Goal: Task Accomplishment & Management: Manage account settings

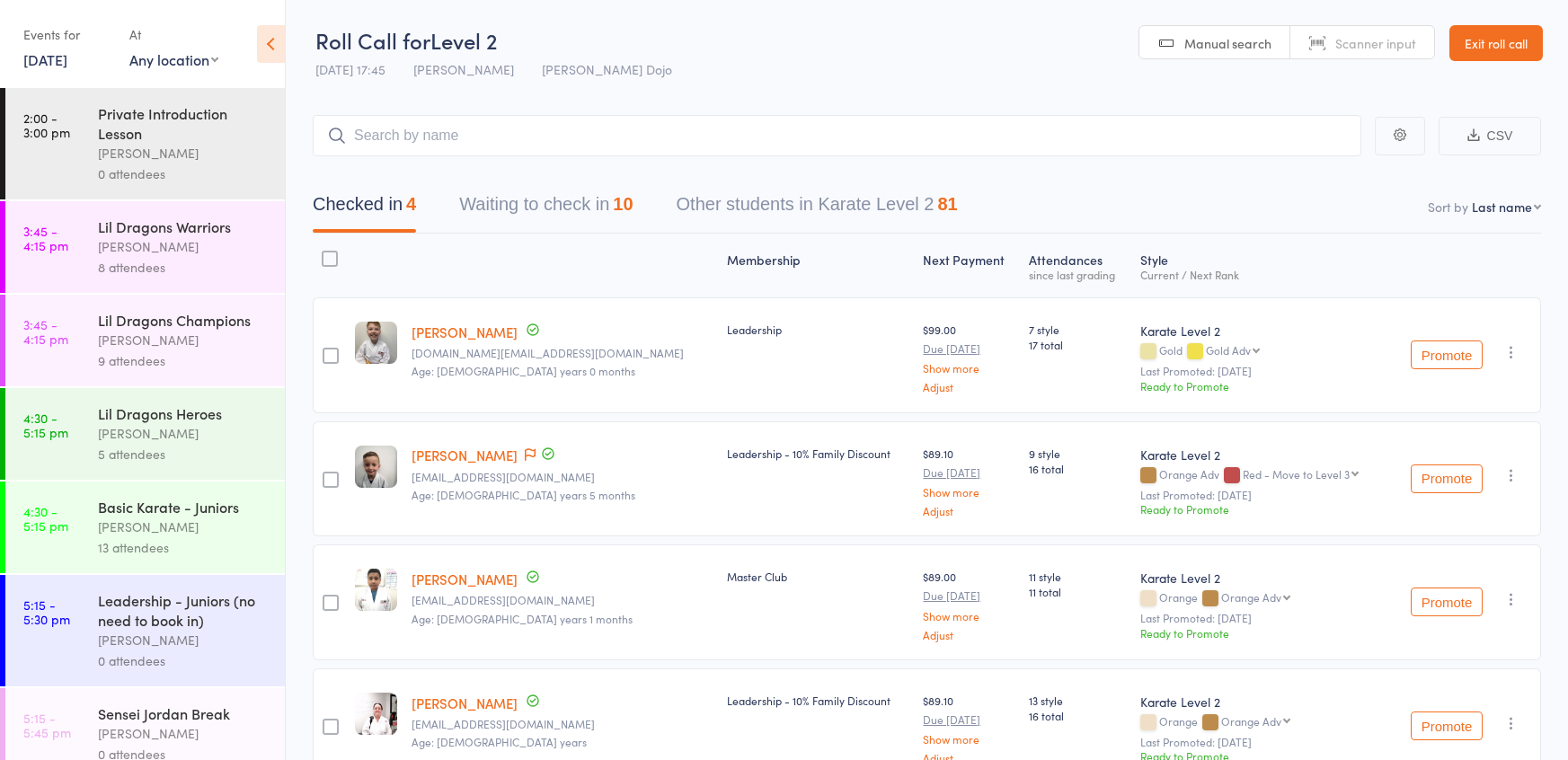
scroll to position [937, 0]
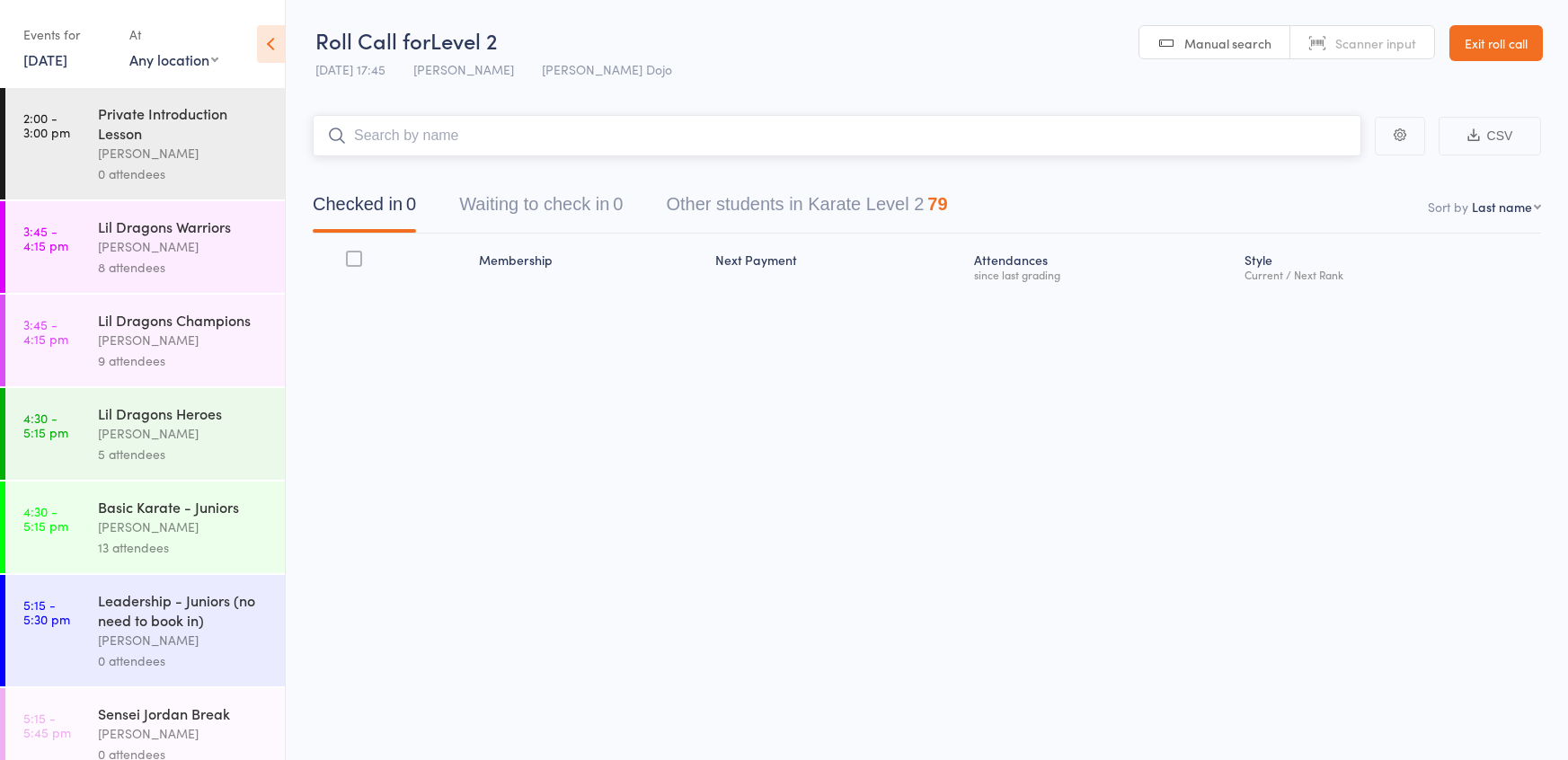
scroll to position [969, 0]
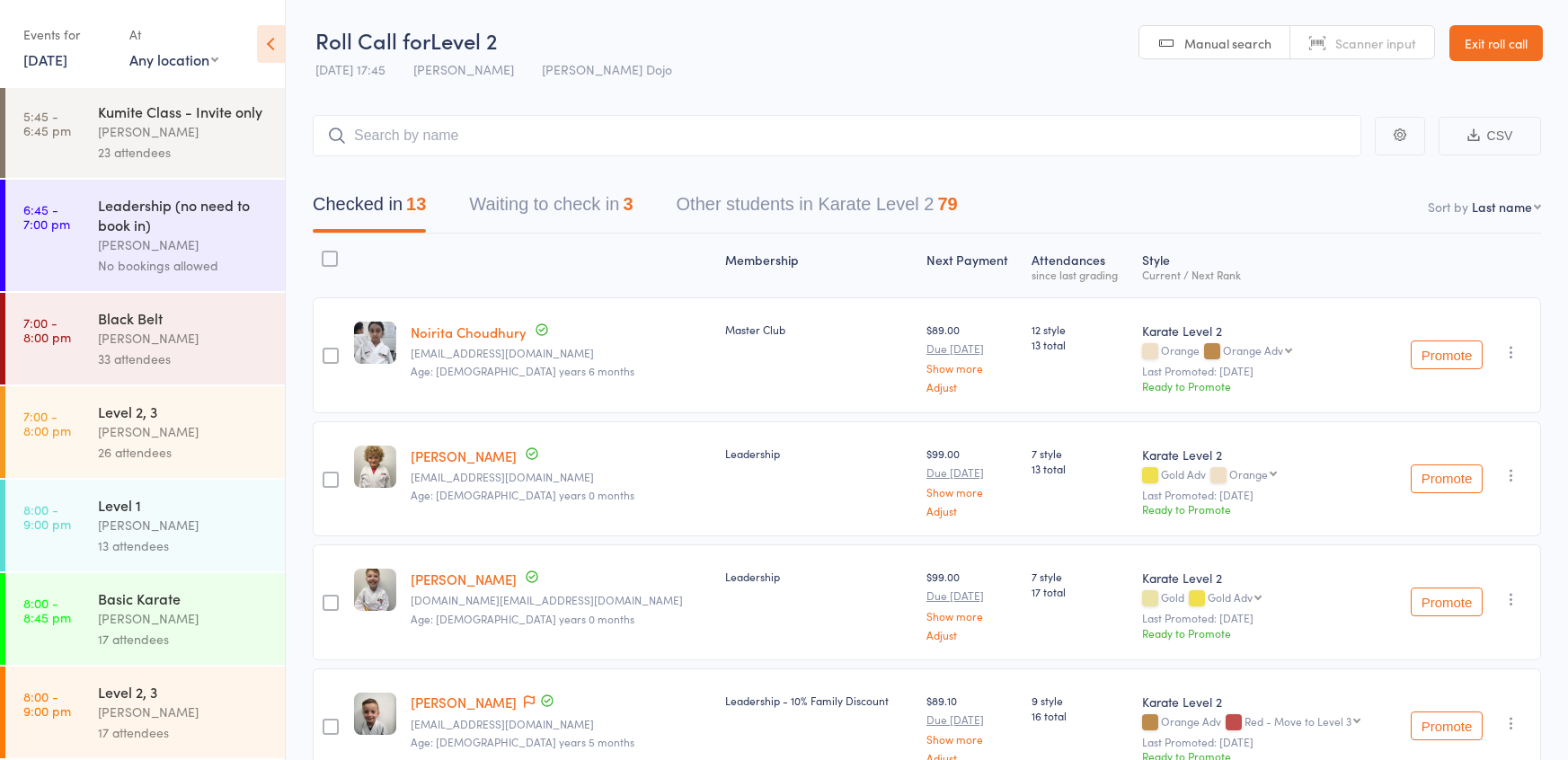
click at [118, 418] on div "Level 2, 3" at bounding box center [183, 412] width 171 height 20
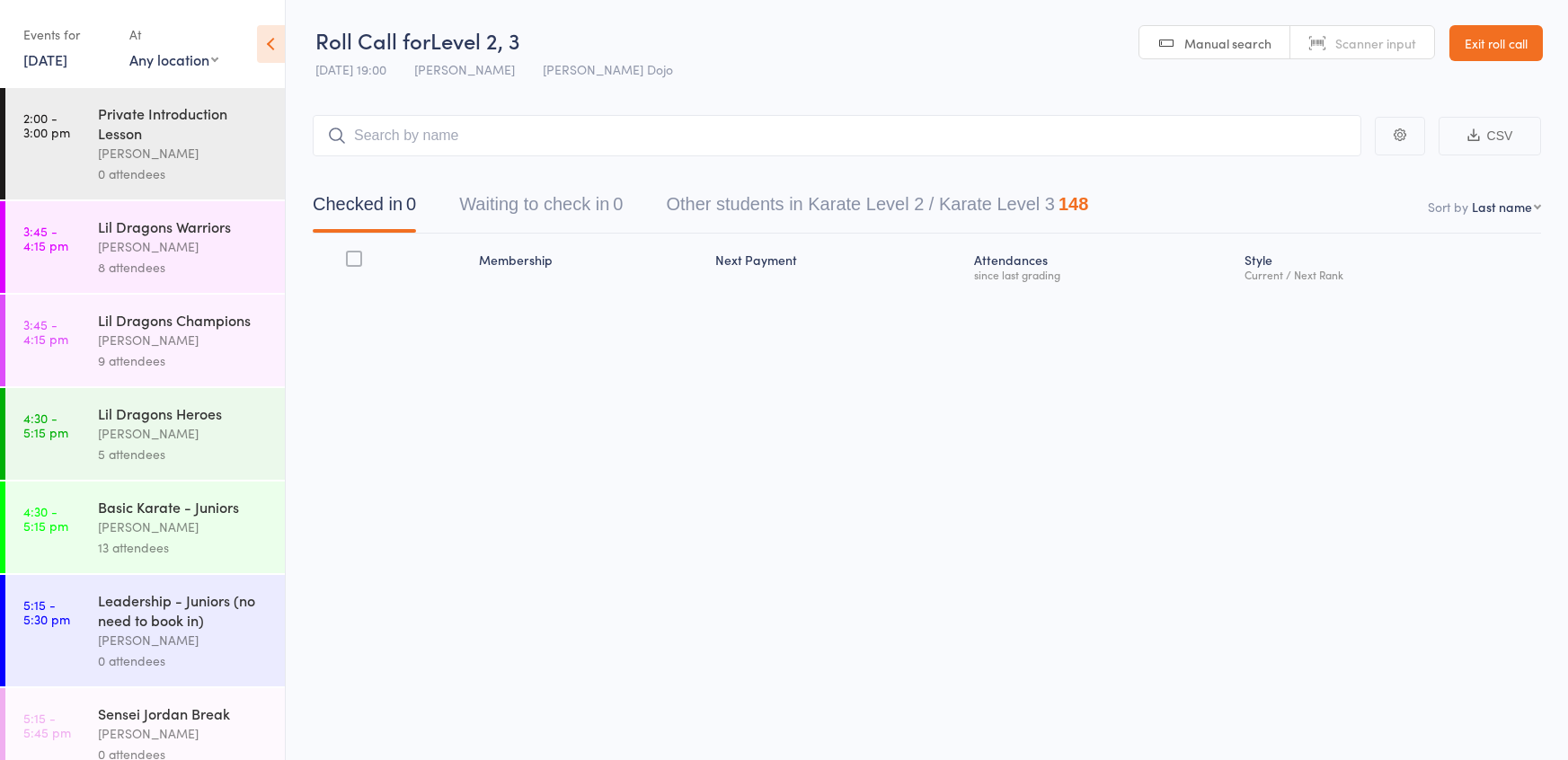
click at [529, 205] on button "Waiting to check in 0" at bounding box center [541, 209] width 163 height 48
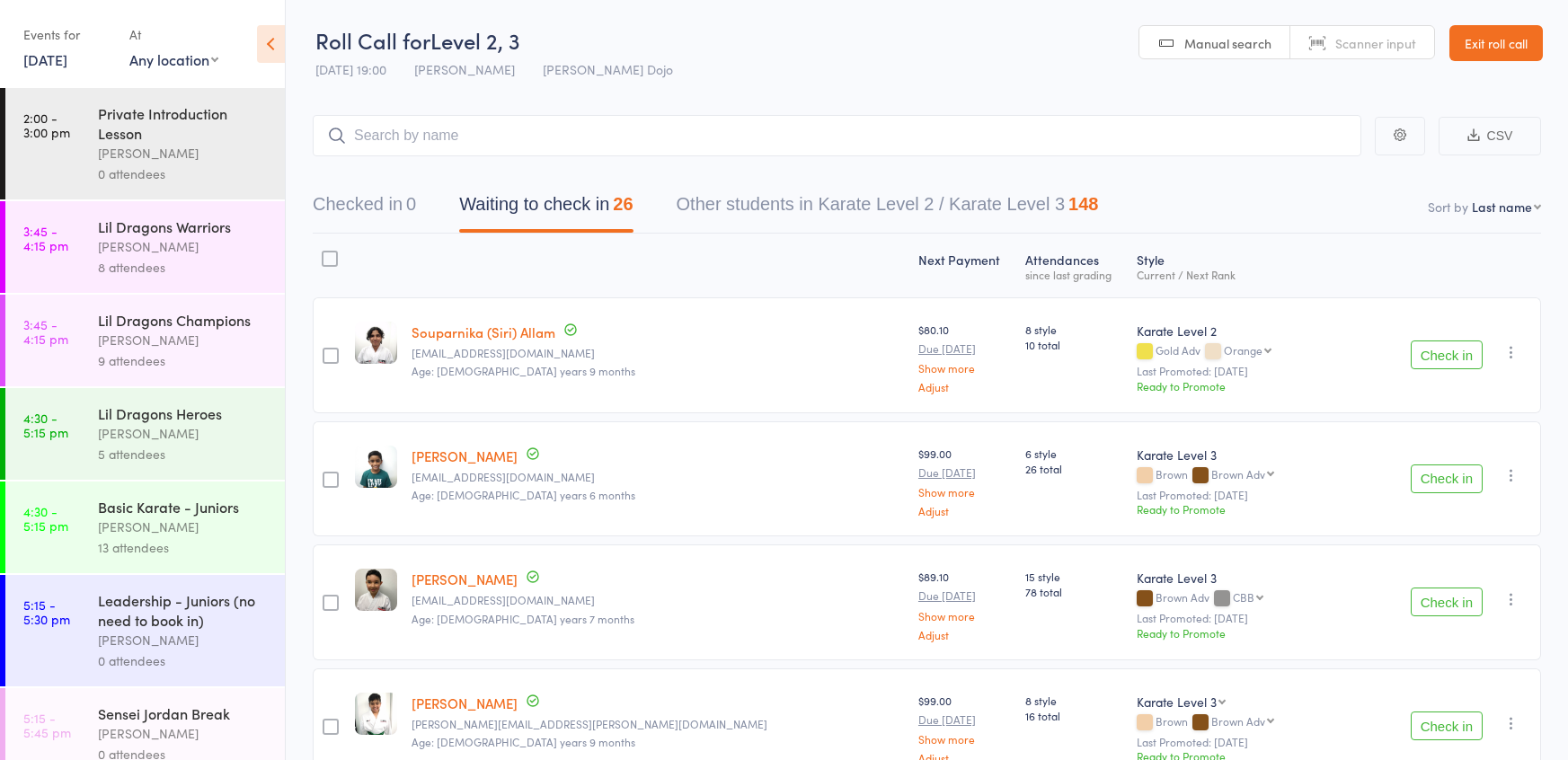
click at [1457, 479] on button "Check in" at bounding box center [1446, 479] width 72 height 28
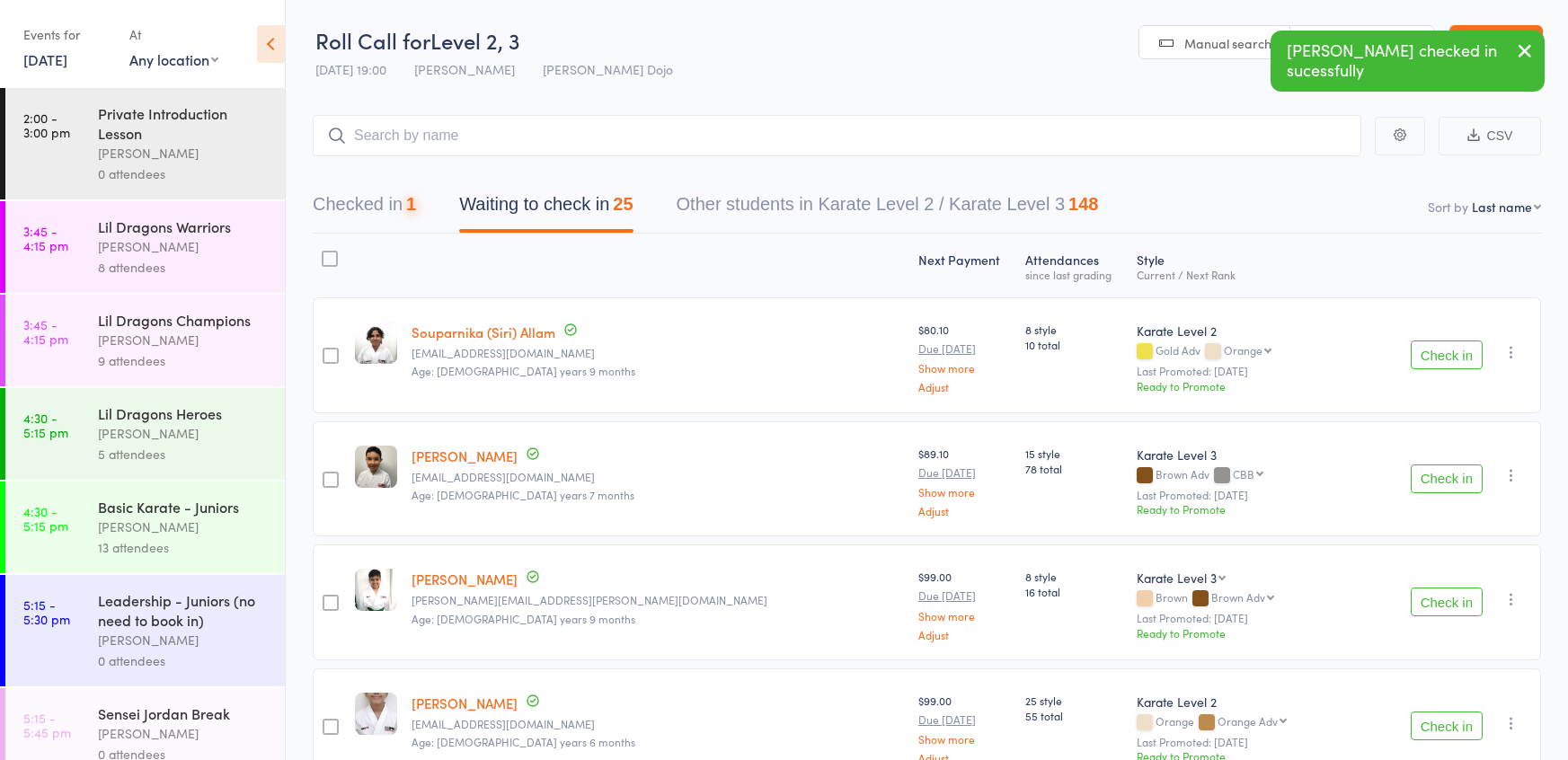
click at [1457, 479] on button "Check in" at bounding box center [1446, 479] width 72 height 28
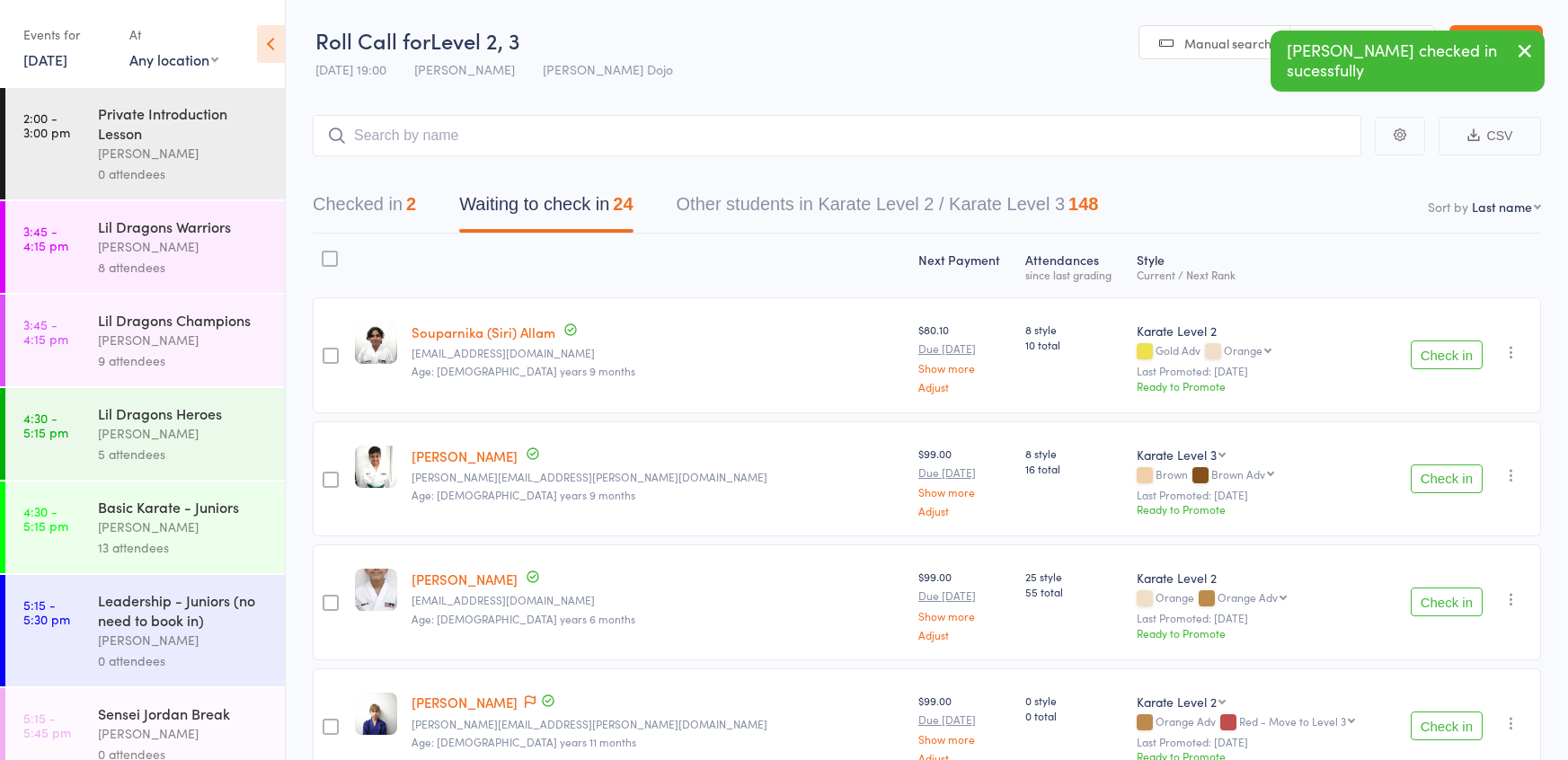
click at [1439, 602] on button "Check in" at bounding box center [1446, 601] width 72 height 28
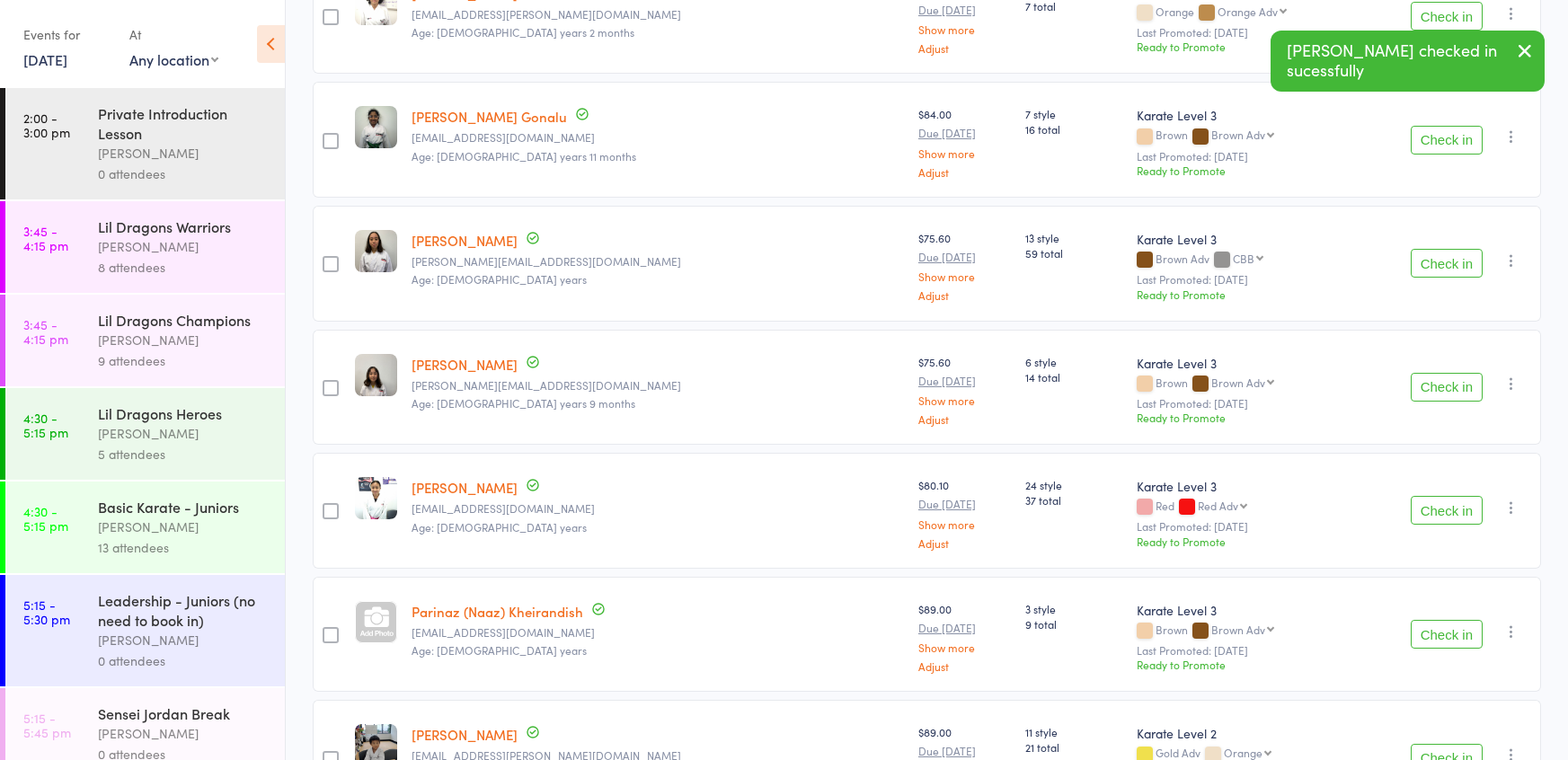
scroll to position [716, 0]
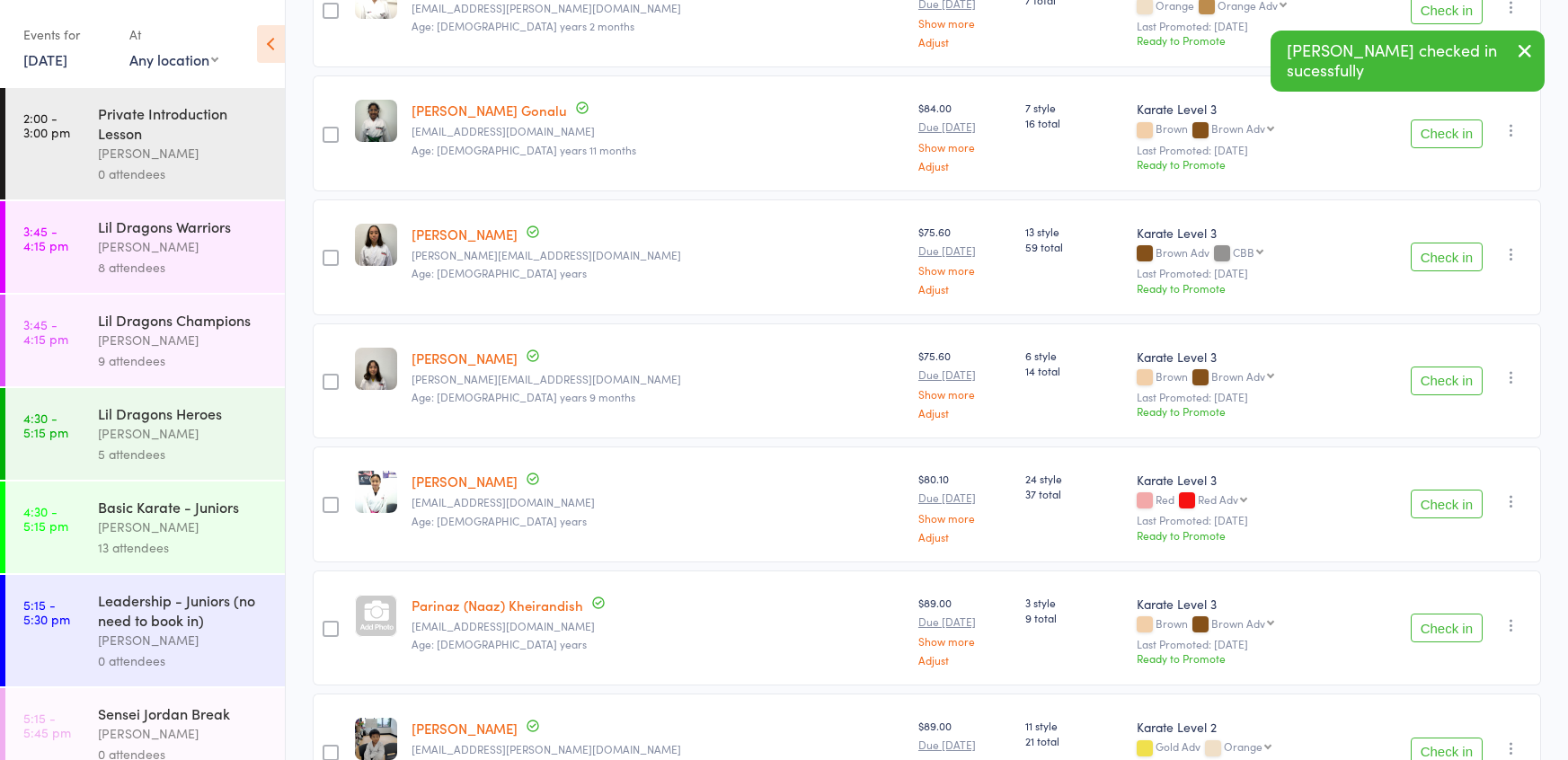
click at [1441, 494] on button "Check in" at bounding box center [1446, 503] width 72 height 28
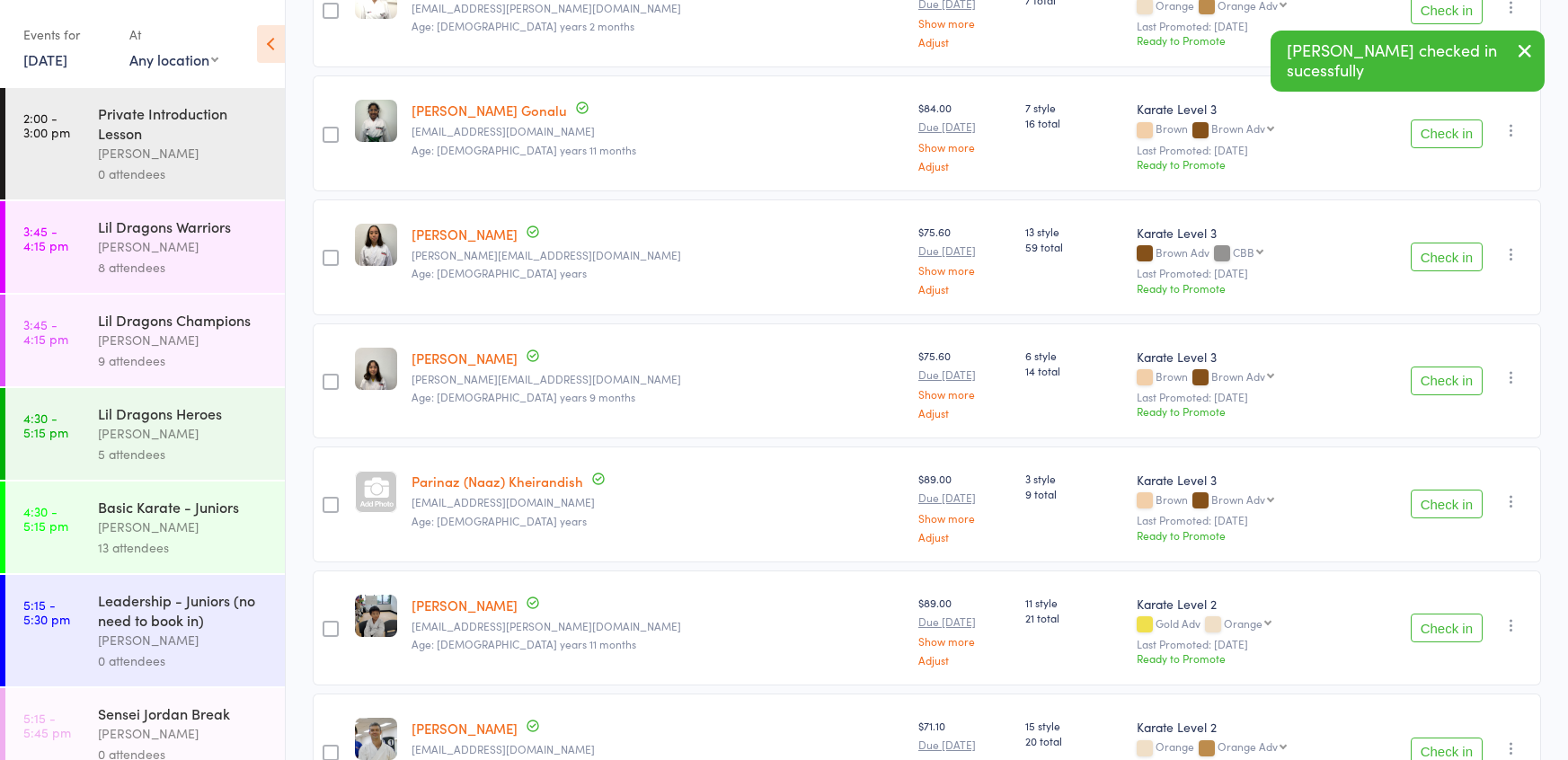
click at [1439, 506] on button "Check in" at bounding box center [1446, 503] width 72 height 28
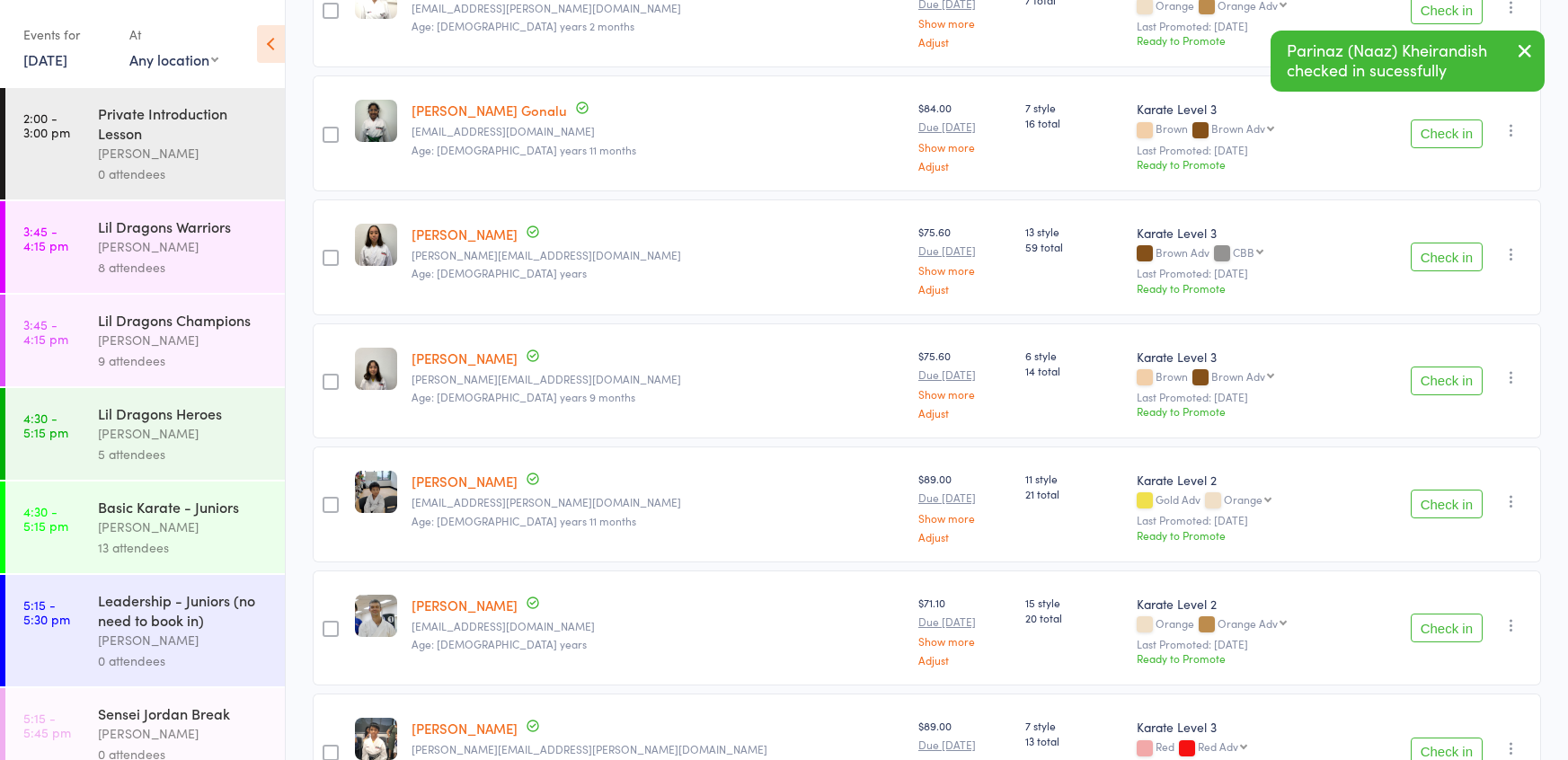
click at [1439, 506] on button "Check in" at bounding box center [1446, 503] width 72 height 28
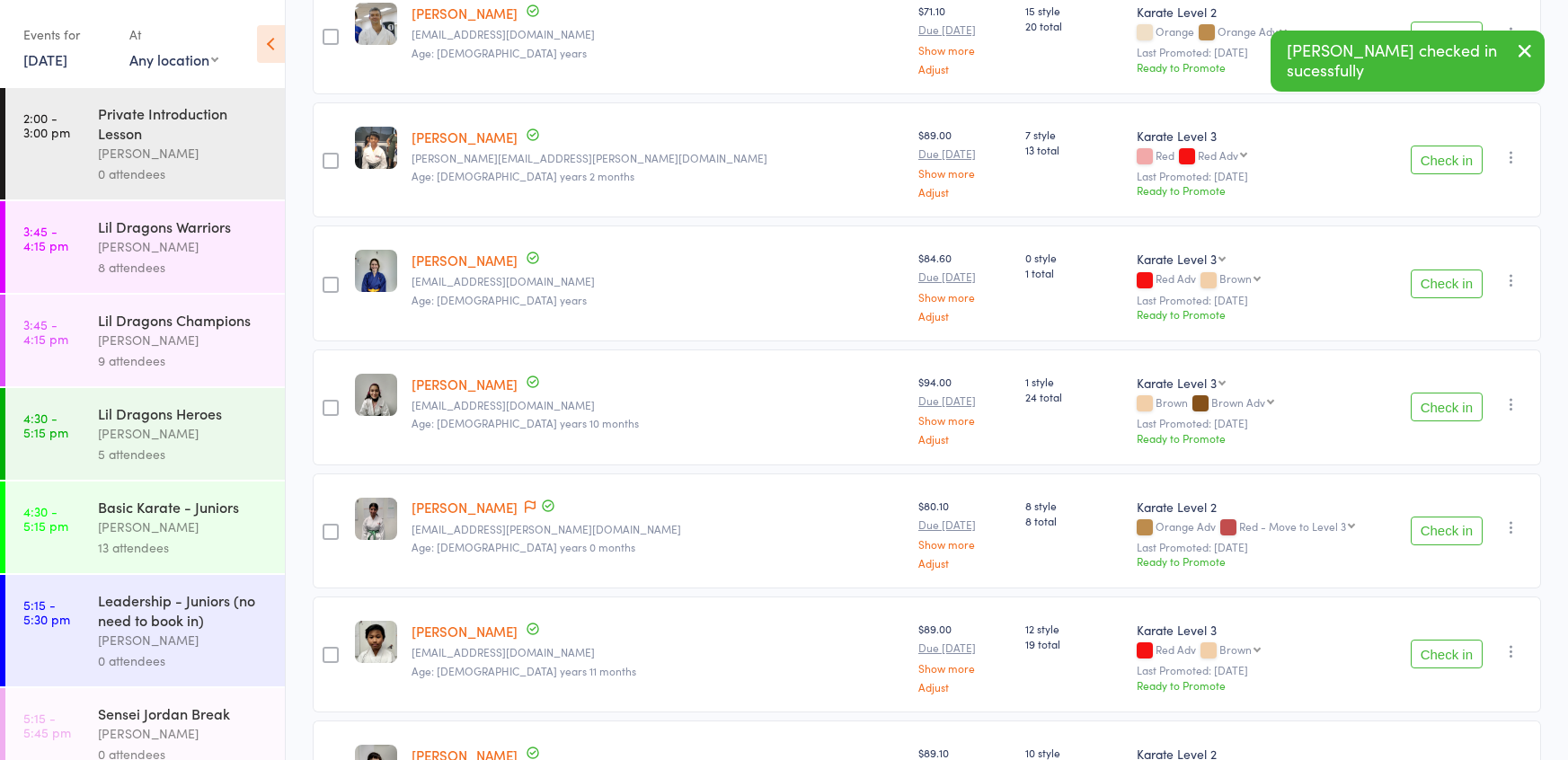
scroll to position [1195, 0]
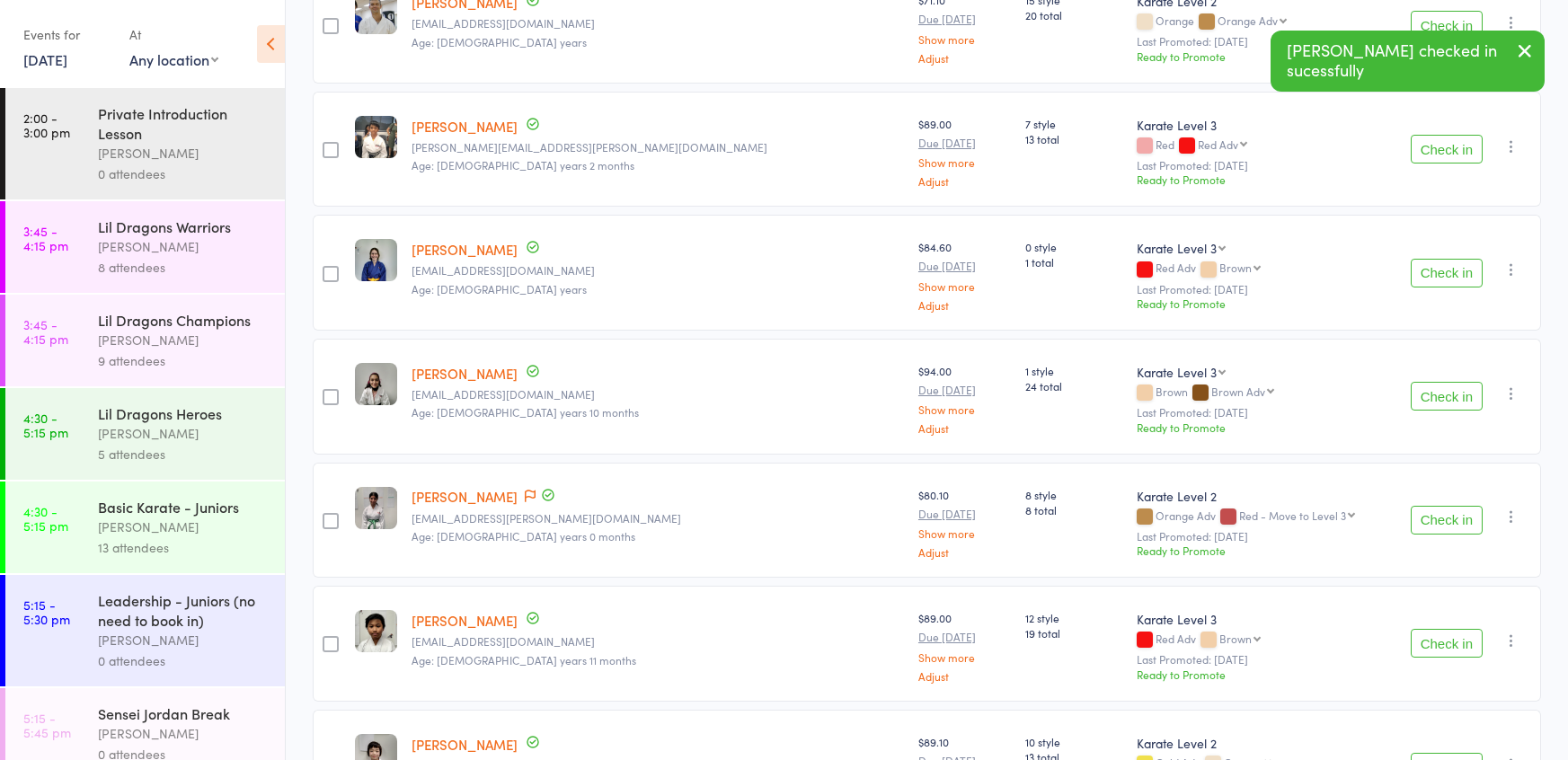
click at [1439, 508] on button "Check in" at bounding box center [1446, 520] width 72 height 28
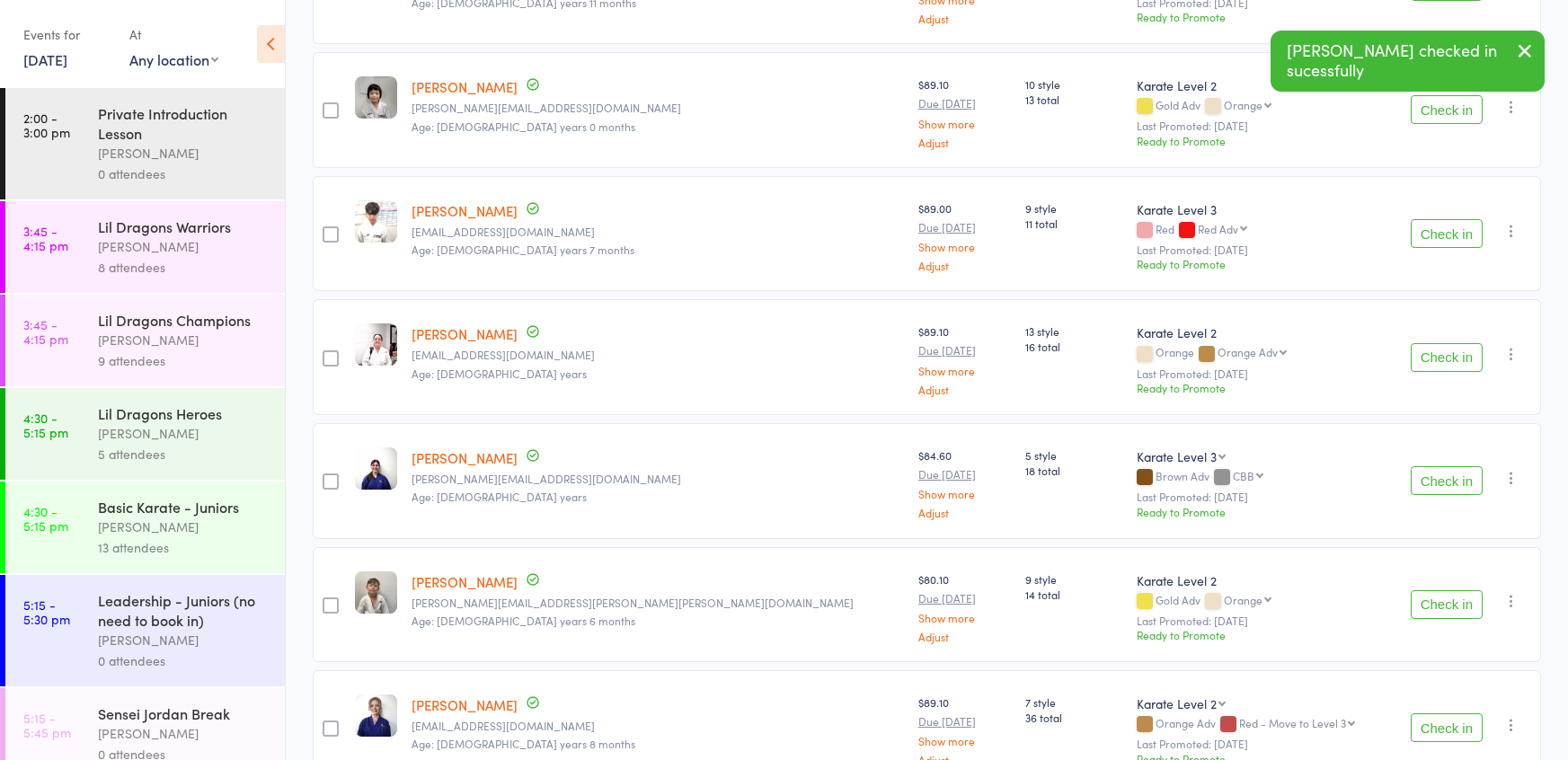
scroll to position [1754, 0]
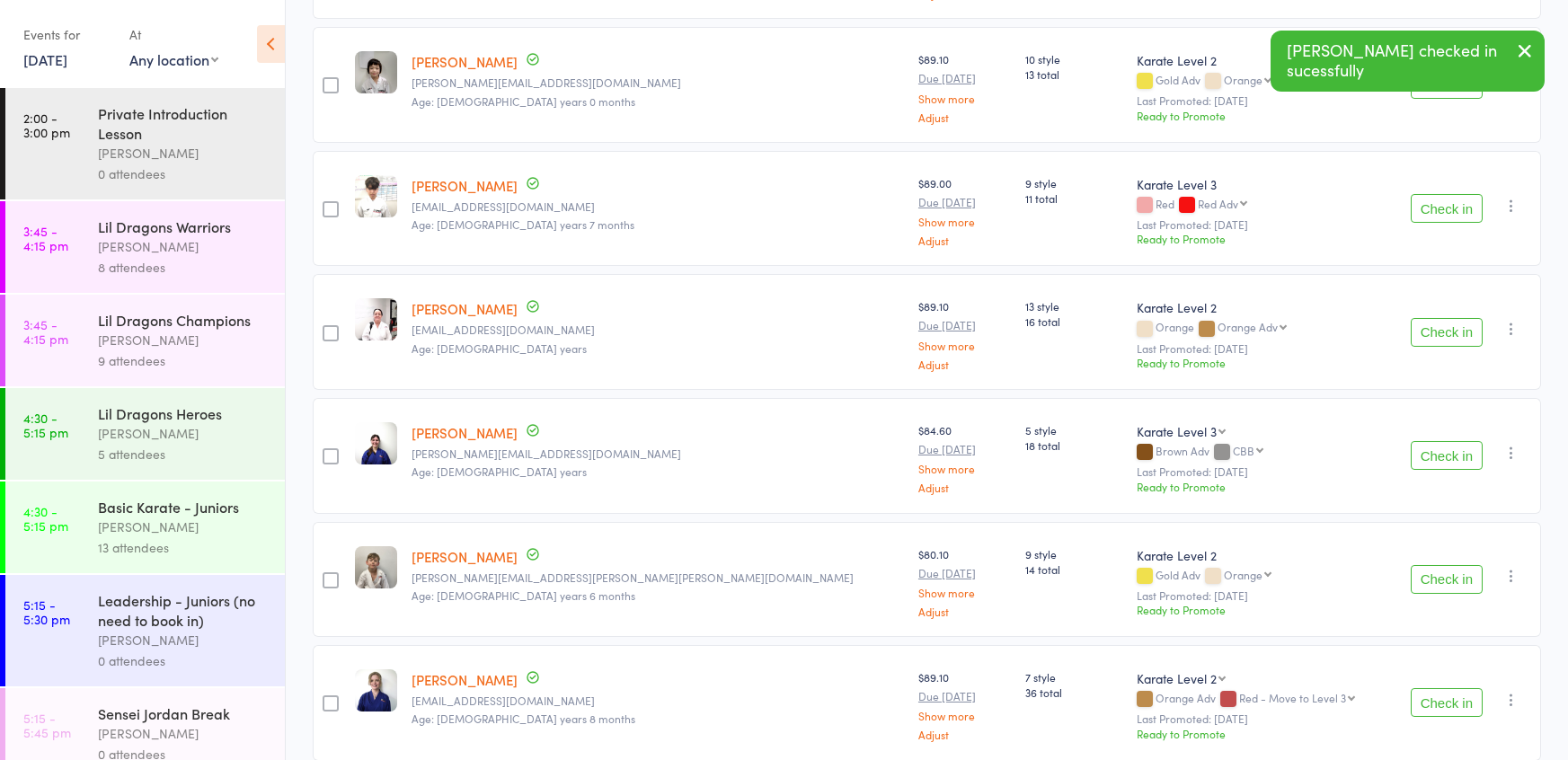
click at [1445, 448] on button "Check in" at bounding box center [1446, 455] width 72 height 28
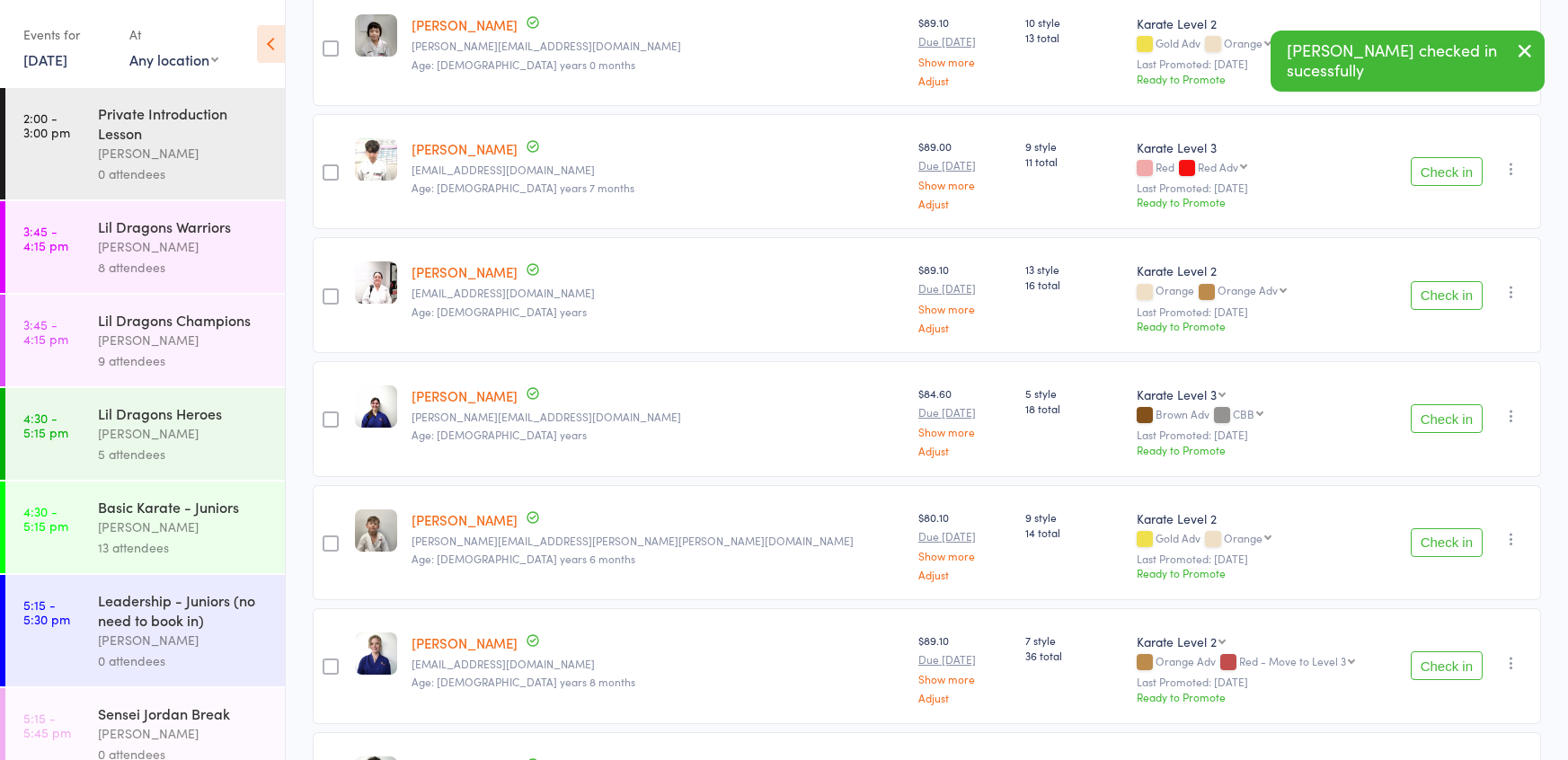
scroll to position [1791, 0]
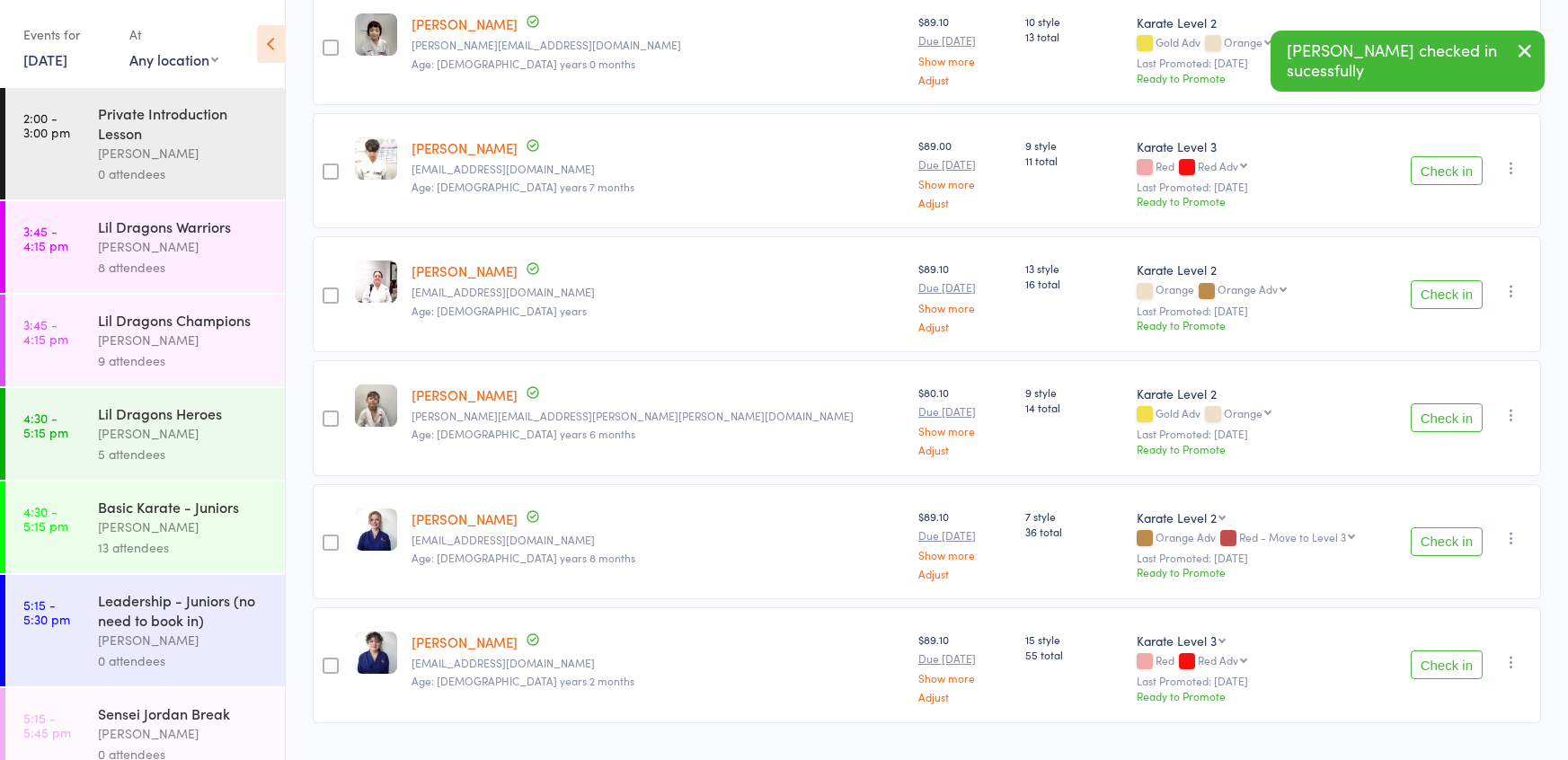
click at [1439, 287] on button "Check in" at bounding box center [1446, 294] width 72 height 28
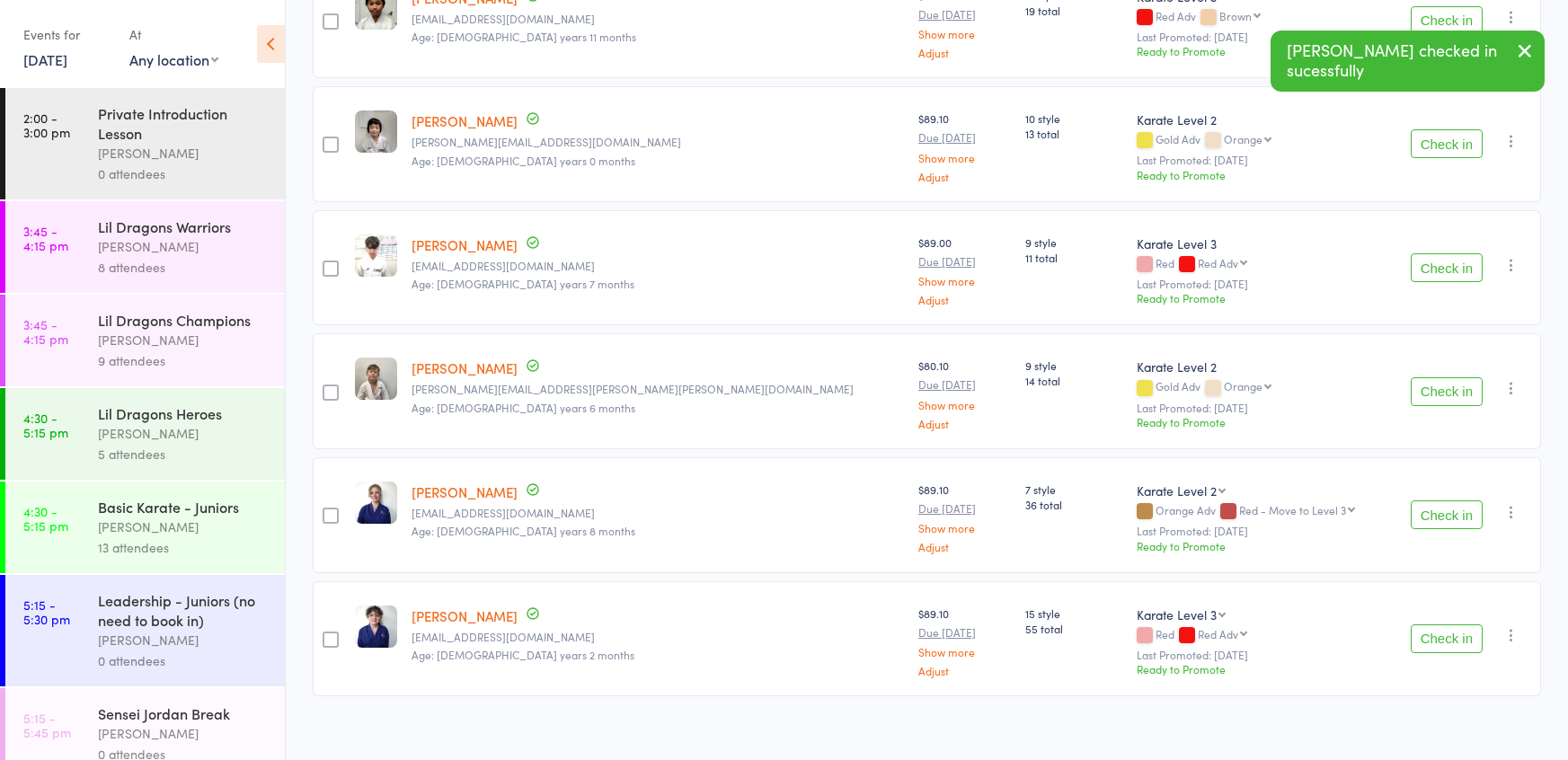
click at [1441, 624] on button "Check in" at bounding box center [1446, 638] width 72 height 28
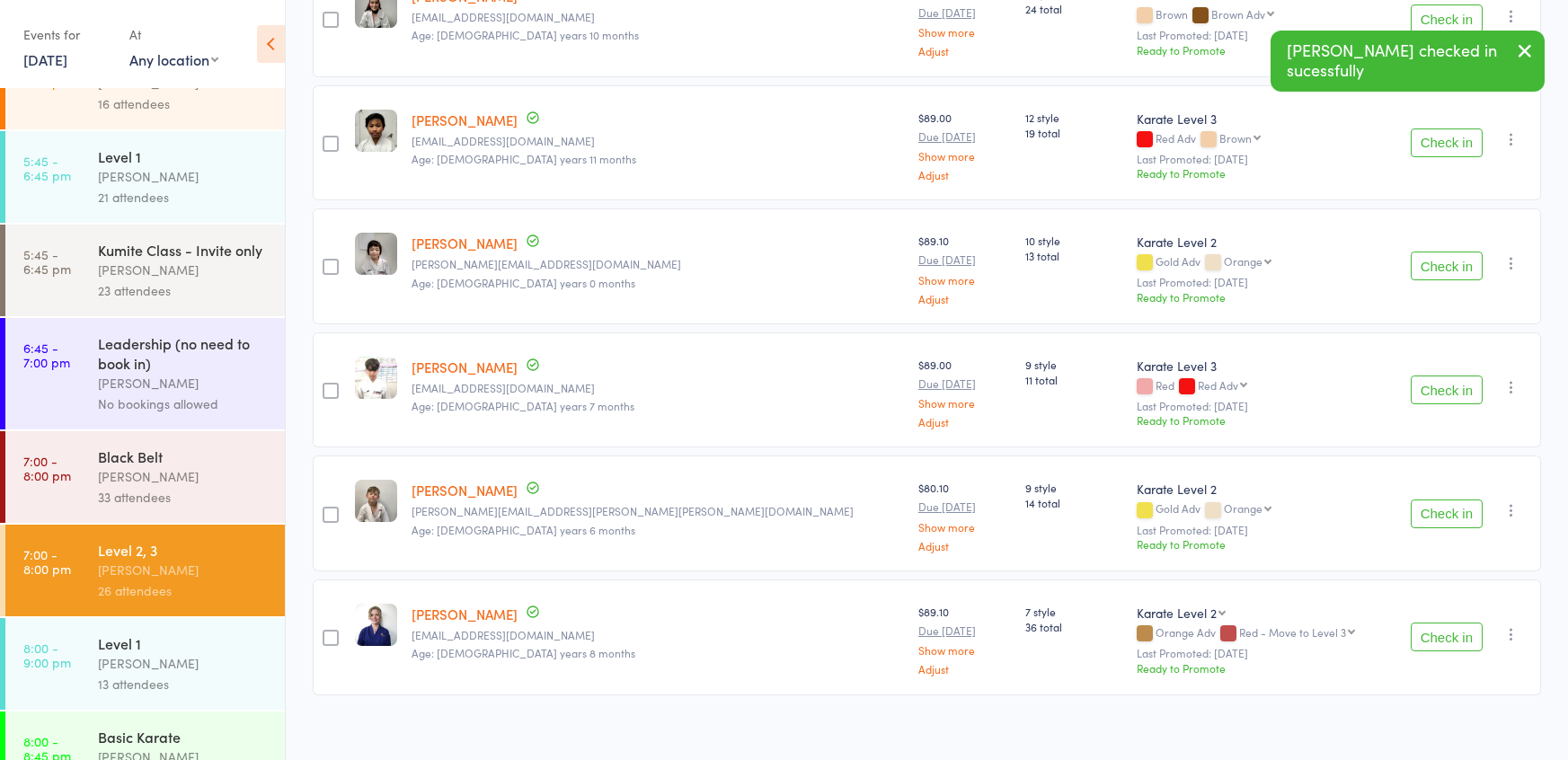
scroll to position [812, 0]
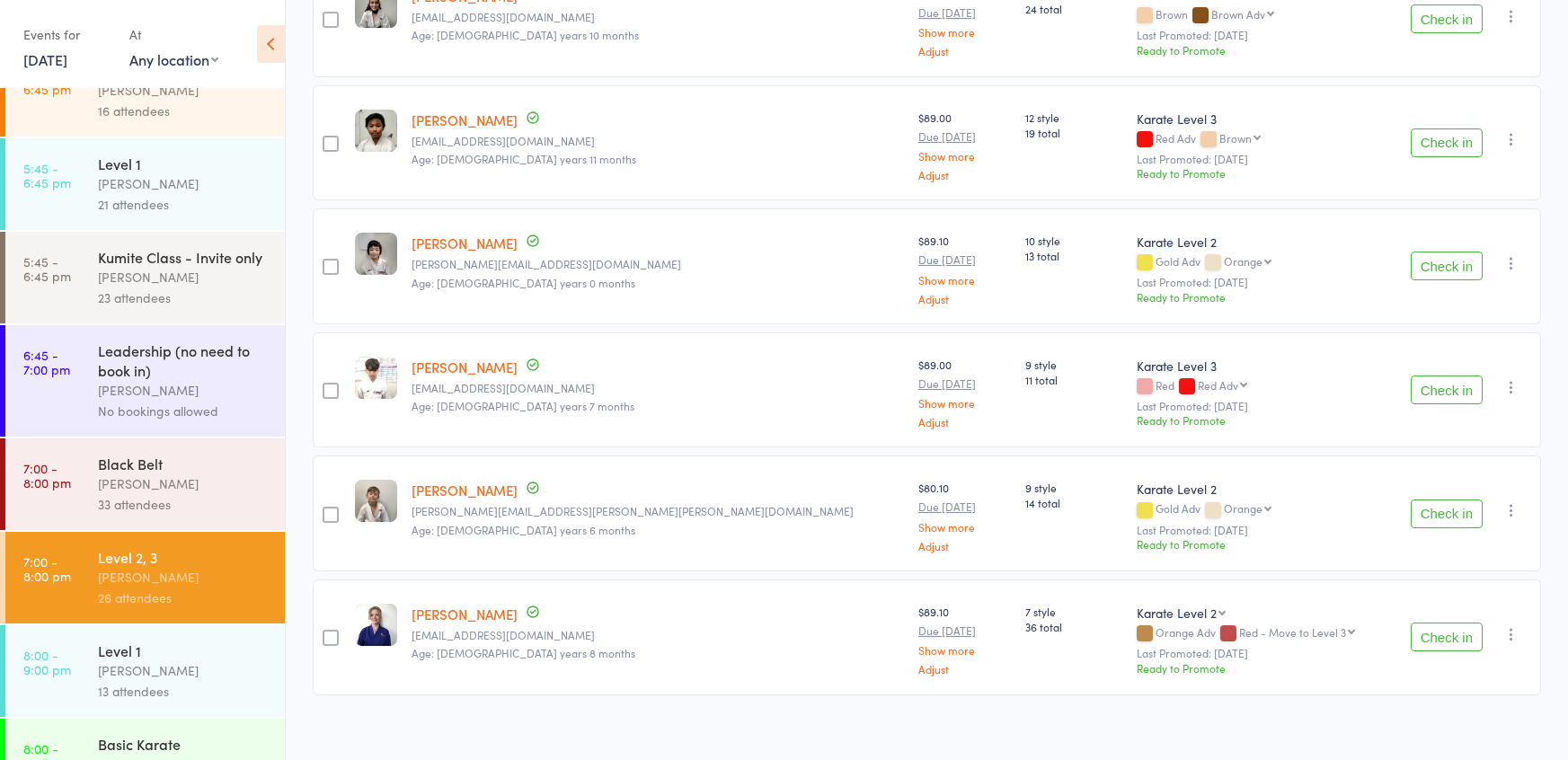
click at [220, 507] on div "33 attendees" at bounding box center [183, 504] width 171 height 21
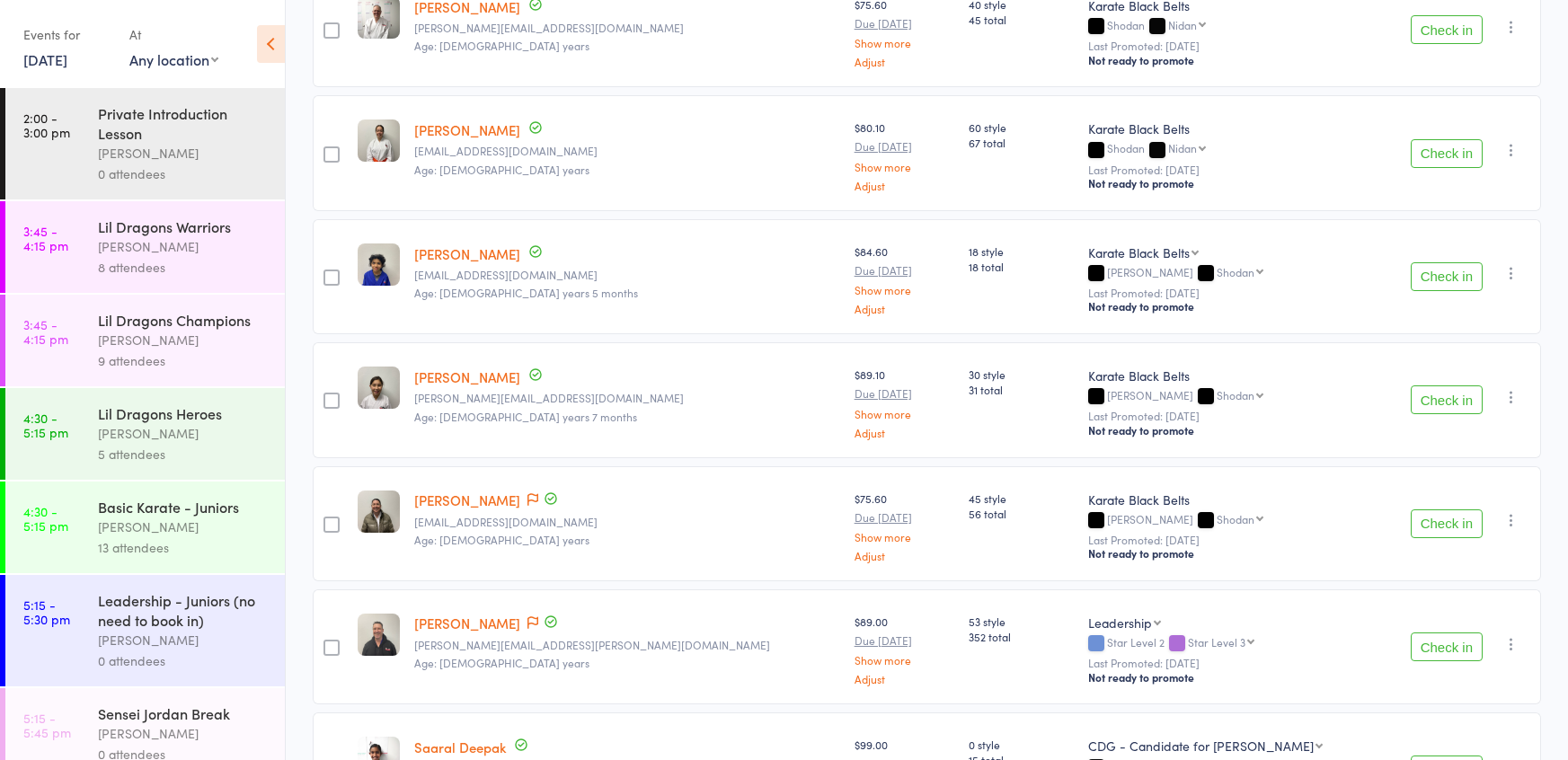
scroll to position [950, 0]
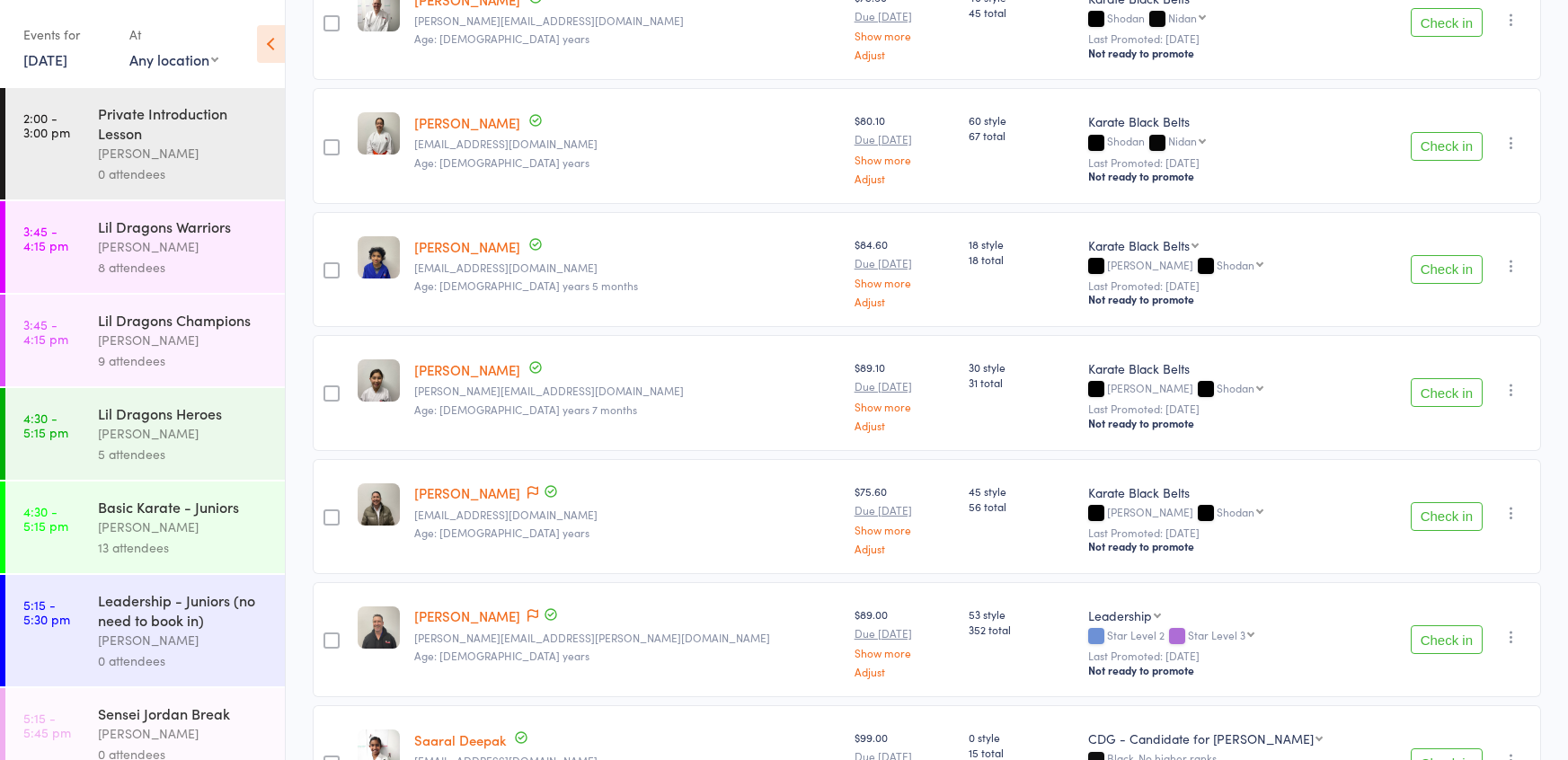
click at [1432, 378] on button "Check in" at bounding box center [1446, 391] width 72 height 28
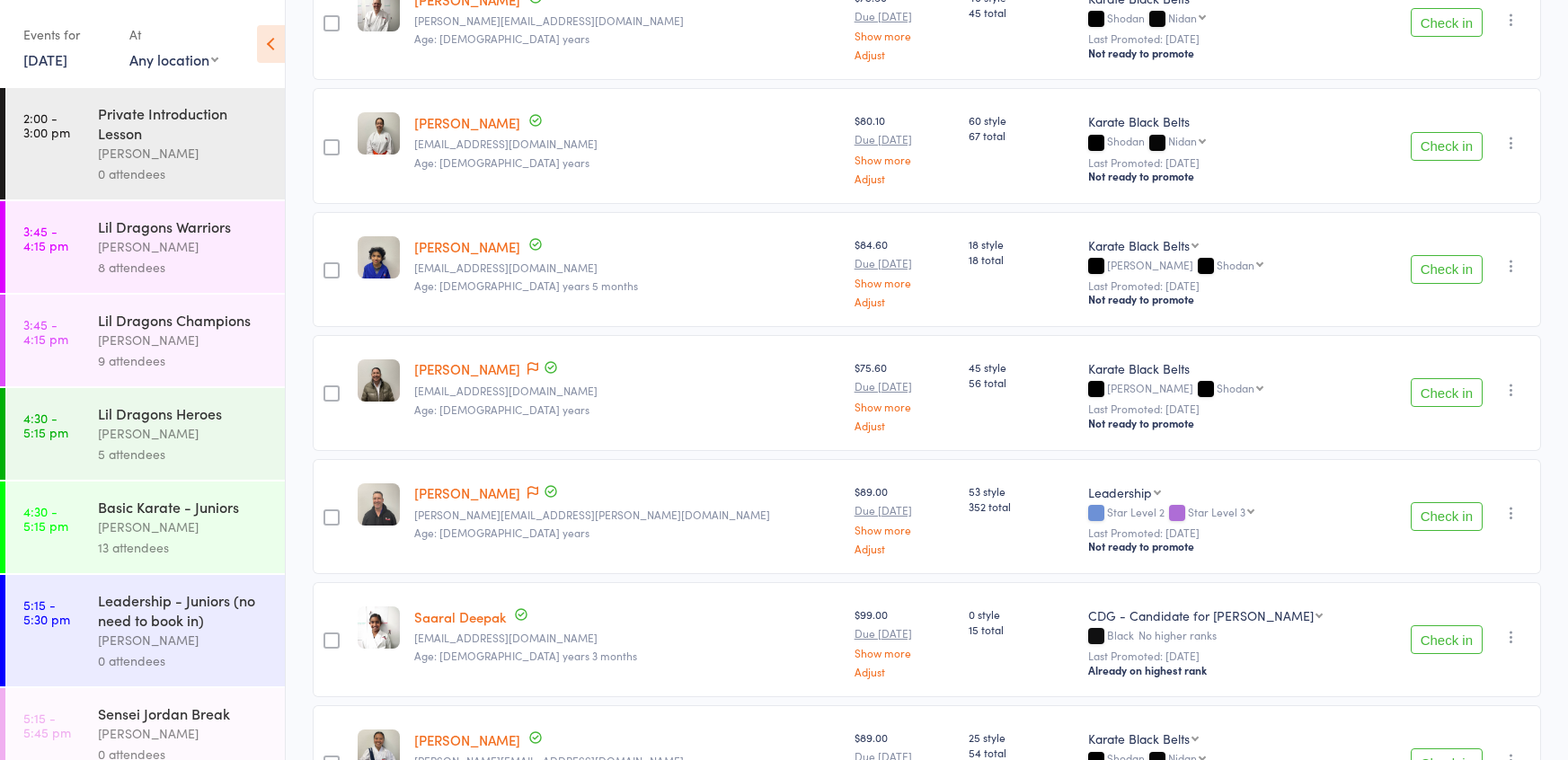
click at [1426, 633] on button "Check in" at bounding box center [1446, 639] width 72 height 28
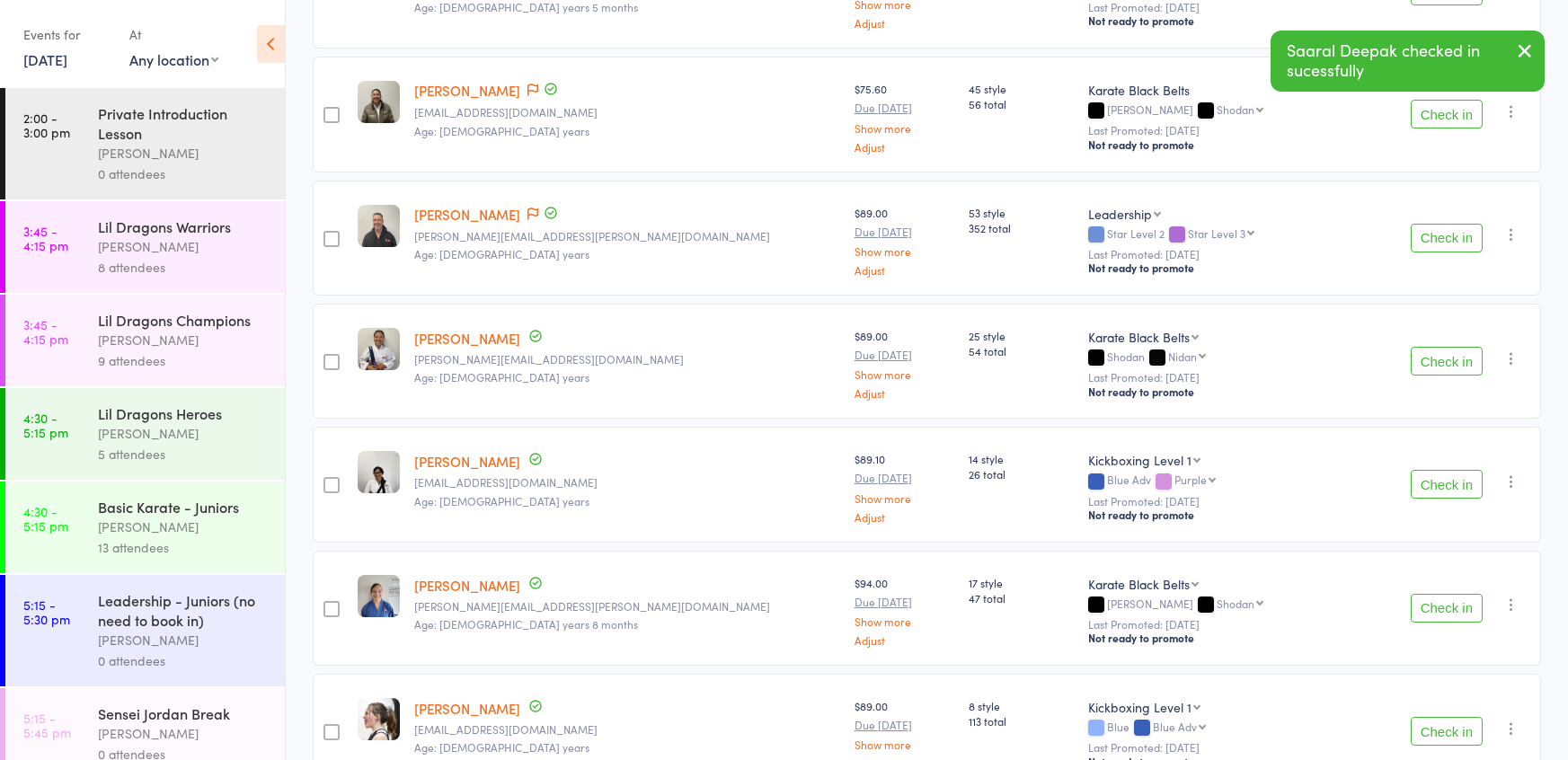
scroll to position [1228, 0]
click at [1434, 603] on button "Check in" at bounding box center [1446, 607] width 72 height 28
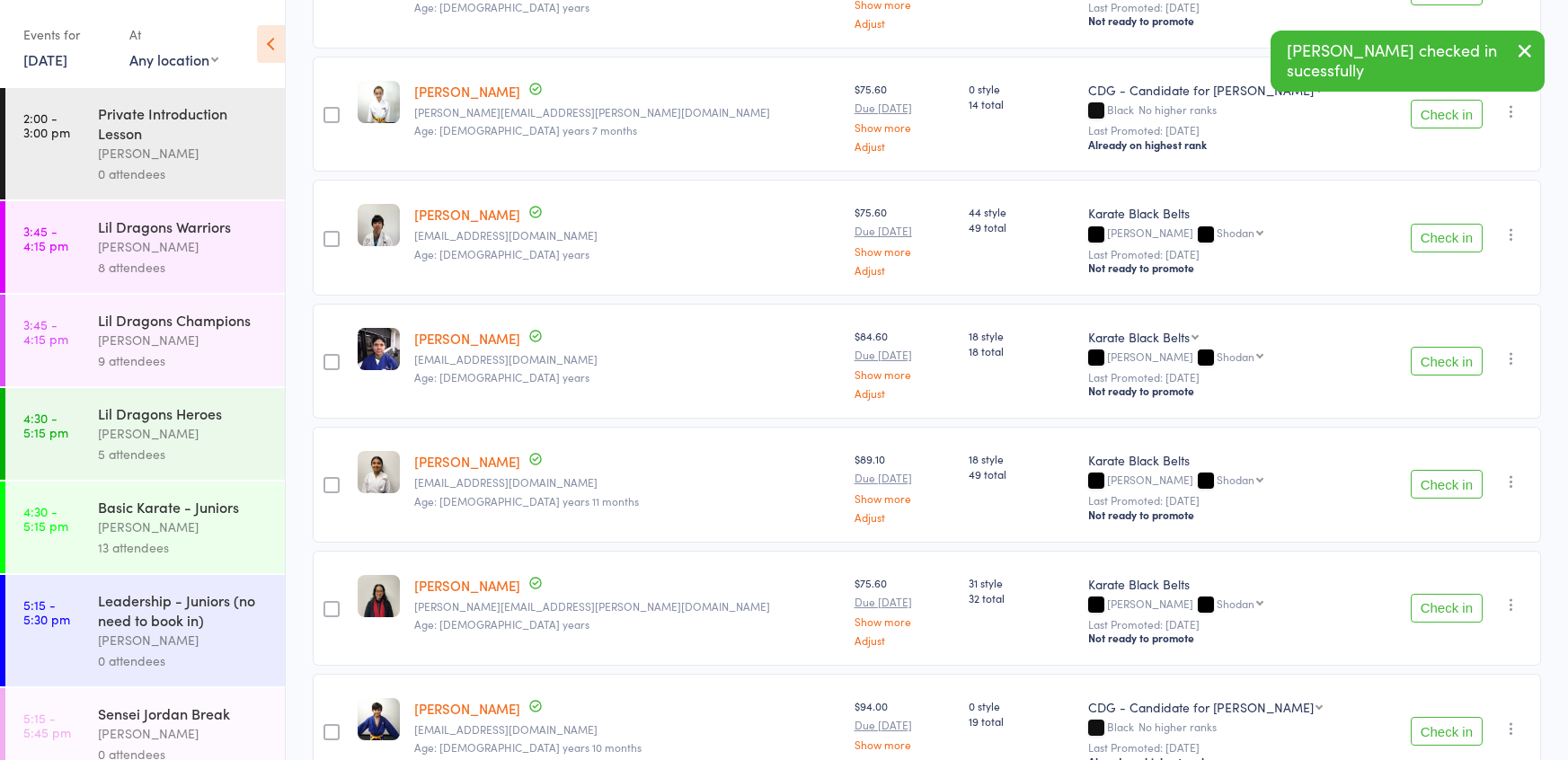
scroll to position [1850, 0]
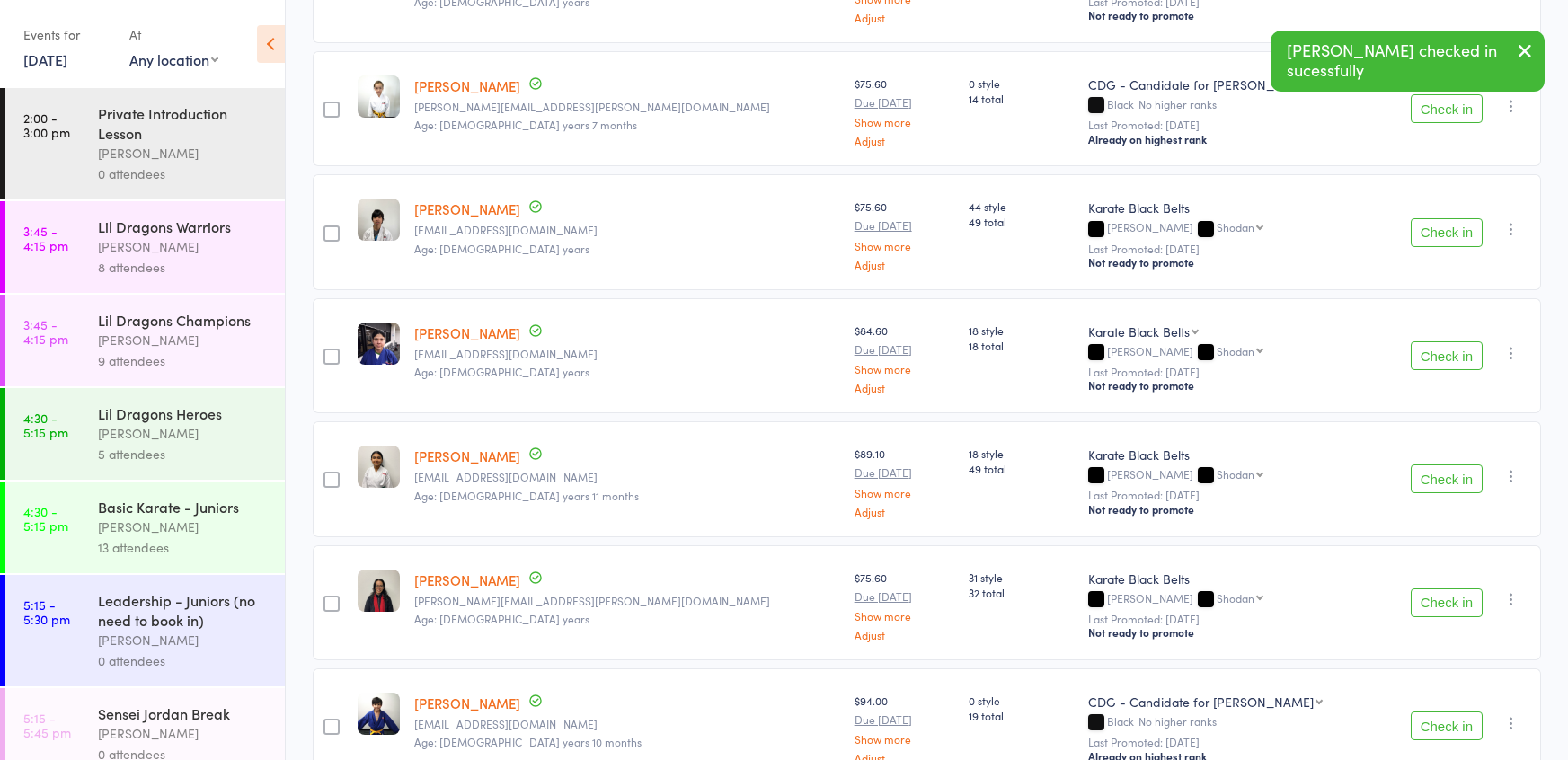
click at [1434, 467] on button "Check in" at bounding box center [1446, 479] width 72 height 28
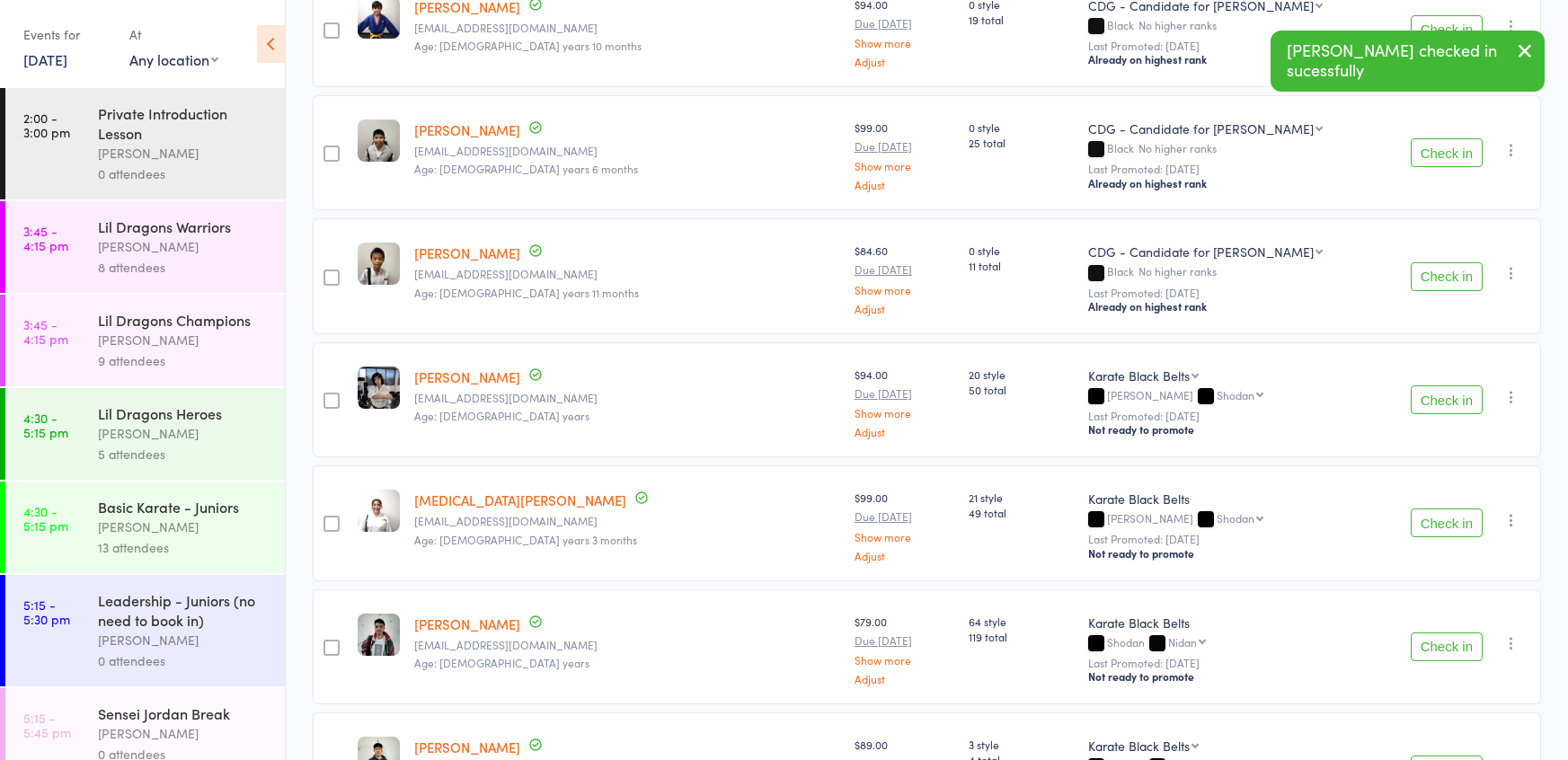
scroll to position [2425, 0]
click at [1444, 509] on button "Check in" at bounding box center [1446, 521] width 72 height 28
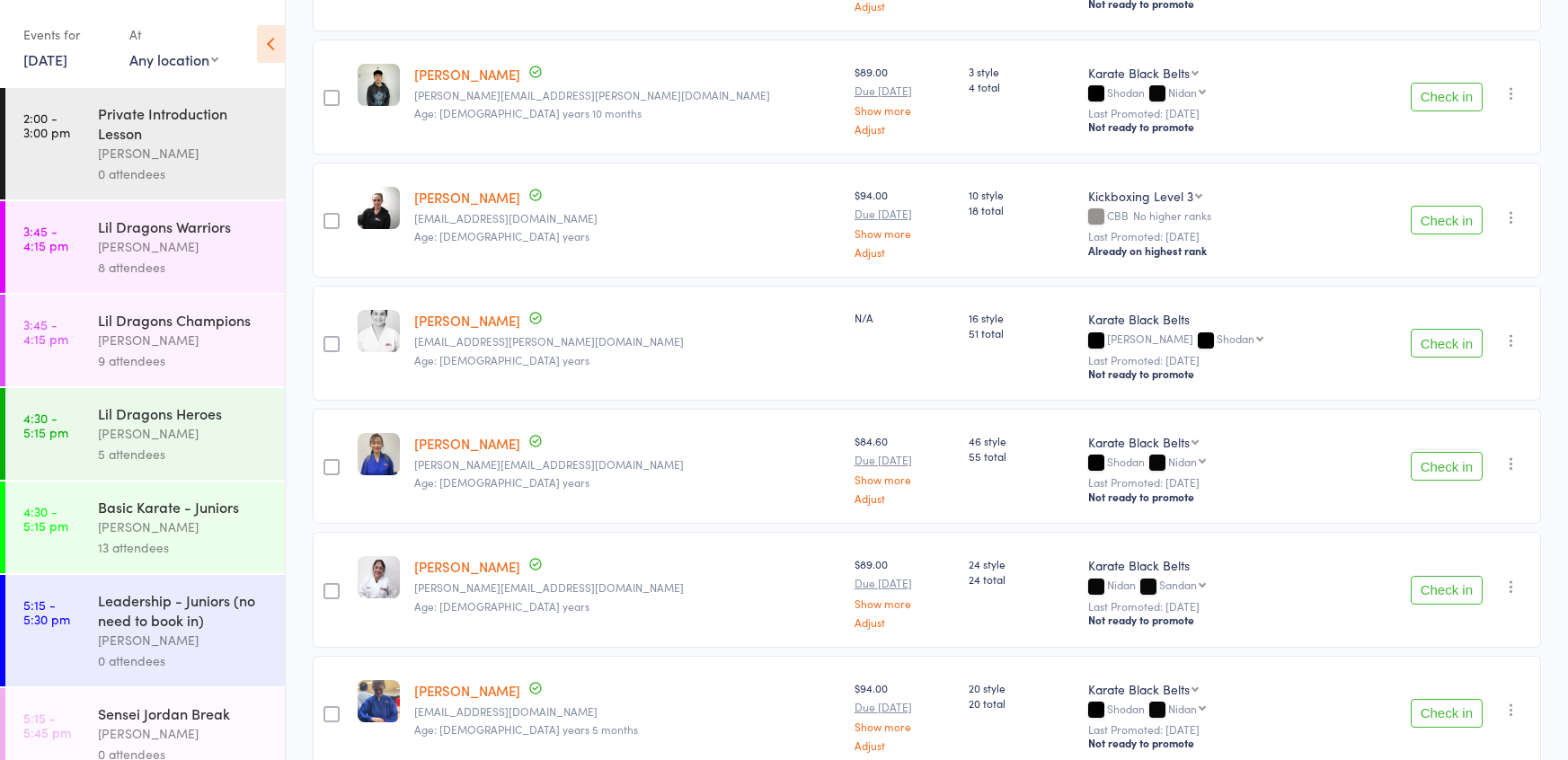
scroll to position [2979, 0]
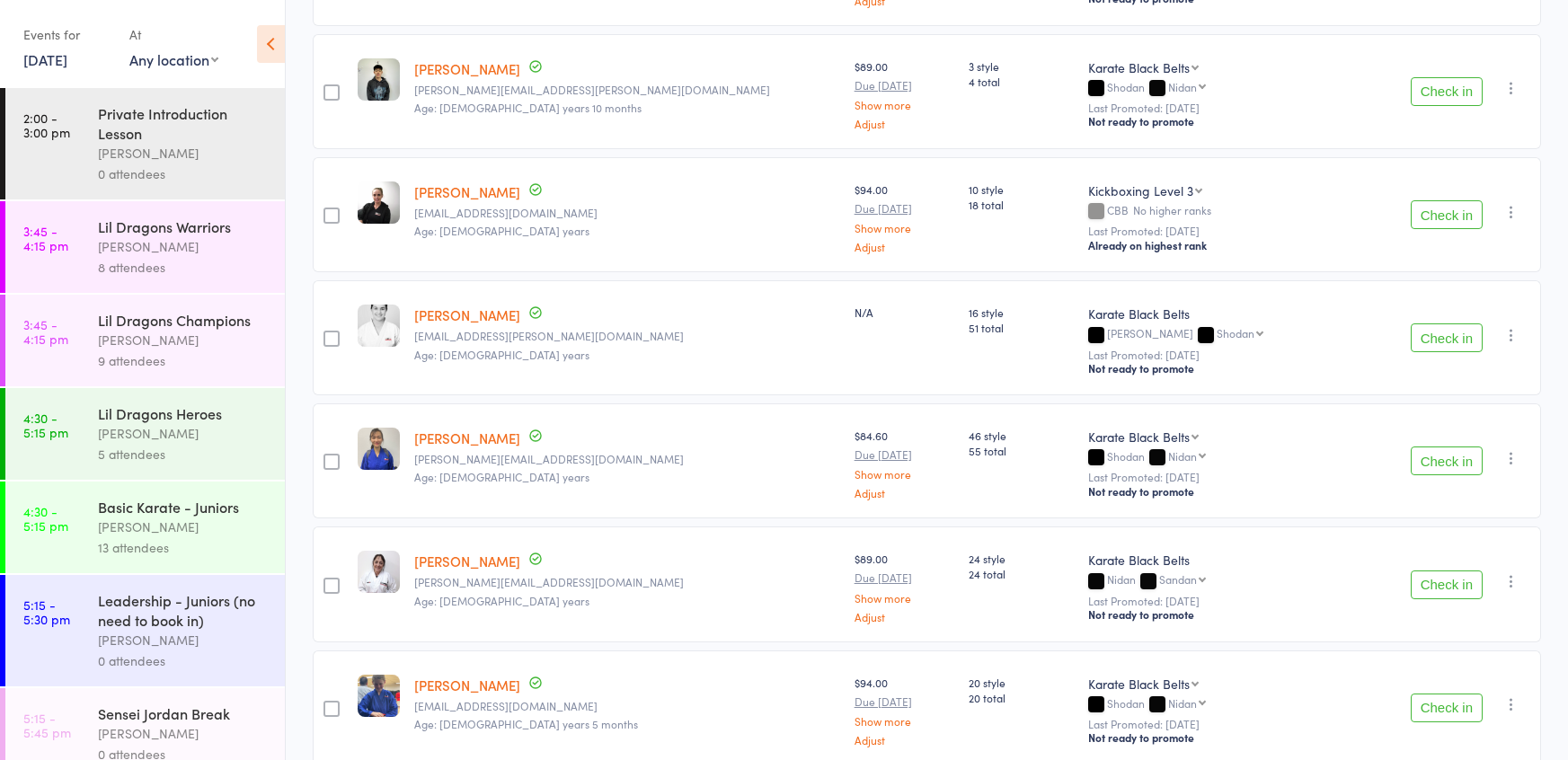
click at [1434, 446] on button "Check in" at bounding box center [1446, 460] width 72 height 28
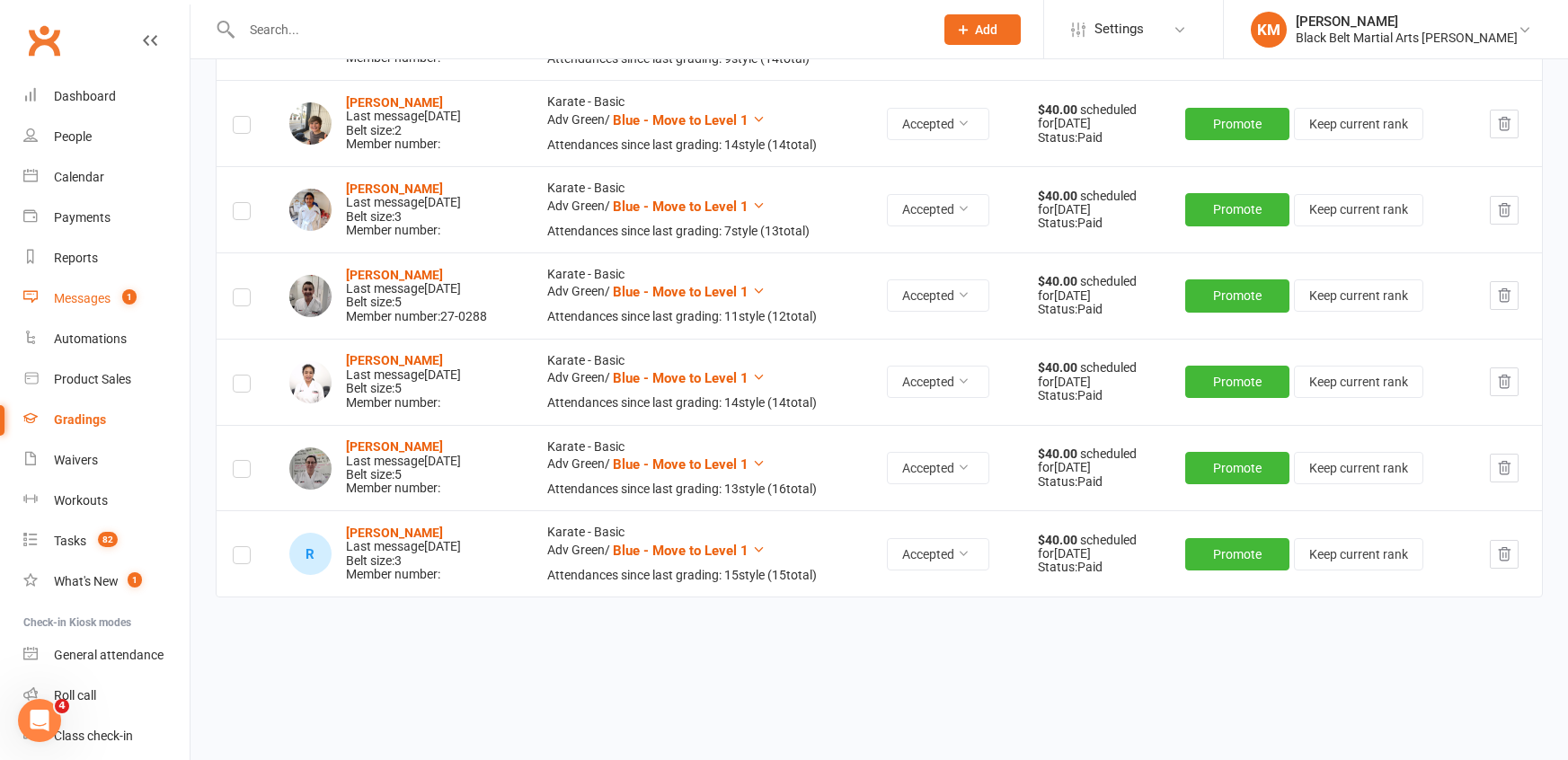
click at [95, 286] on link "Messages 1" at bounding box center [105, 299] width 166 height 40
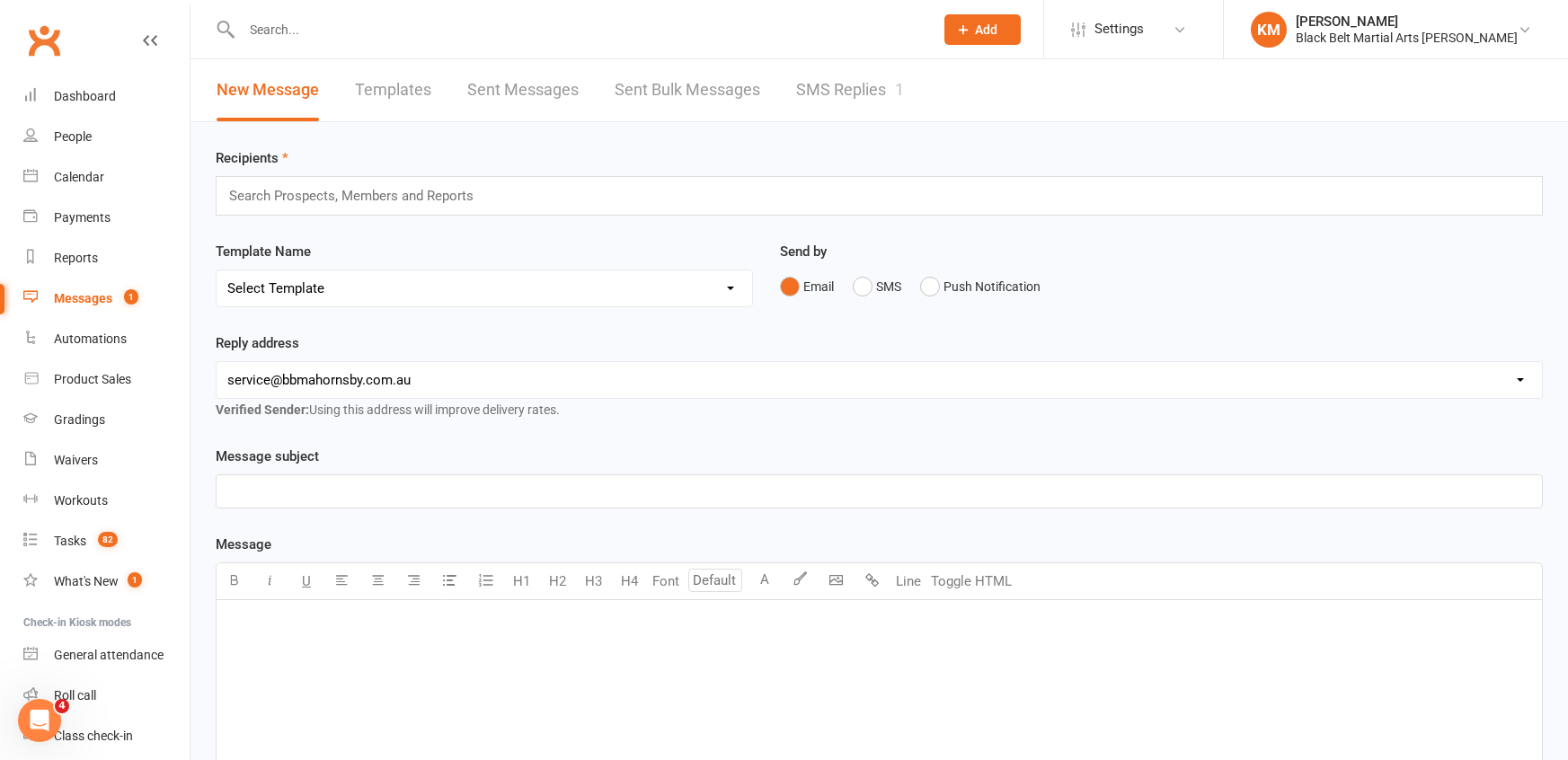
click at [841, 78] on link "SMS Replies 1" at bounding box center [850, 91] width 108 height 62
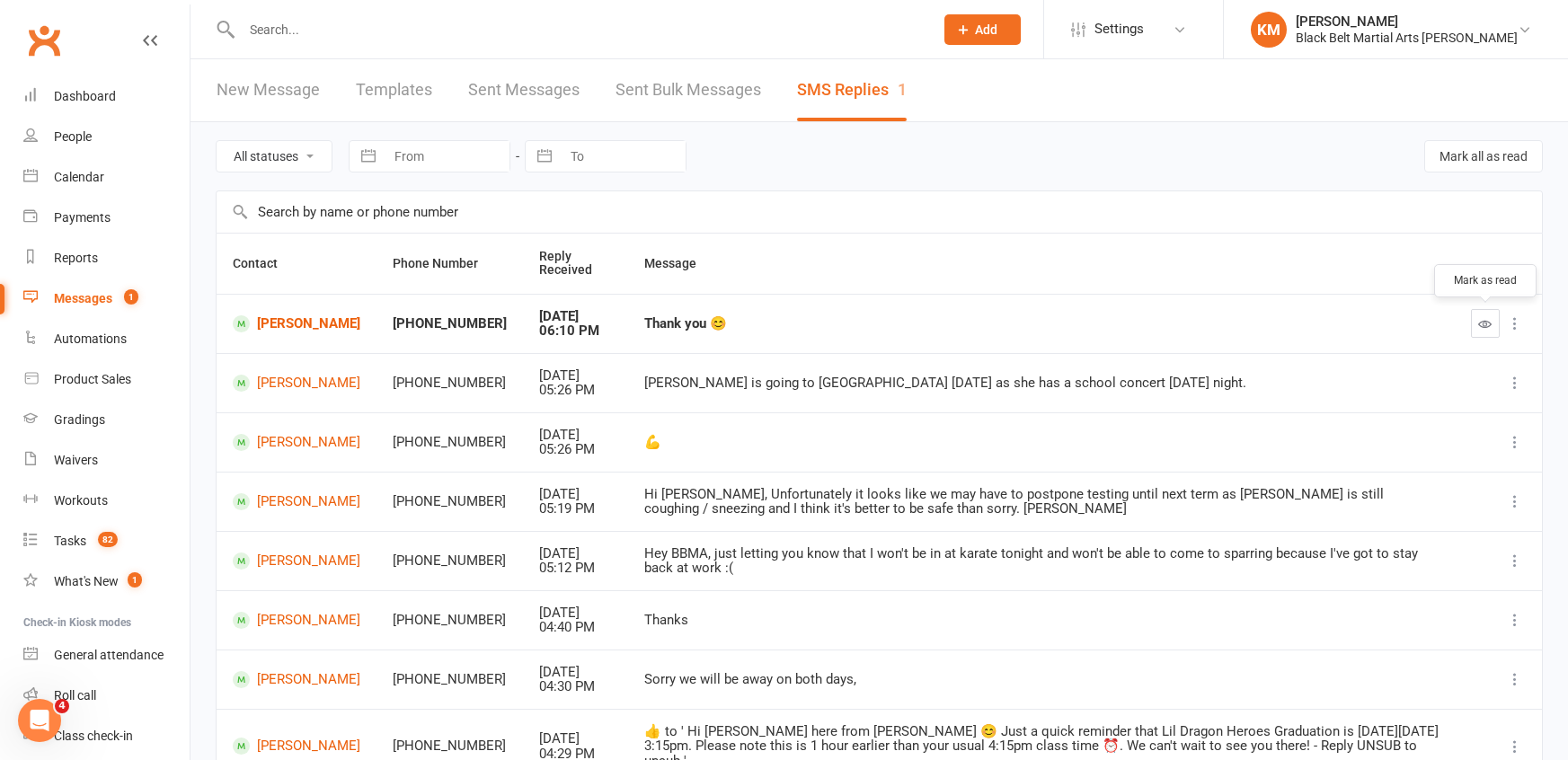
click at [1479, 329] on icon "button" at bounding box center [1485, 324] width 14 height 14
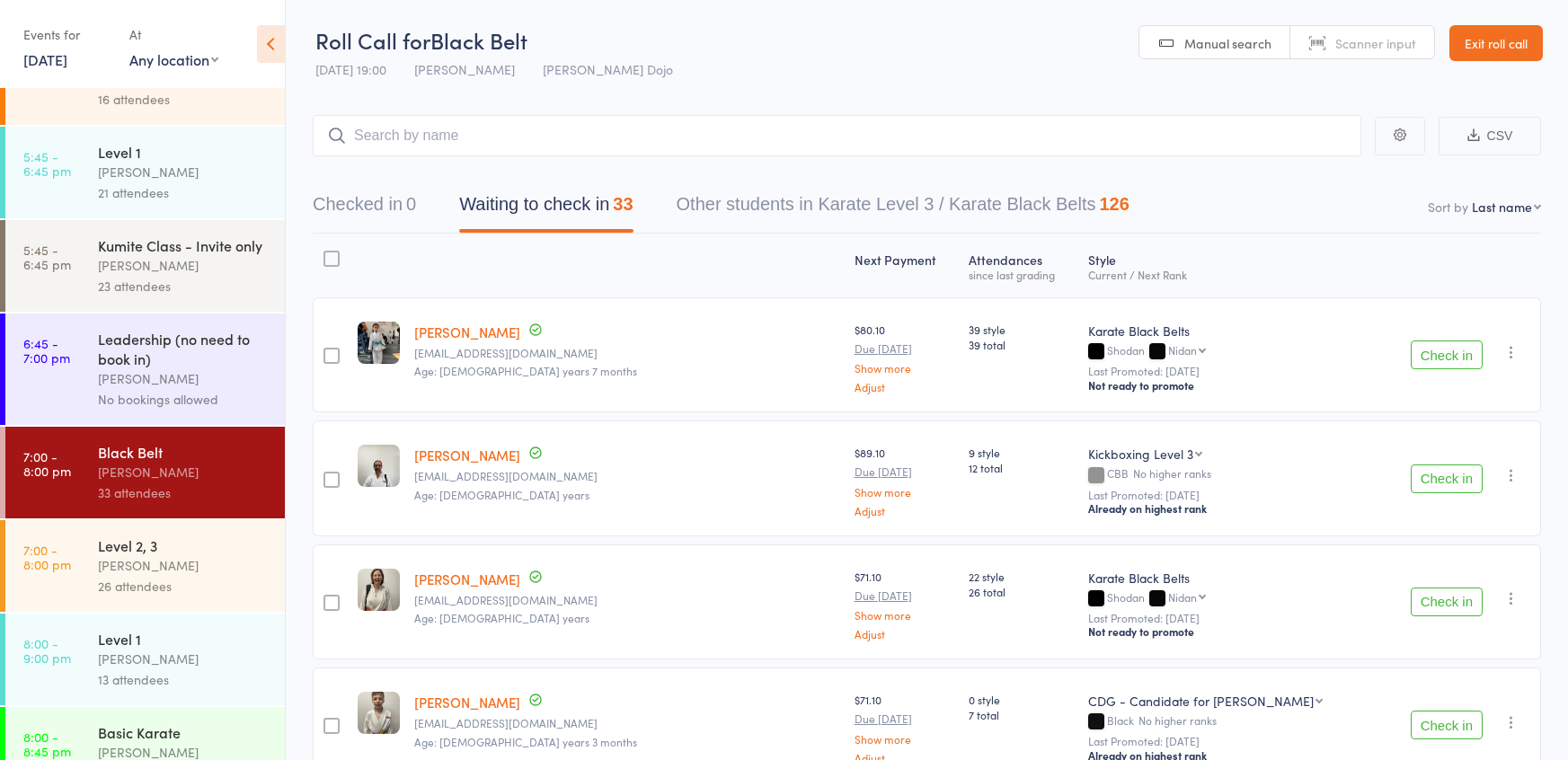
scroll to position [3, 0]
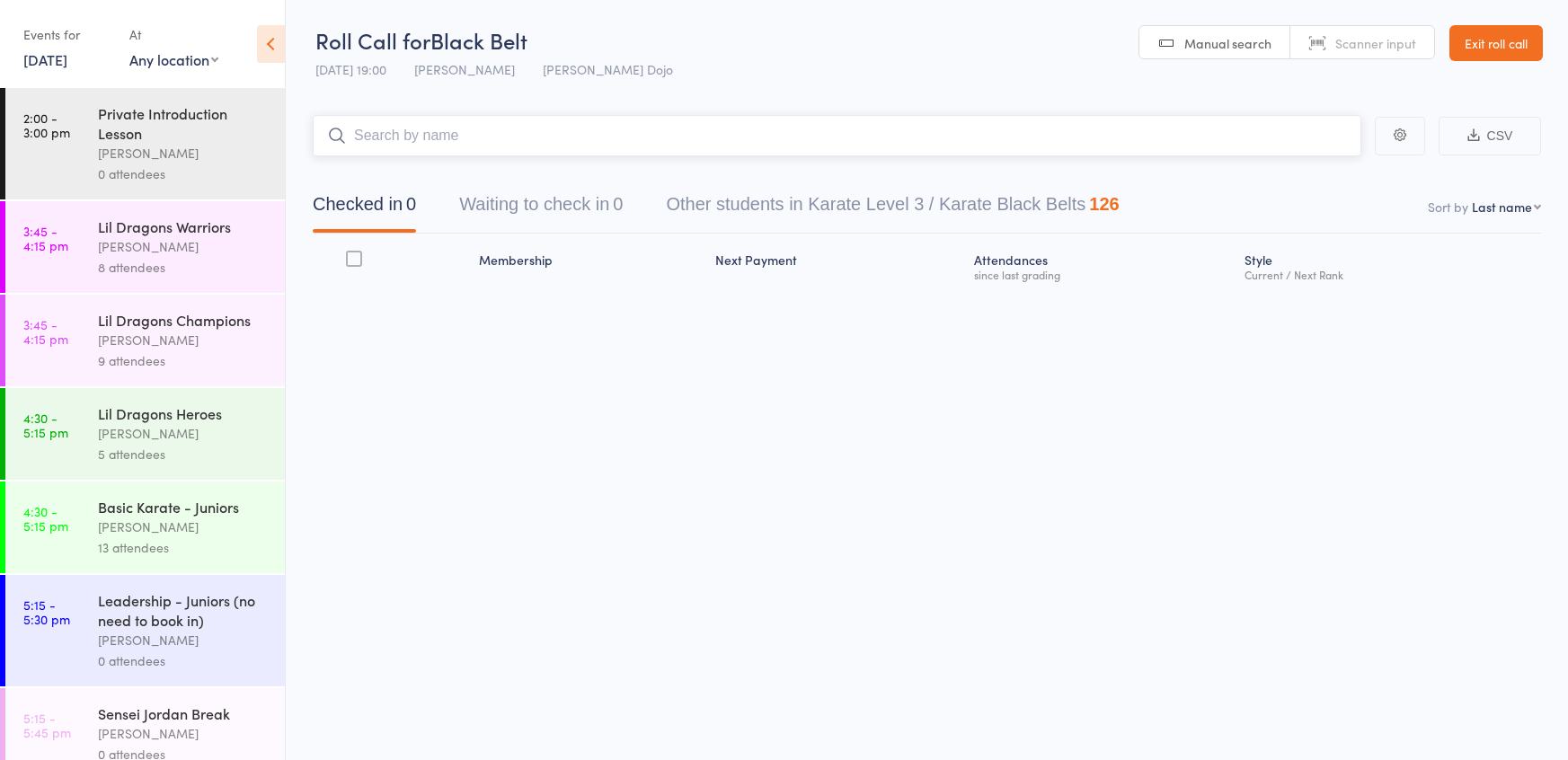
click at [537, 212] on button "Waiting to check in 0" at bounding box center [541, 209] width 163 height 48
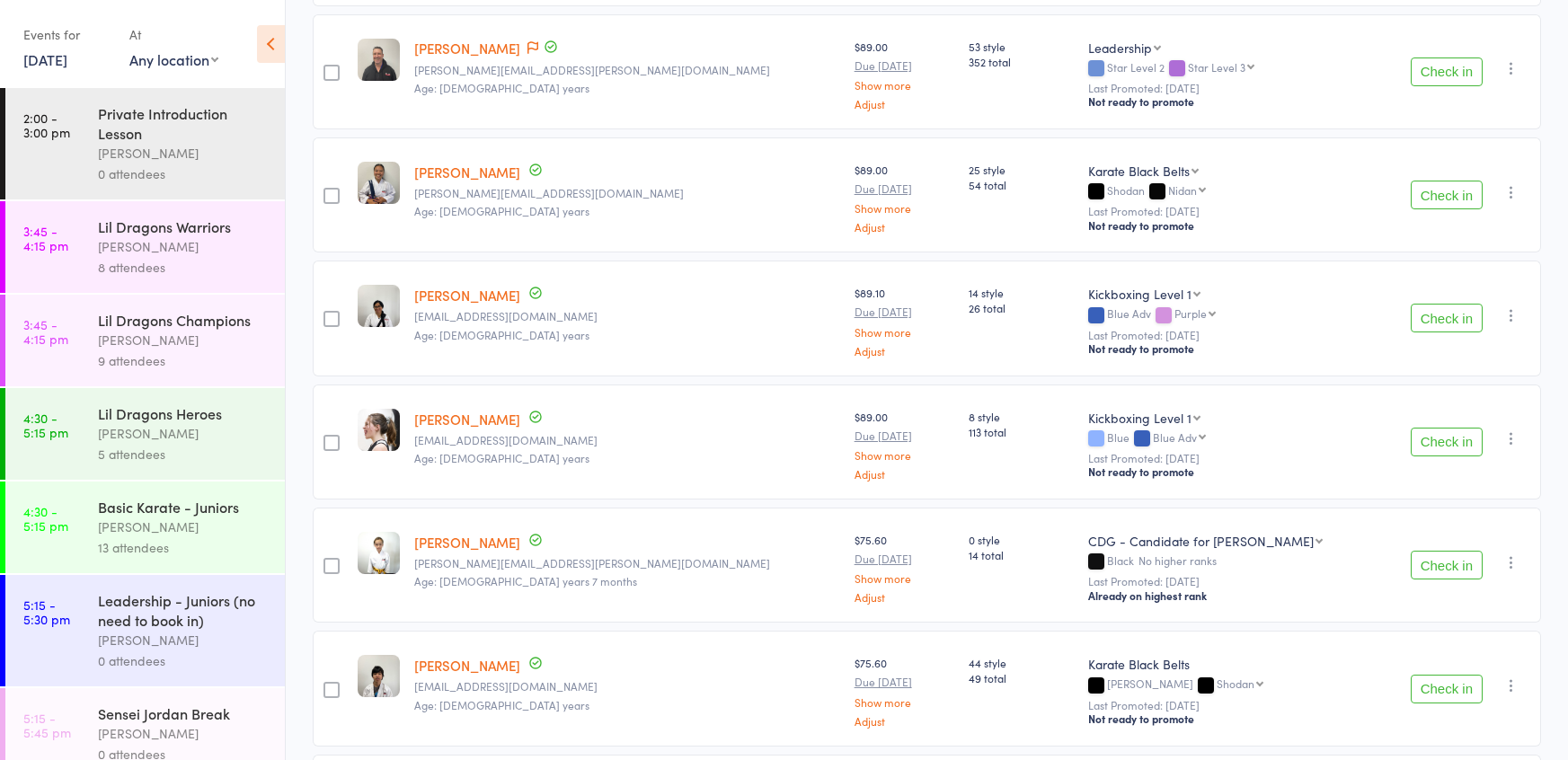
scroll to position [1422, 0]
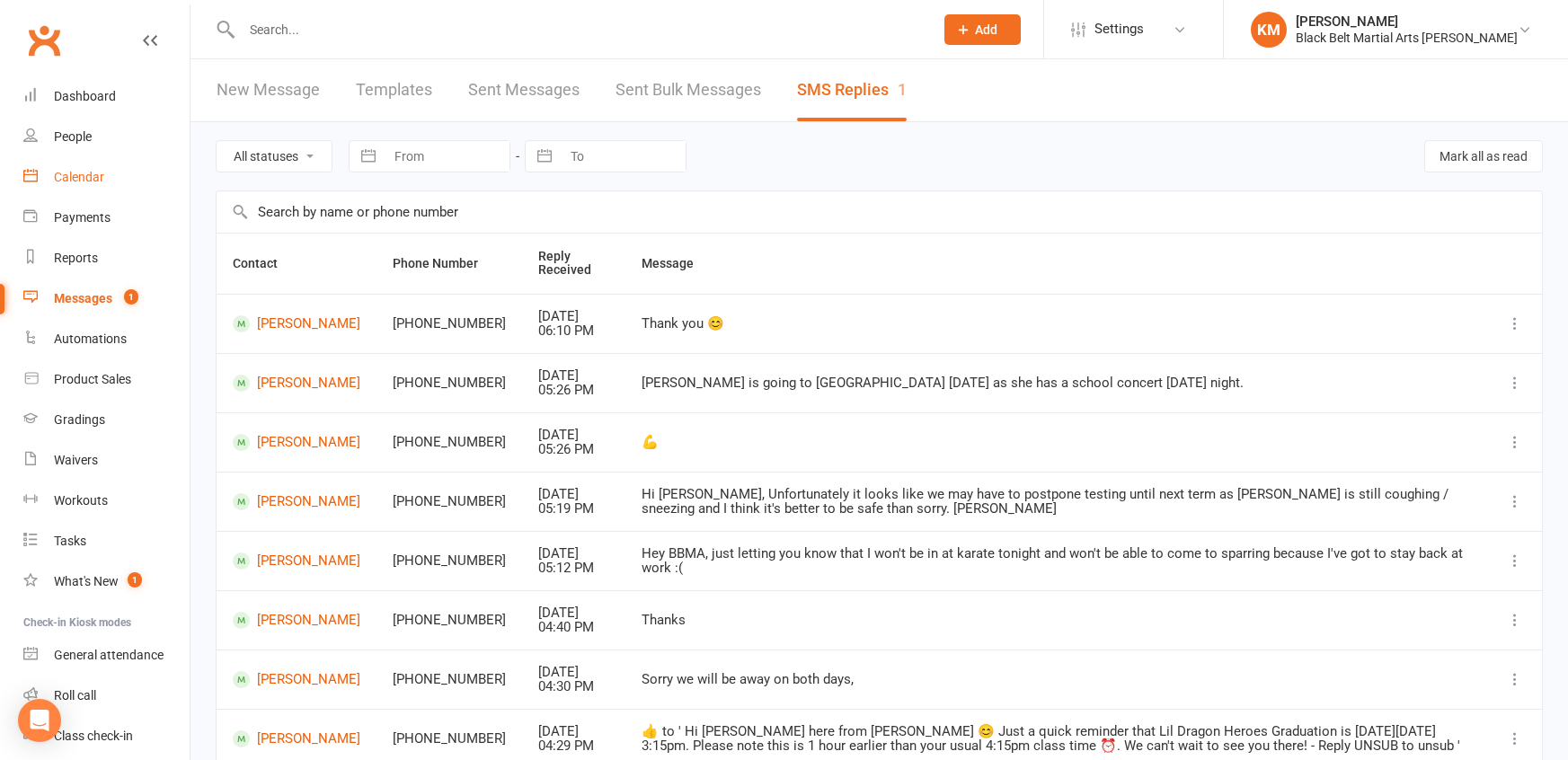
click at [103, 176] on div "Calendar" at bounding box center [79, 177] width 50 height 15
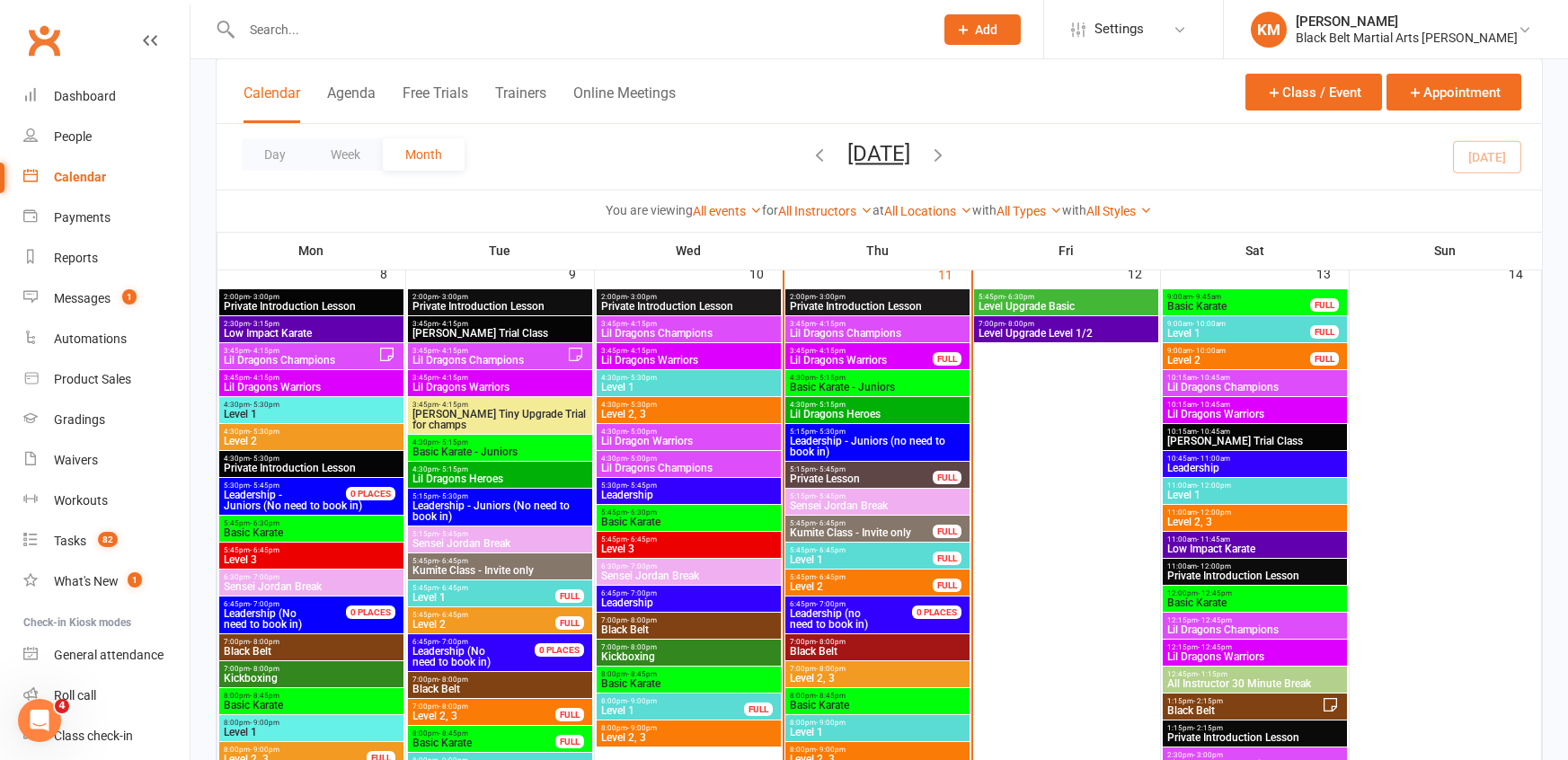
scroll to position [934, 0]
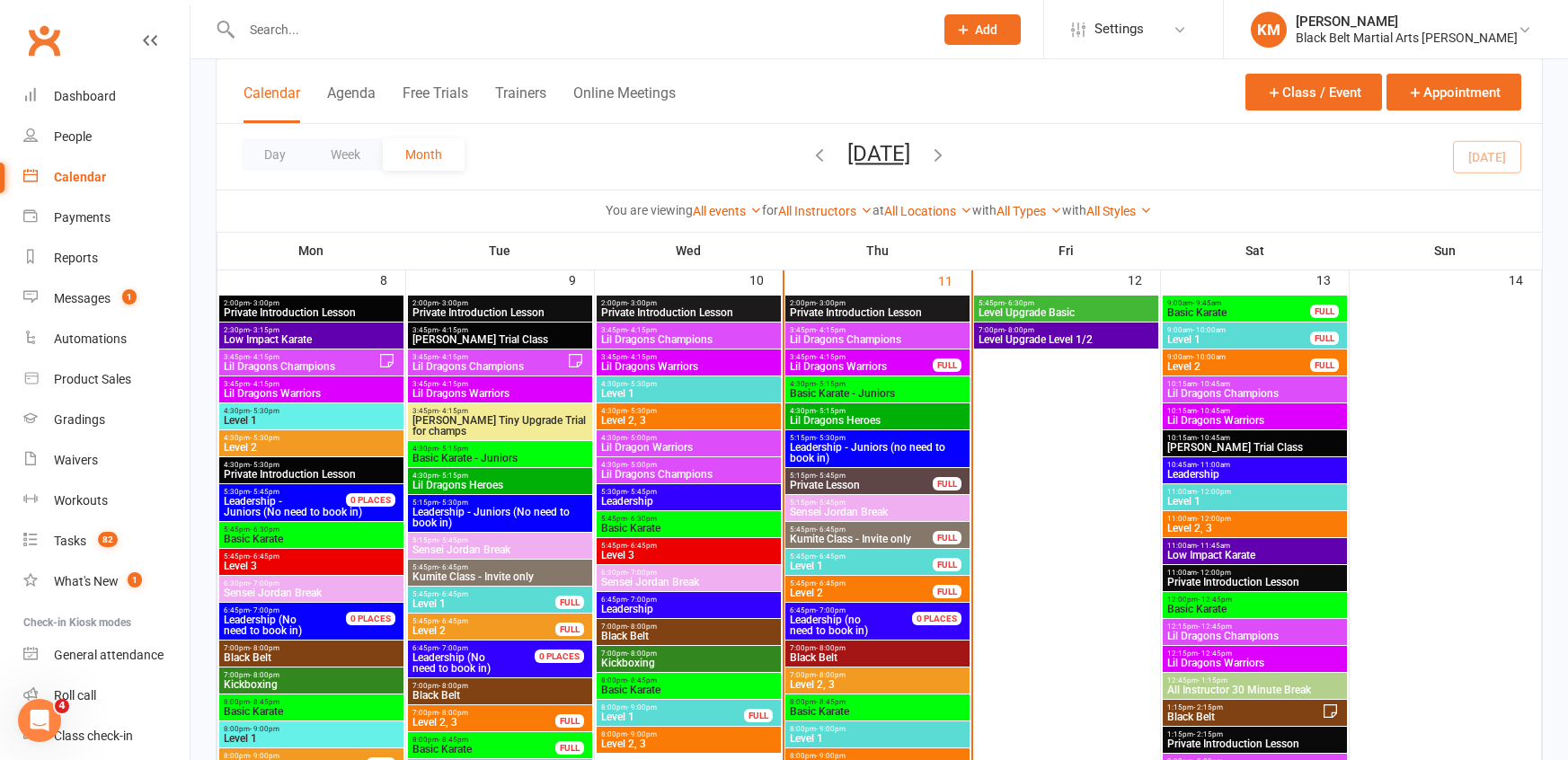
scroll to position [926, 0]
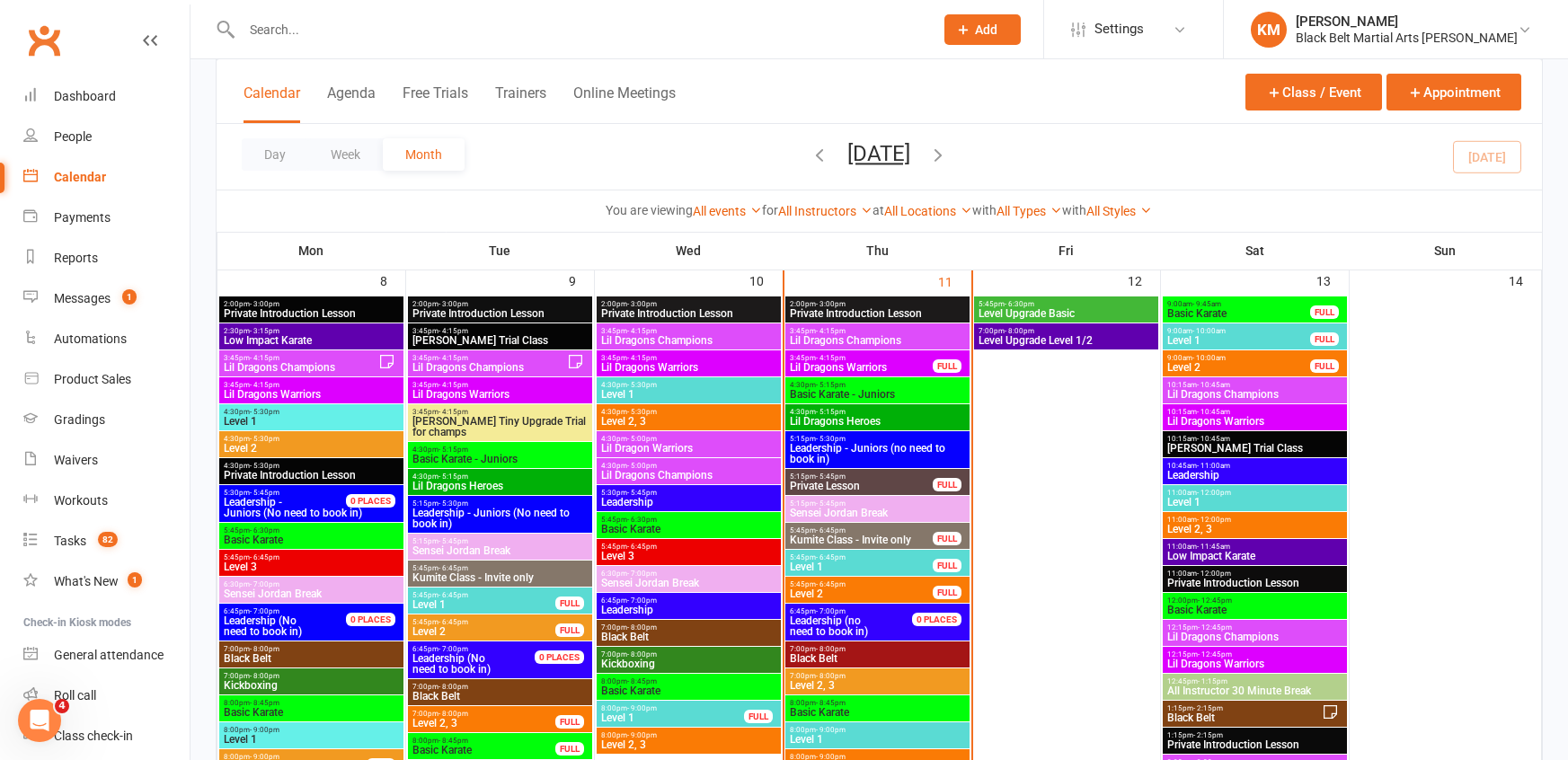
click at [1277, 527] on span "Level 2, 3" at bounding box center [1254, 529] width 177 height 11
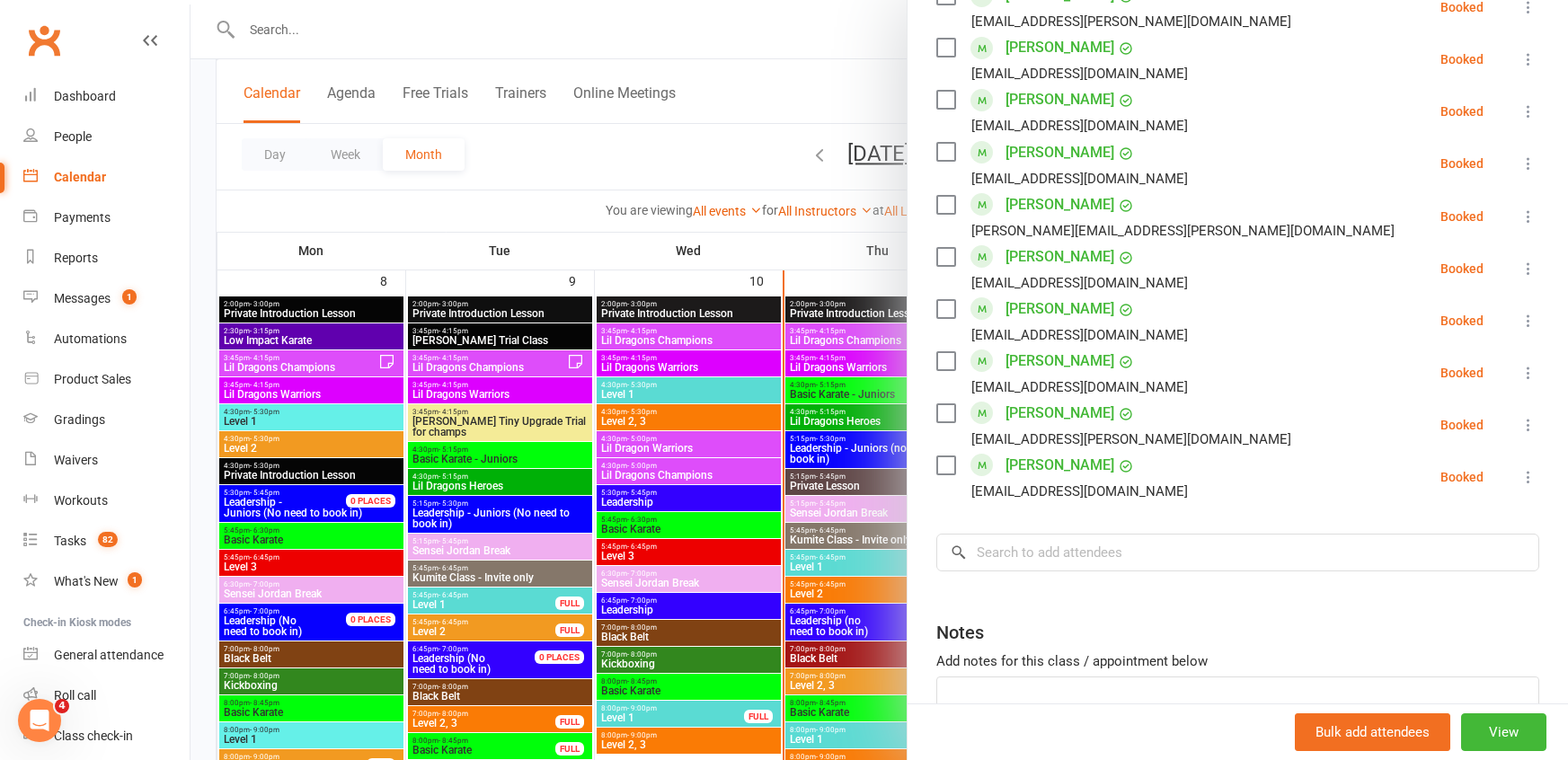
scroll to position [1098, 0]
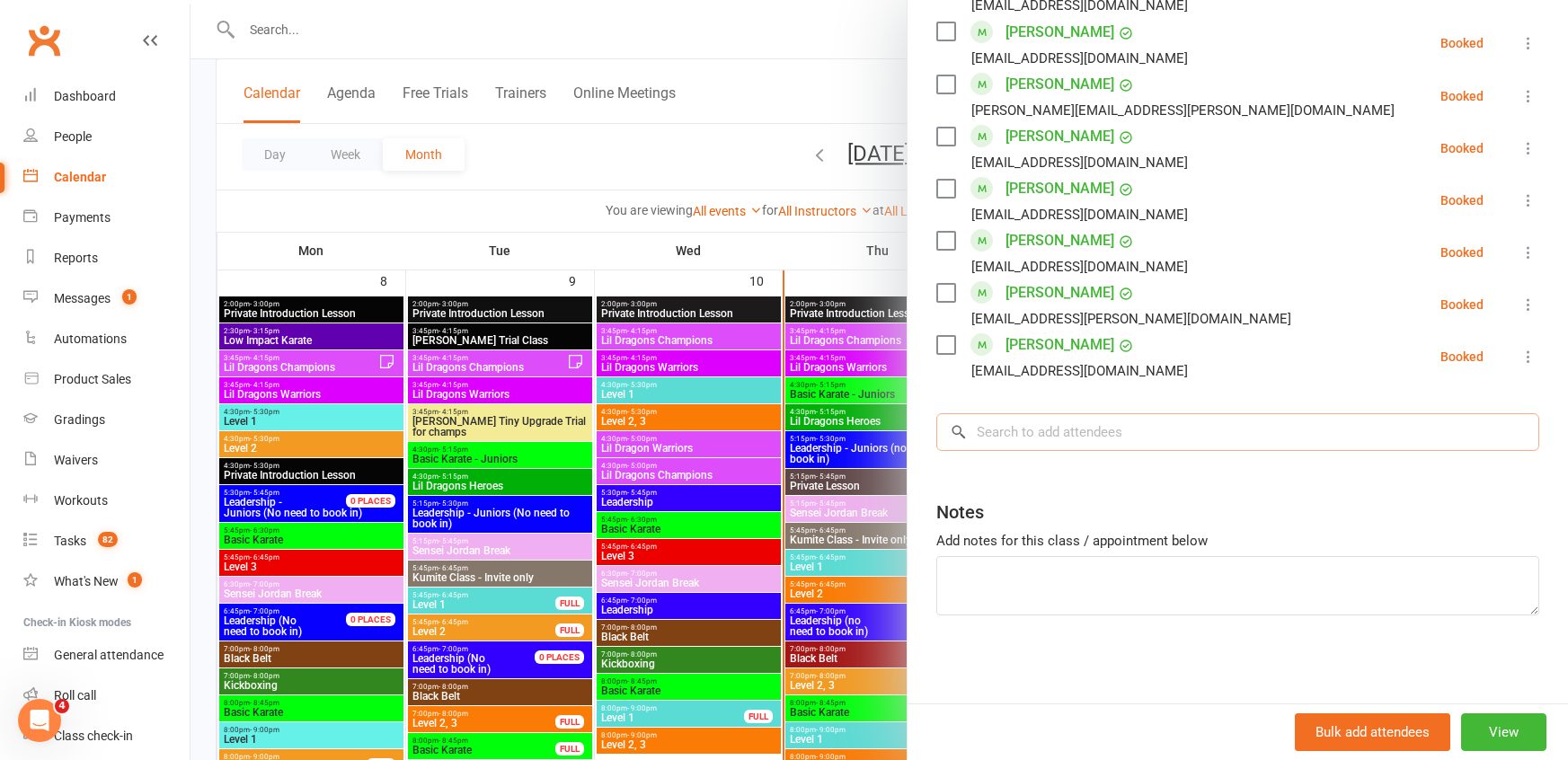
click at [1085, 428] on input "search" at bounding box center [1237, 432] width 602 height 38
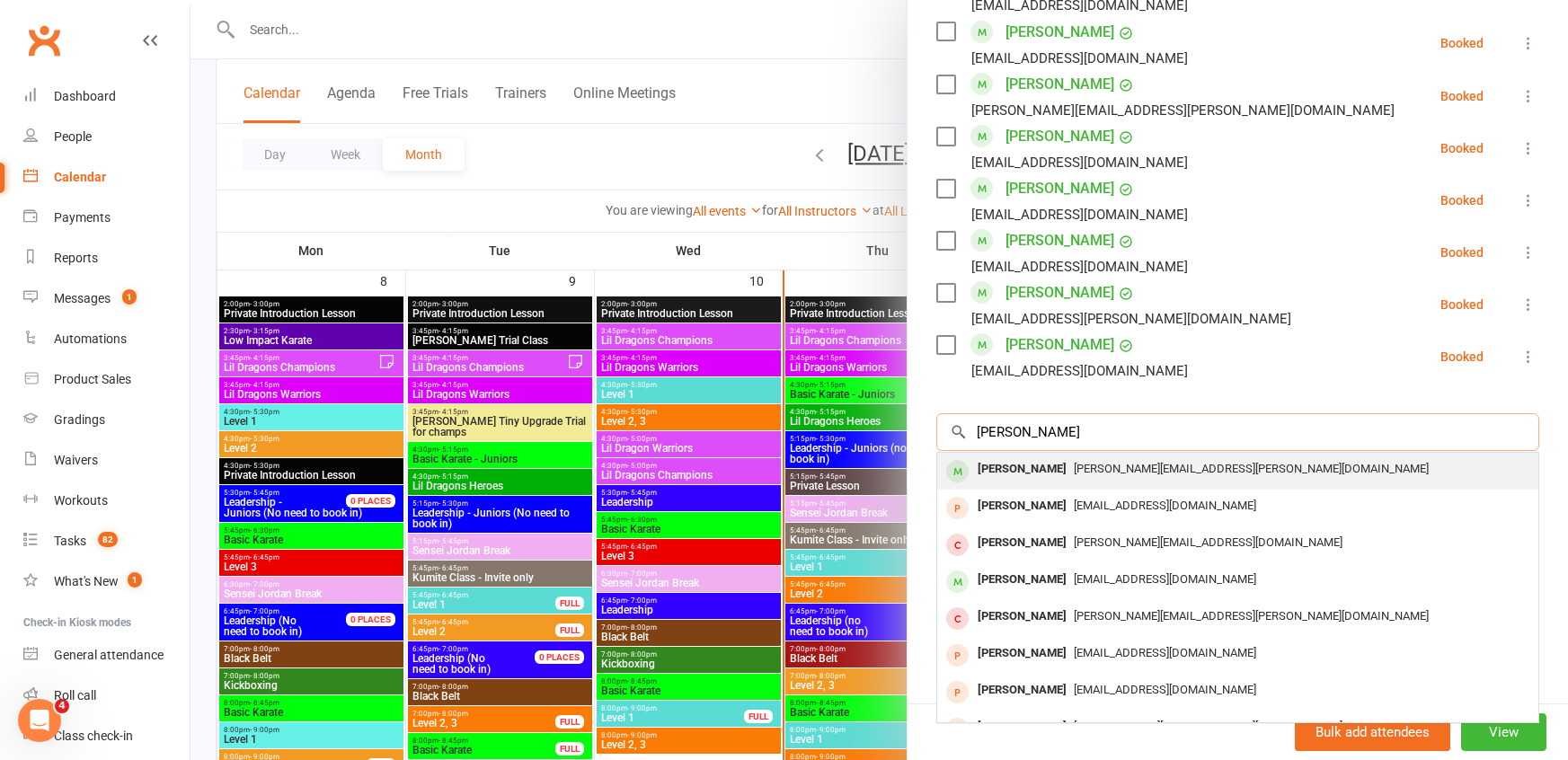
type input "jack dun"
click at [1081, 465] on span "gill.duncan@me.com" at bounding box center [1251, 468] width 355 height 14
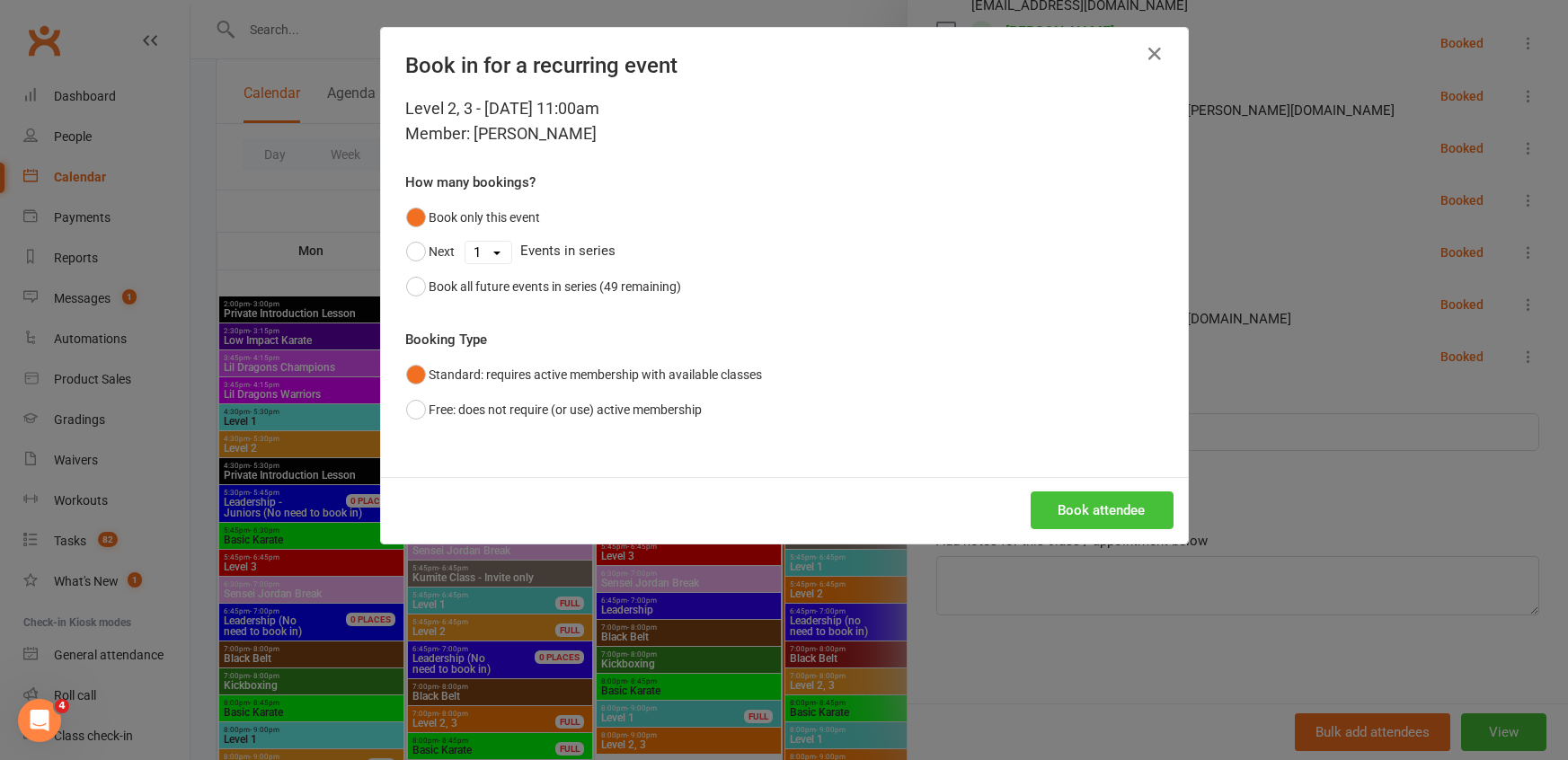
click at [1117, 514] on button "Book attendee" at bounding box center [1102, 510] width 143 height 38
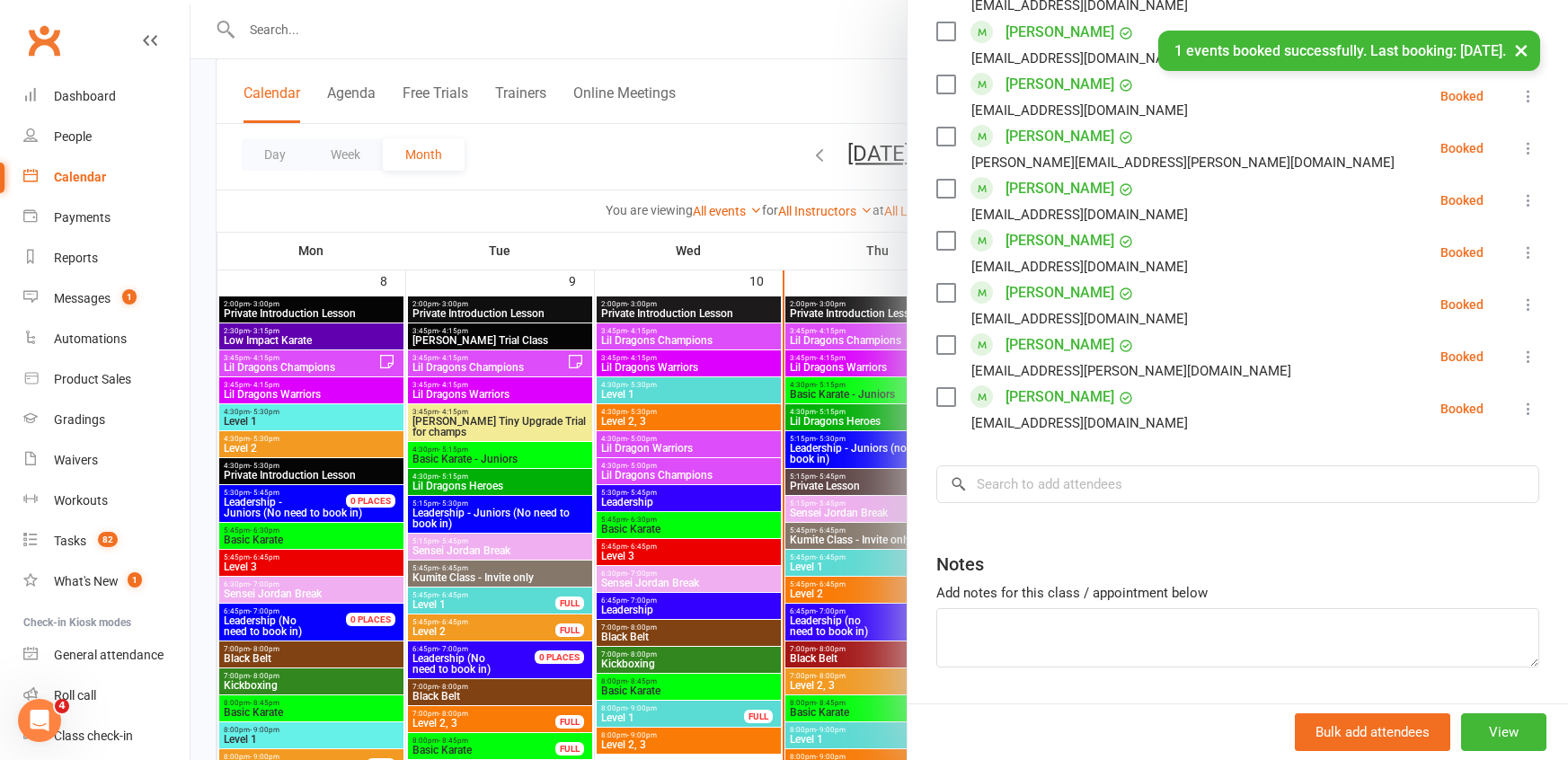
scroll to position [1151, 0]
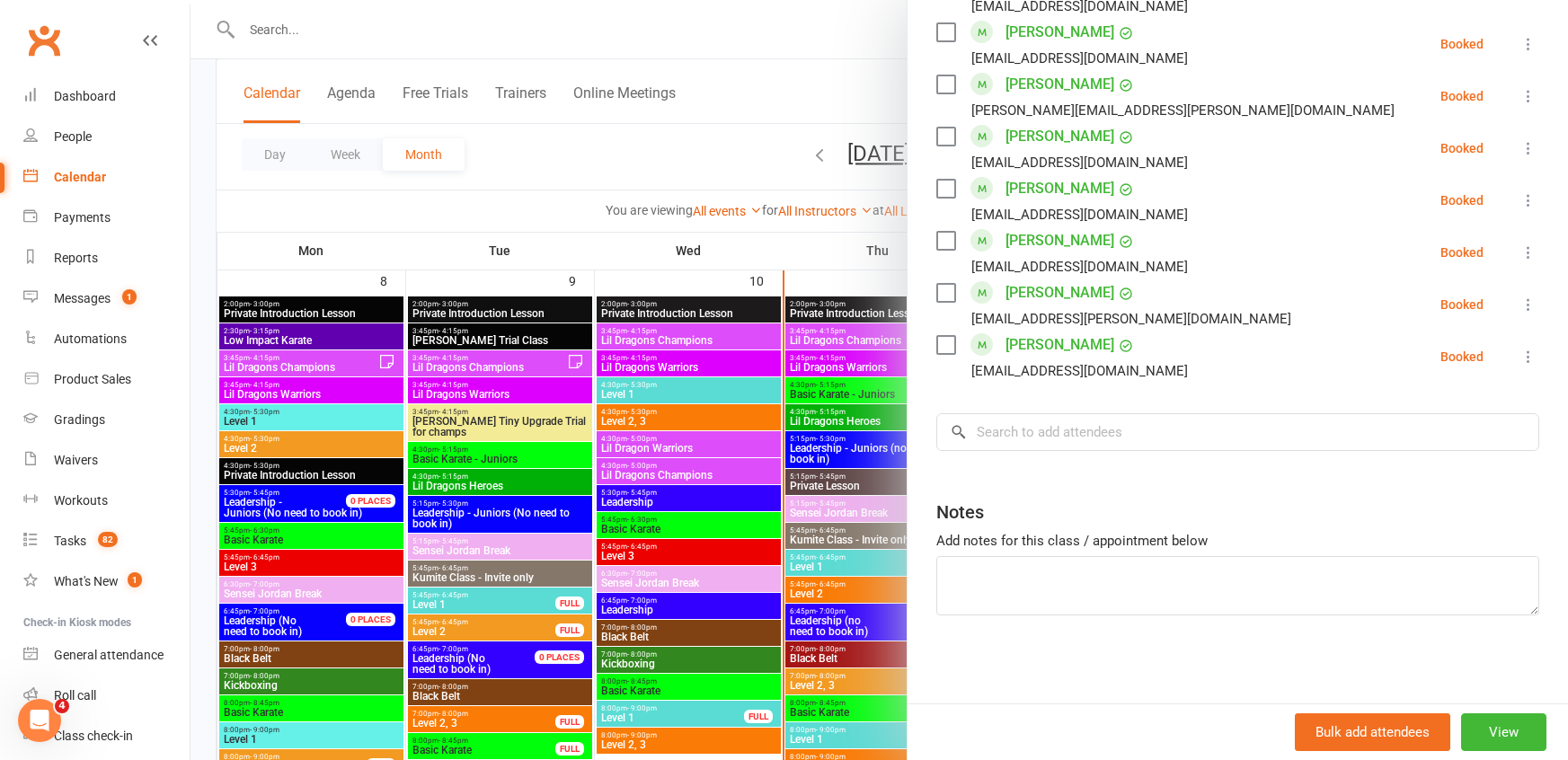
click at [751, 104] on div at bounding box center [879, 380] width 1377 height 760
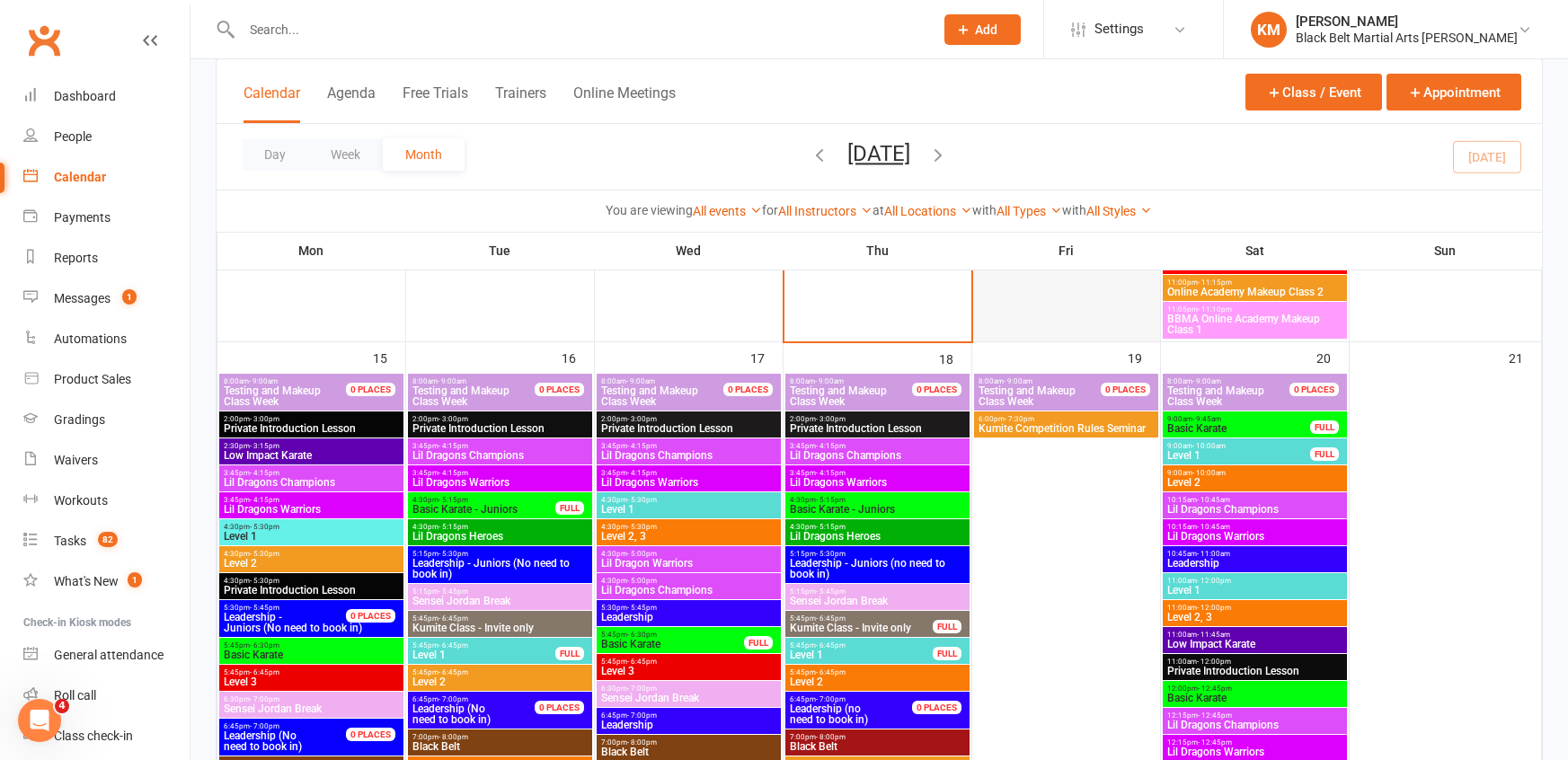
scroll to position [1624, 0]
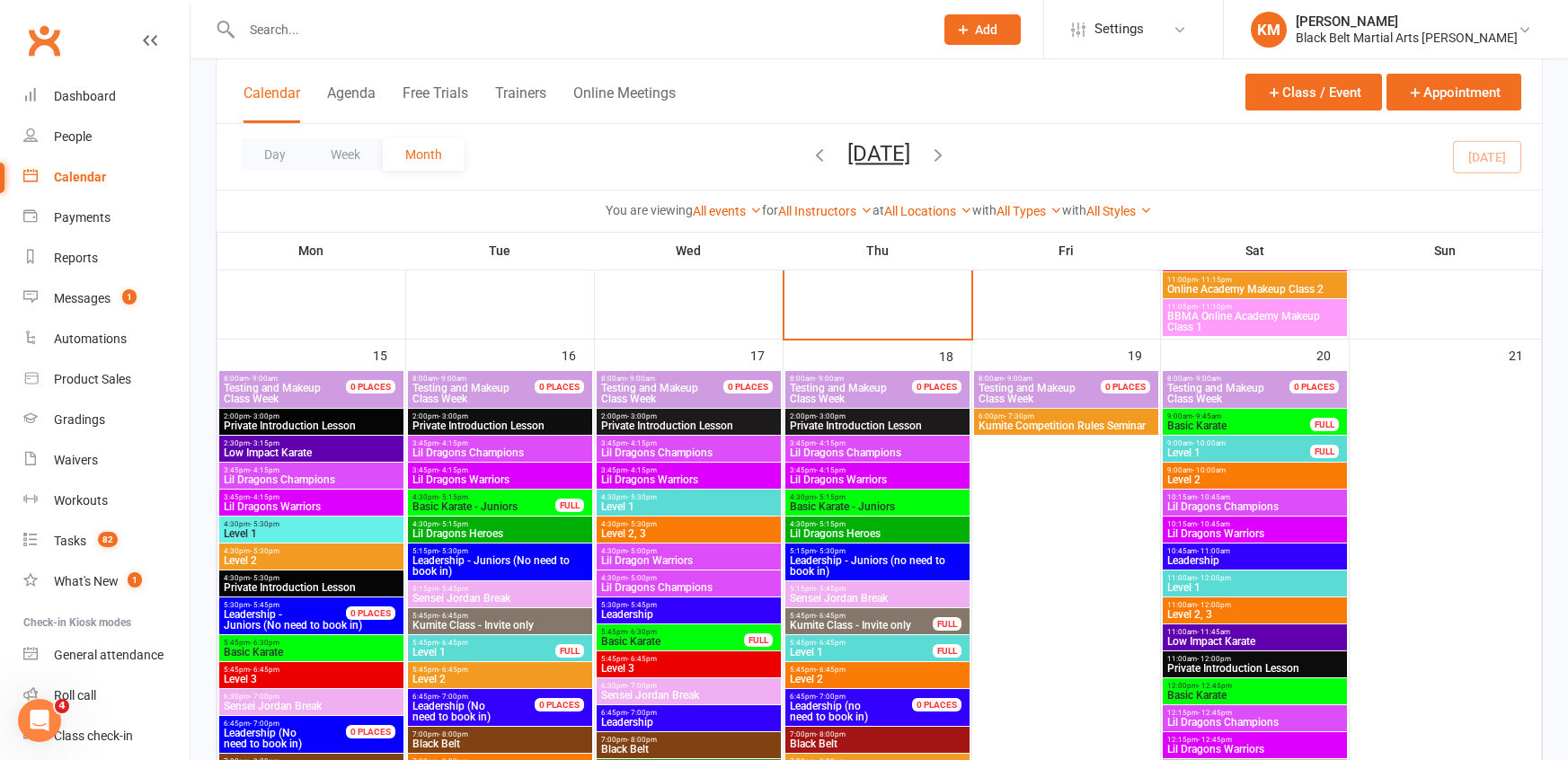
click at [1020, 427] on span "Kumite Competition Rules Seminar" at bounding box center [1066, 426] width 177 height 11
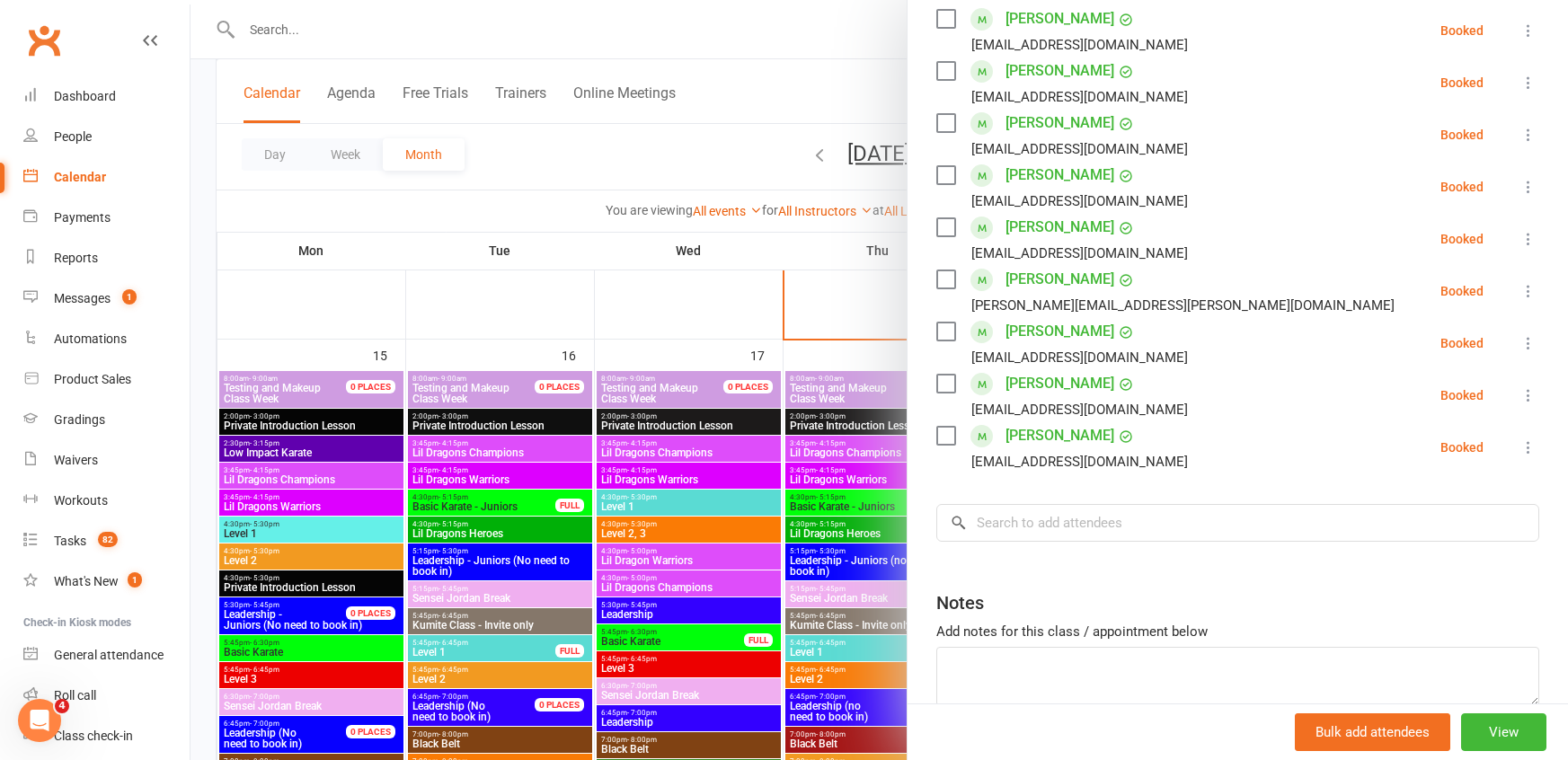
scroll to position [629, 0]
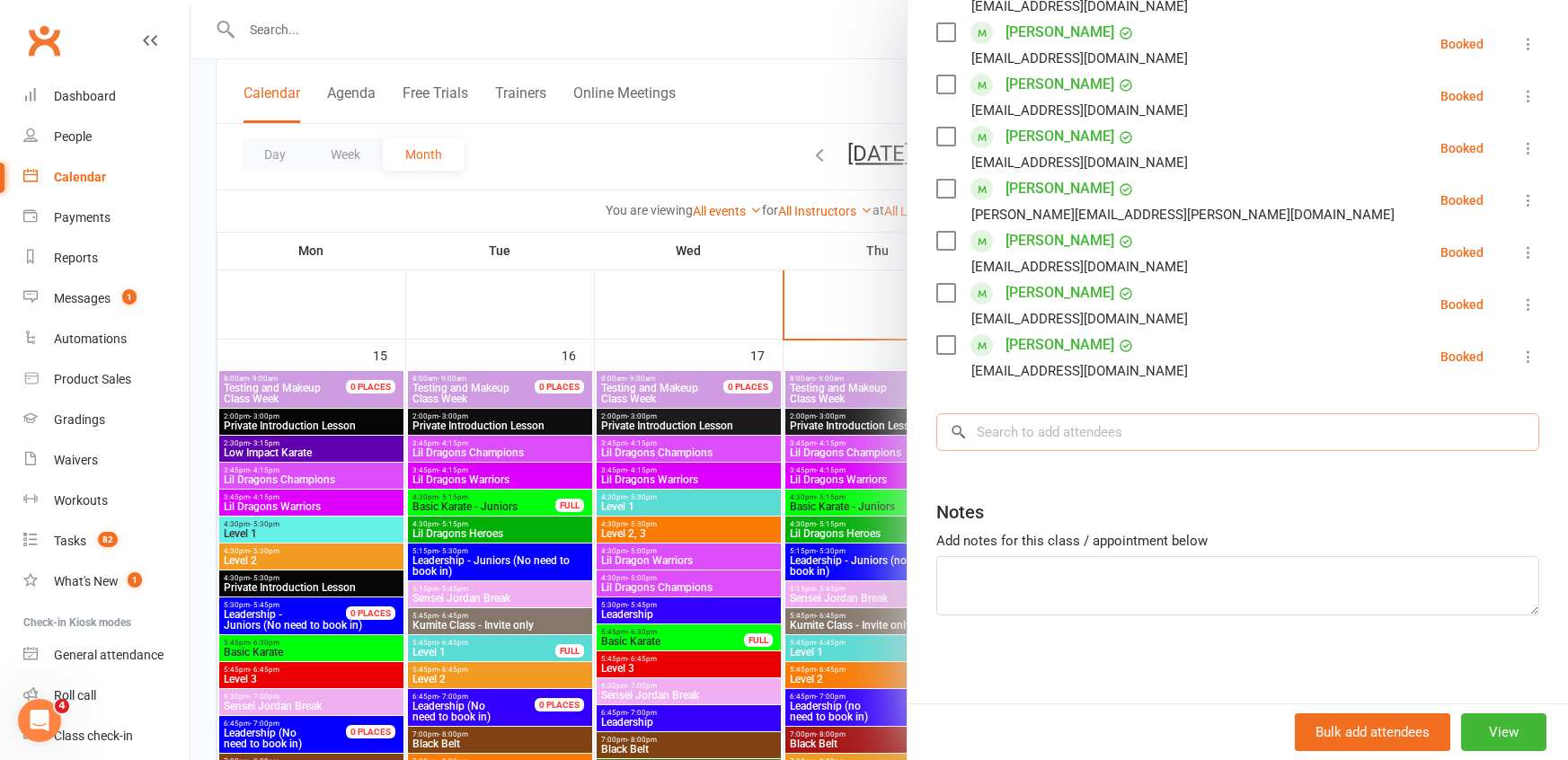
click at [1184, 427] on input "search" at bounding box center [1237, 432] width 602 height 38
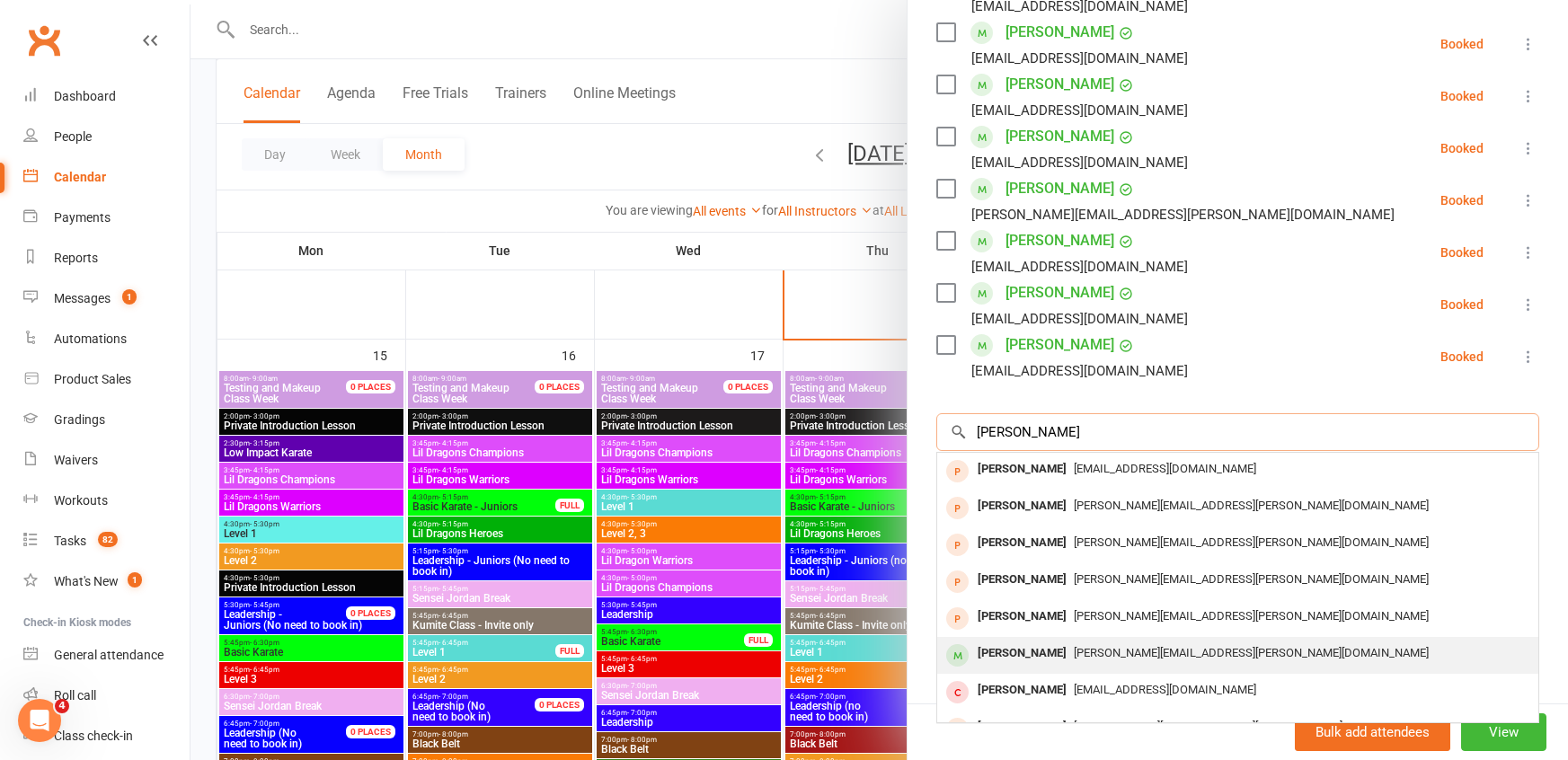
type input "amy"
click at [1028, 645] on div "[PERSON_NAME]" at bounding box center [1021, 654] width 104 height 26
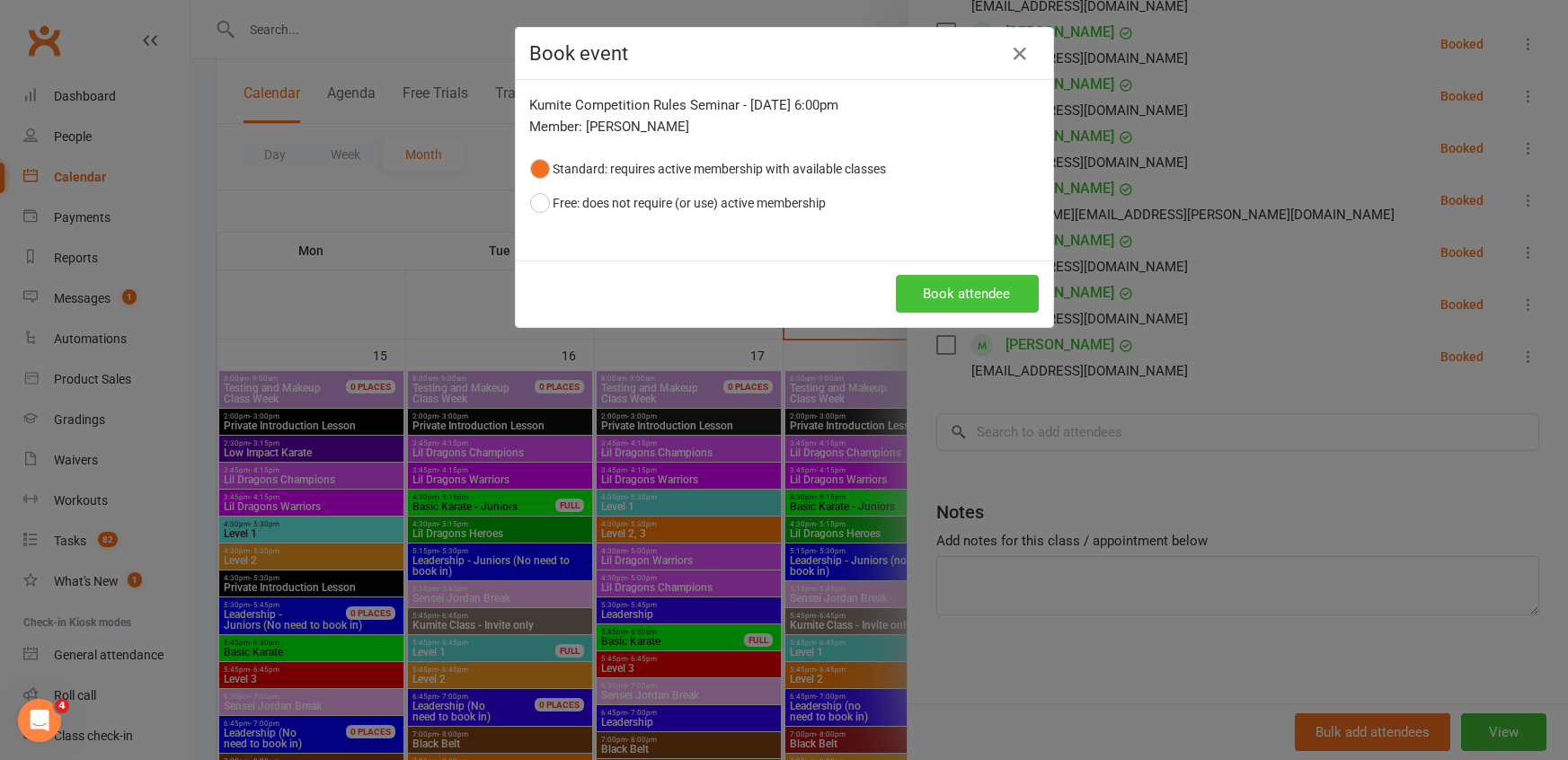
click at [936, 287] on button "Book attendee" at bounding box center [967, 293] width 143 height 38
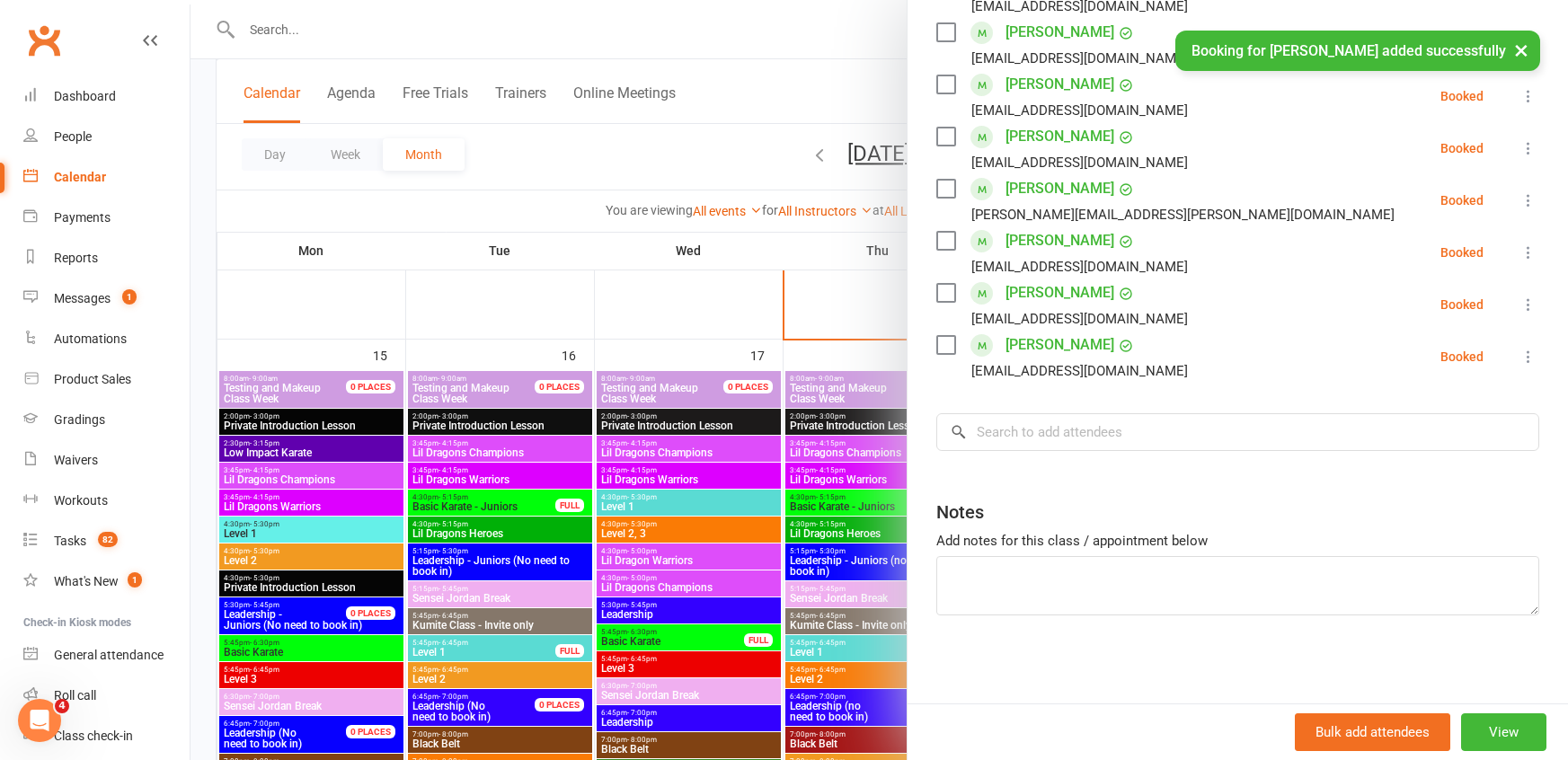
scroll to position [0, 0]
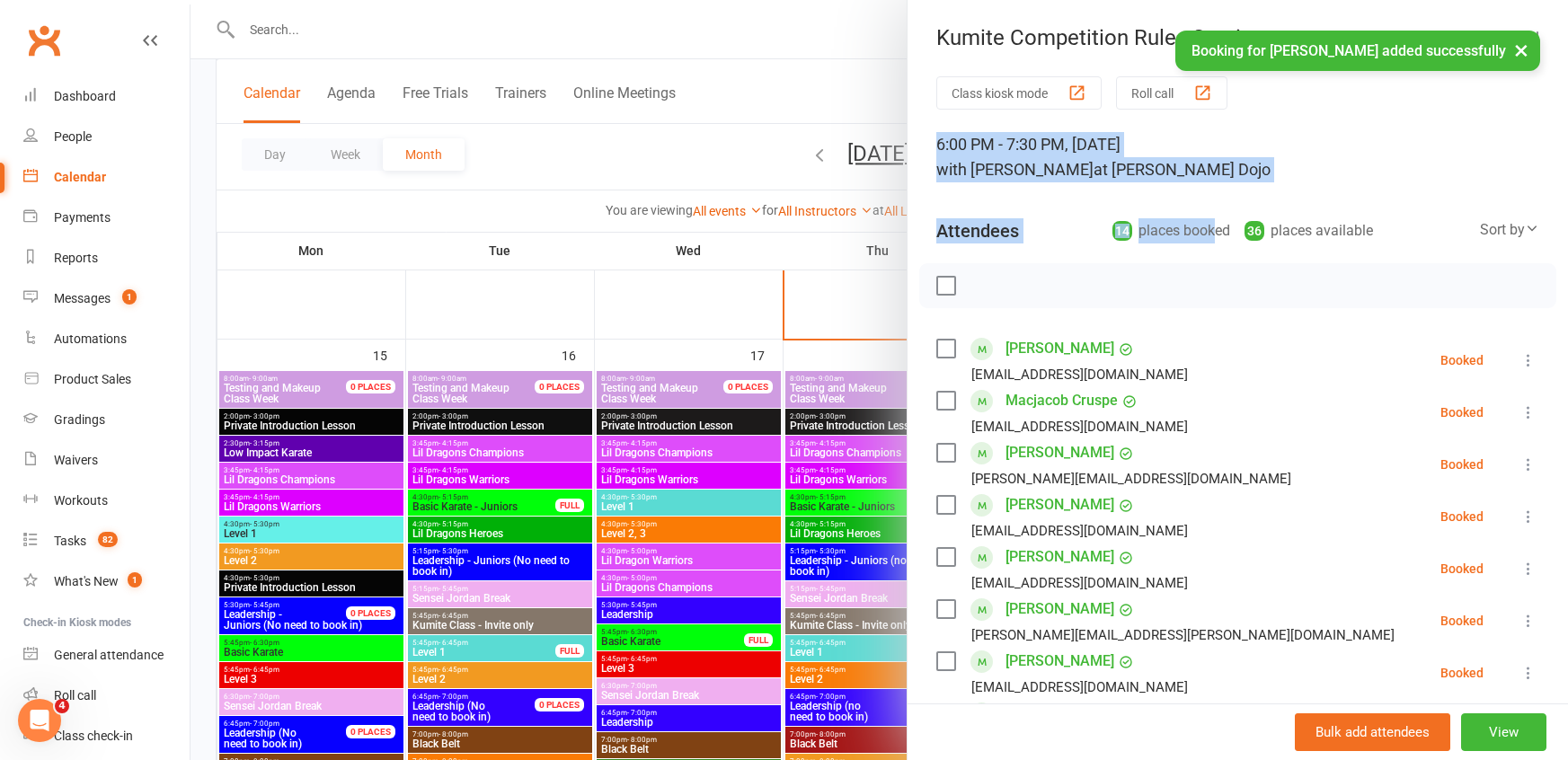
drag, startPoint x: 930, startPoint y: 138, endPoint x: 1209, endPoint y: 189, distance: 283.6
click at [1209, 189] on div "Class kiosk mode Roll call 6:00 PM - 7:30 PM, Friday, September, 19, 2025 with …" at bounding box center [1238, 731] width 660 height 1310
click at [847, 78] on div at bounding box center [879, 380] width 1377 height 760
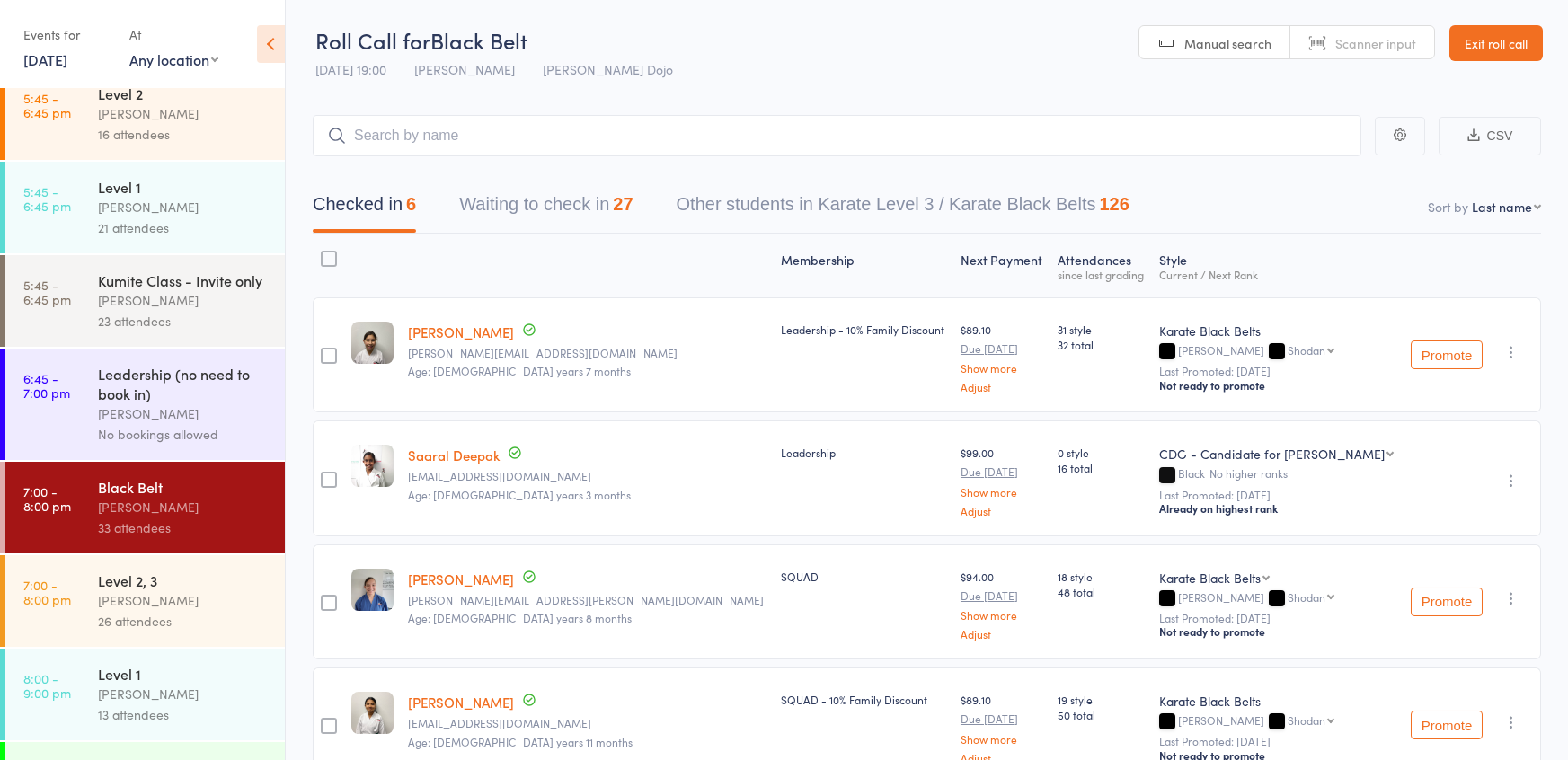
scroll to position [969, 0]
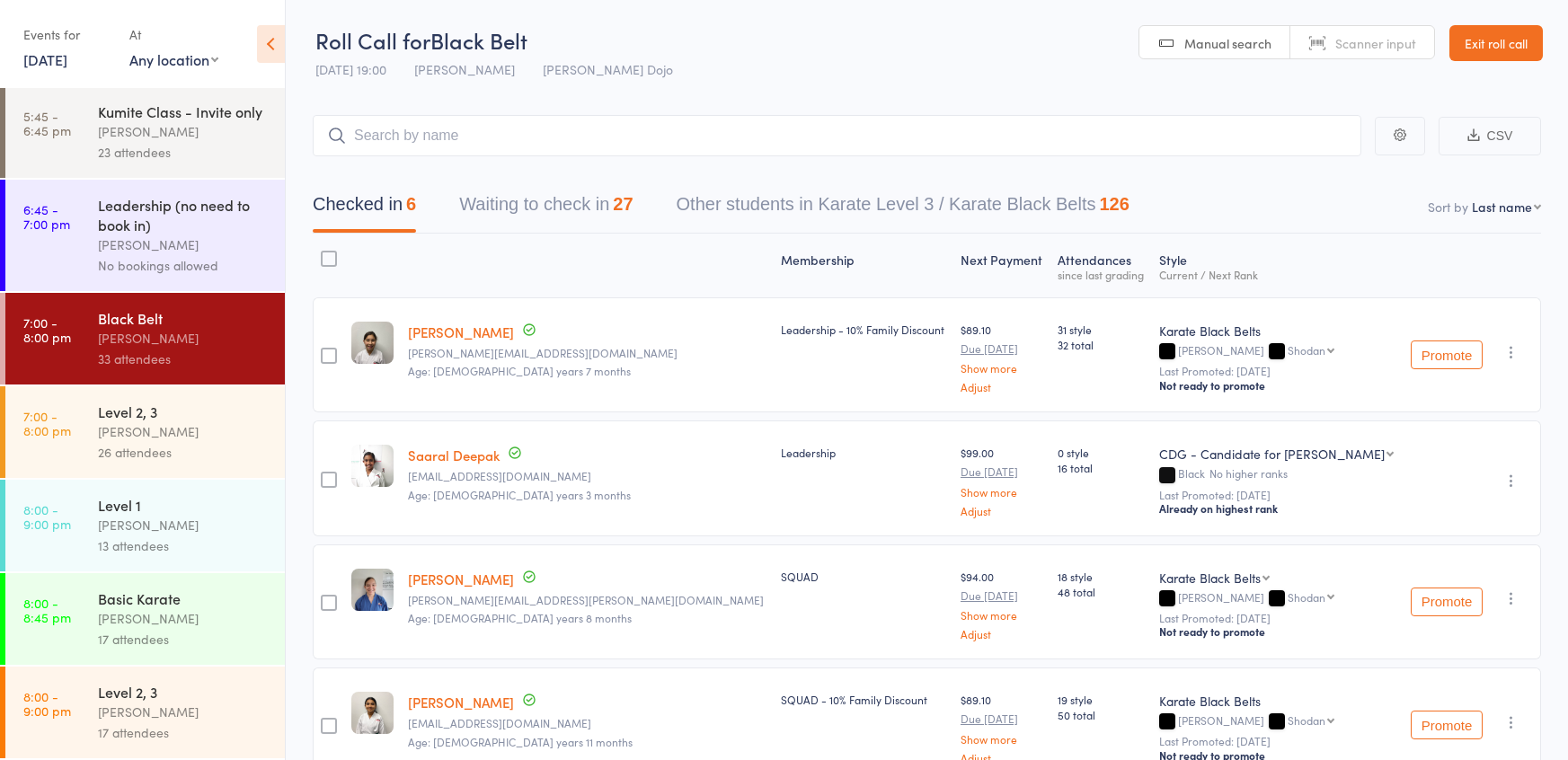
click at [72, 442] on link "7:00 - 8:00 pm Level 2, 3 [PERSON_NAME] 26 attendees" at bounding box center [145, 432] width 280 height 92
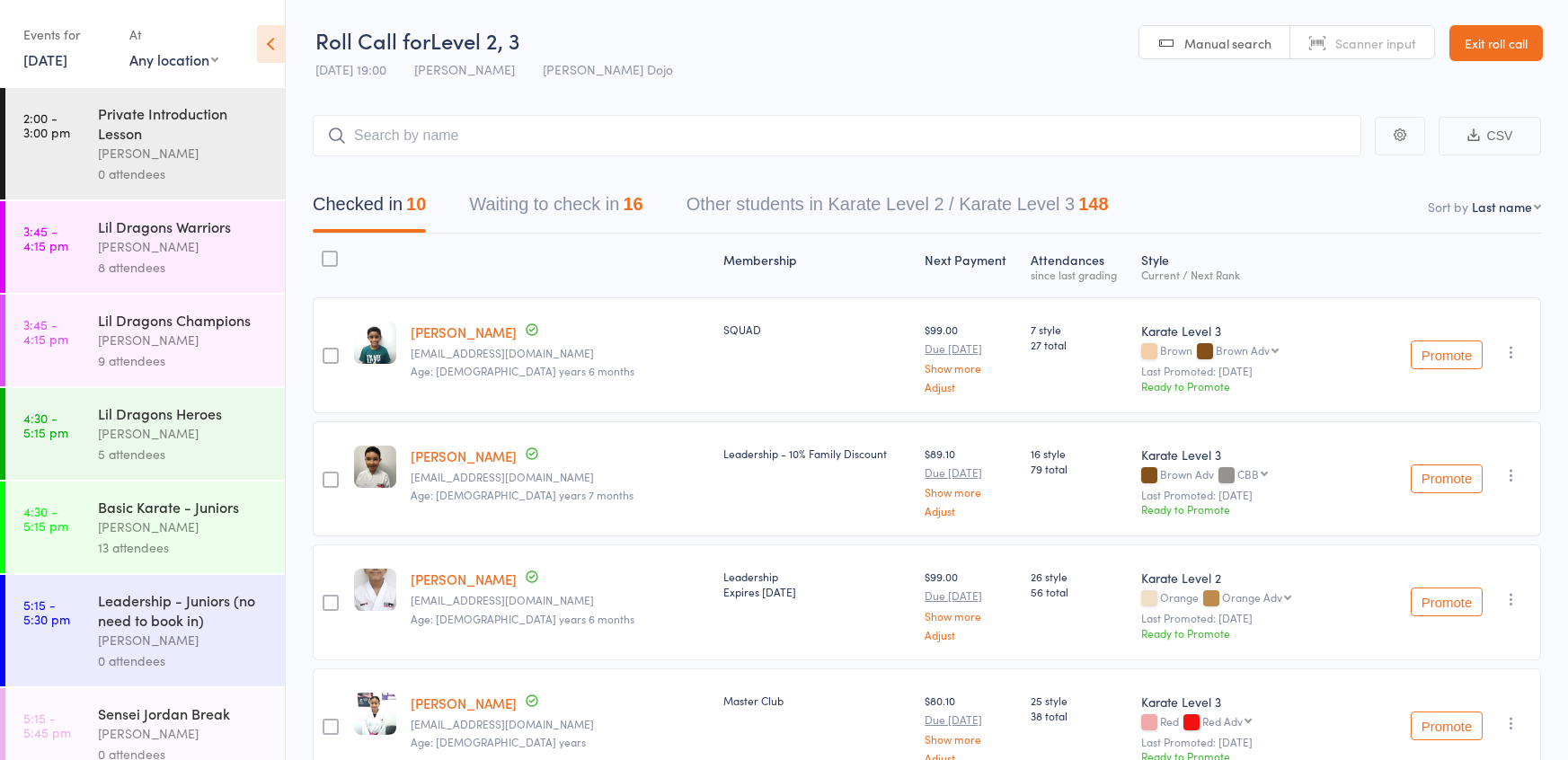
click at [72, 442] on link "4:30 - 5:15 pm Lil Dragons Heroes [PERSON_NAME] 5 attendees" at bounding box center [145, 434] width 280 height 92
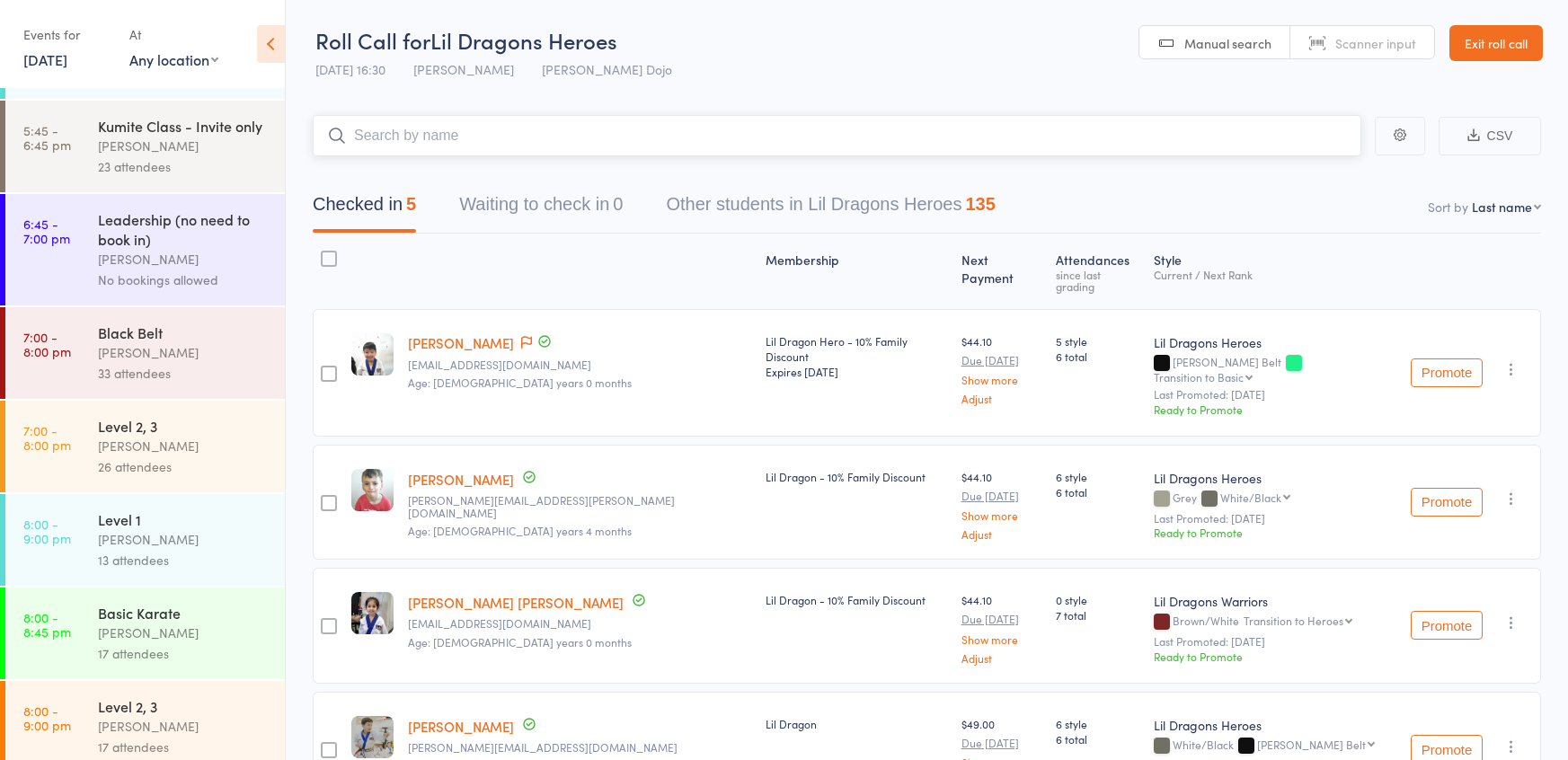
scroll to position [954, 0]
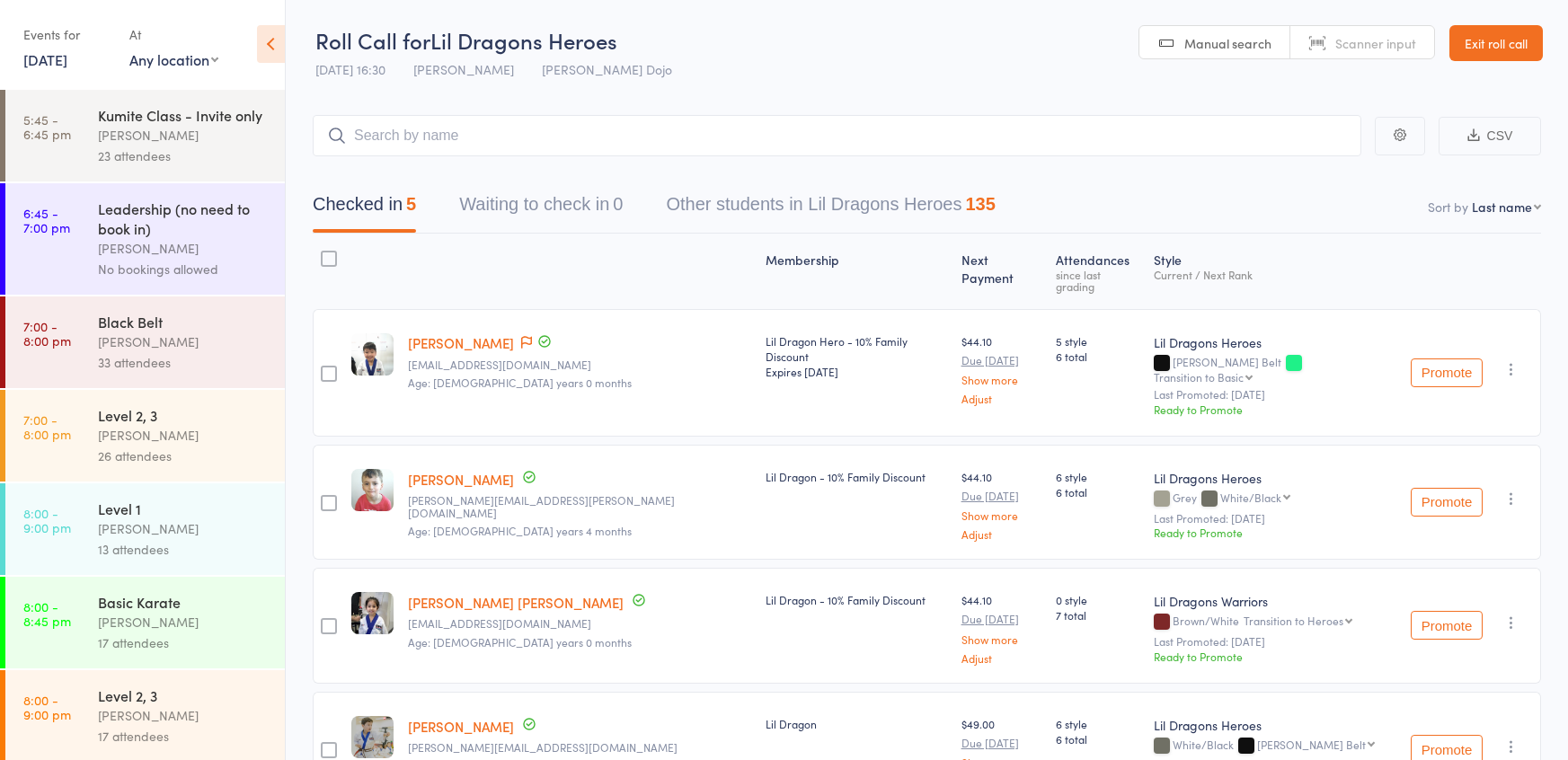
click at [72, 442] on link "7:00 - 8:00 pm Level 2, 3 [PERSON_NAME] 26 attendees" at bounding box center [145, 435] width 280 height 92
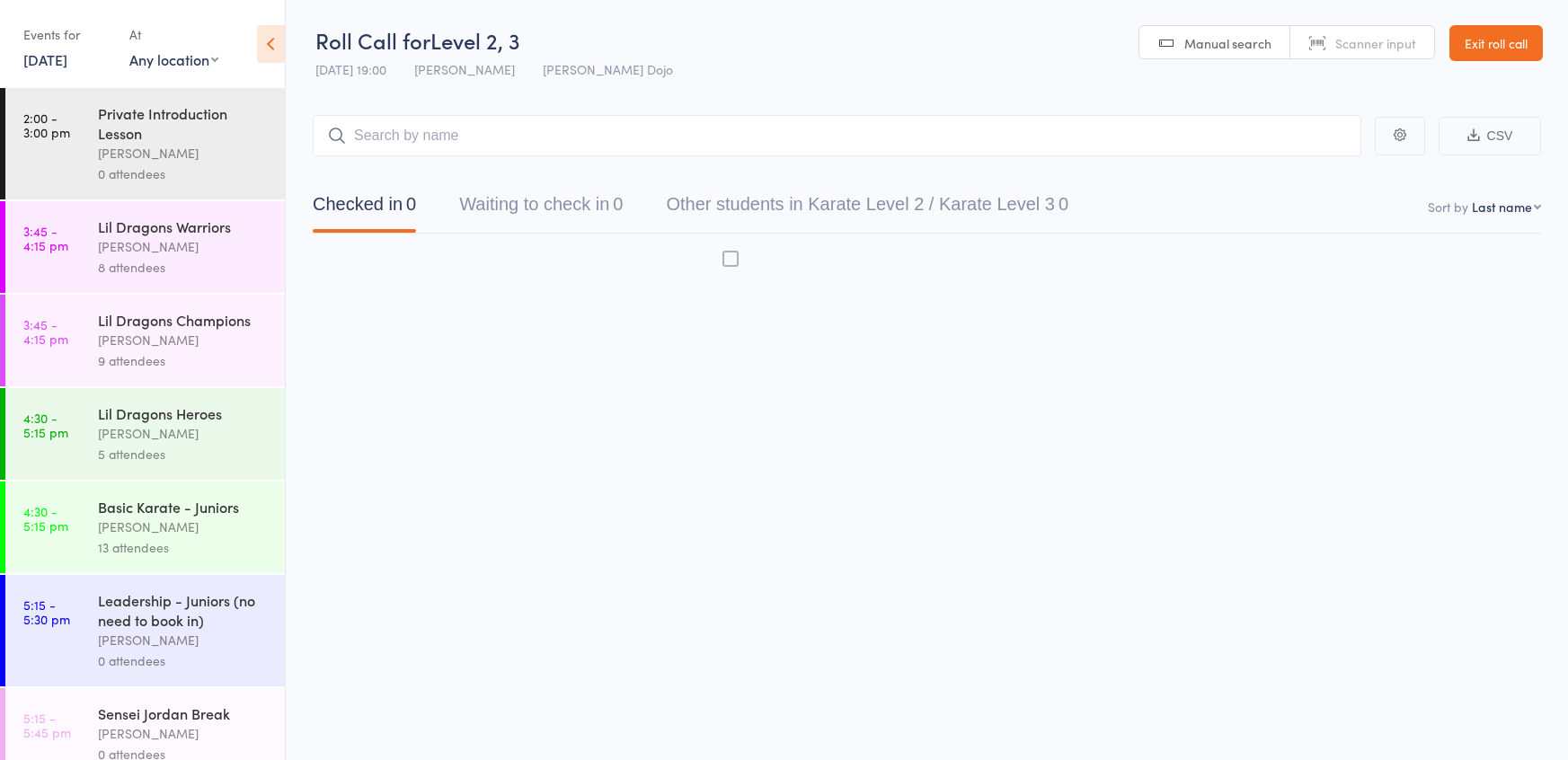
click at [72, 442] on link "4:30 - 5:15 pm Lil Dragons Heroes [PERSON_NAME] 5 attendees" at bounding box center [145, 434] width 280 height 92
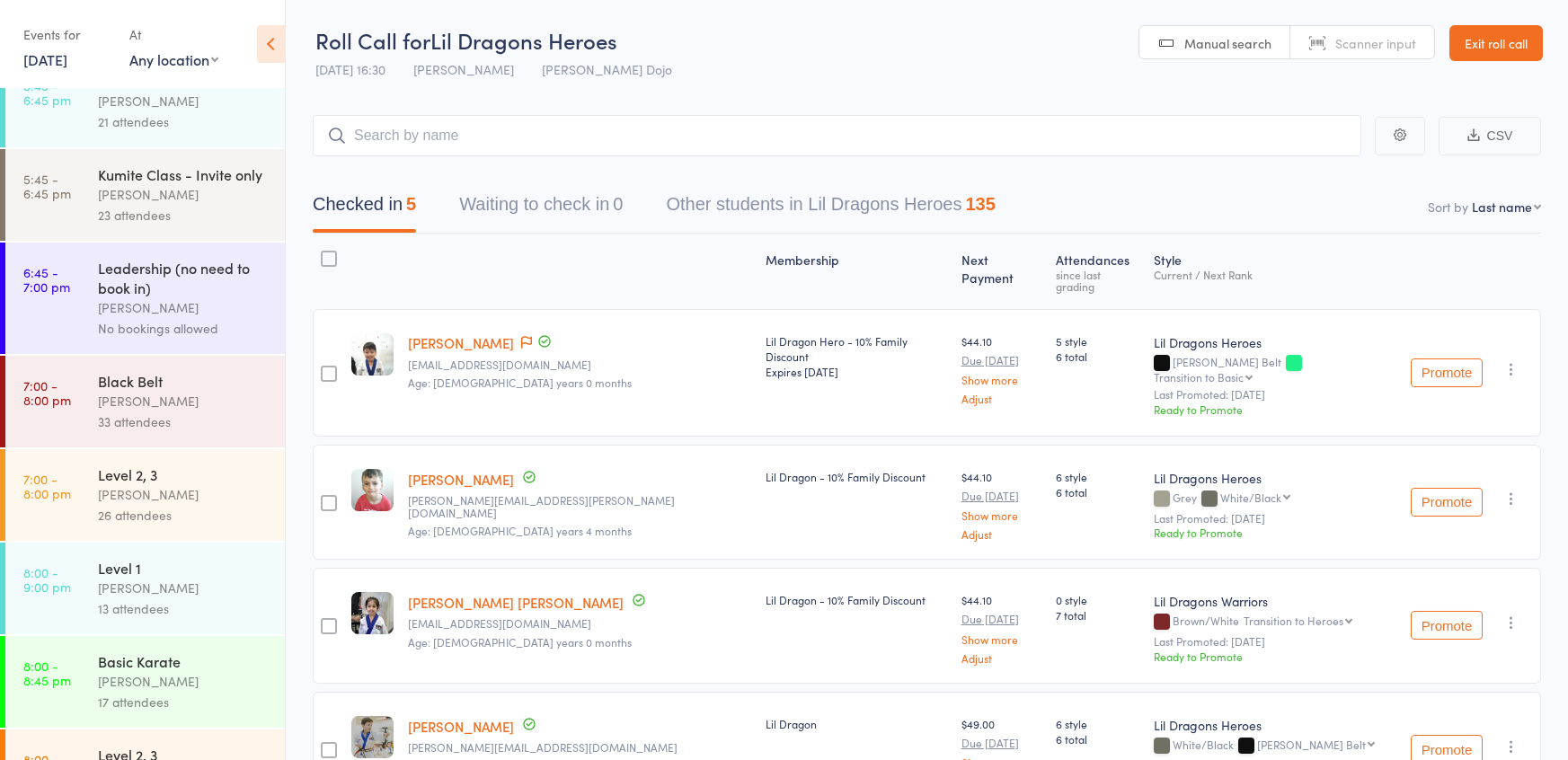
scroll to position [896, 0]
click at [209, 503] on div "[PERSON_NAME]" at bounding box center [183, 493] width 171 height 21
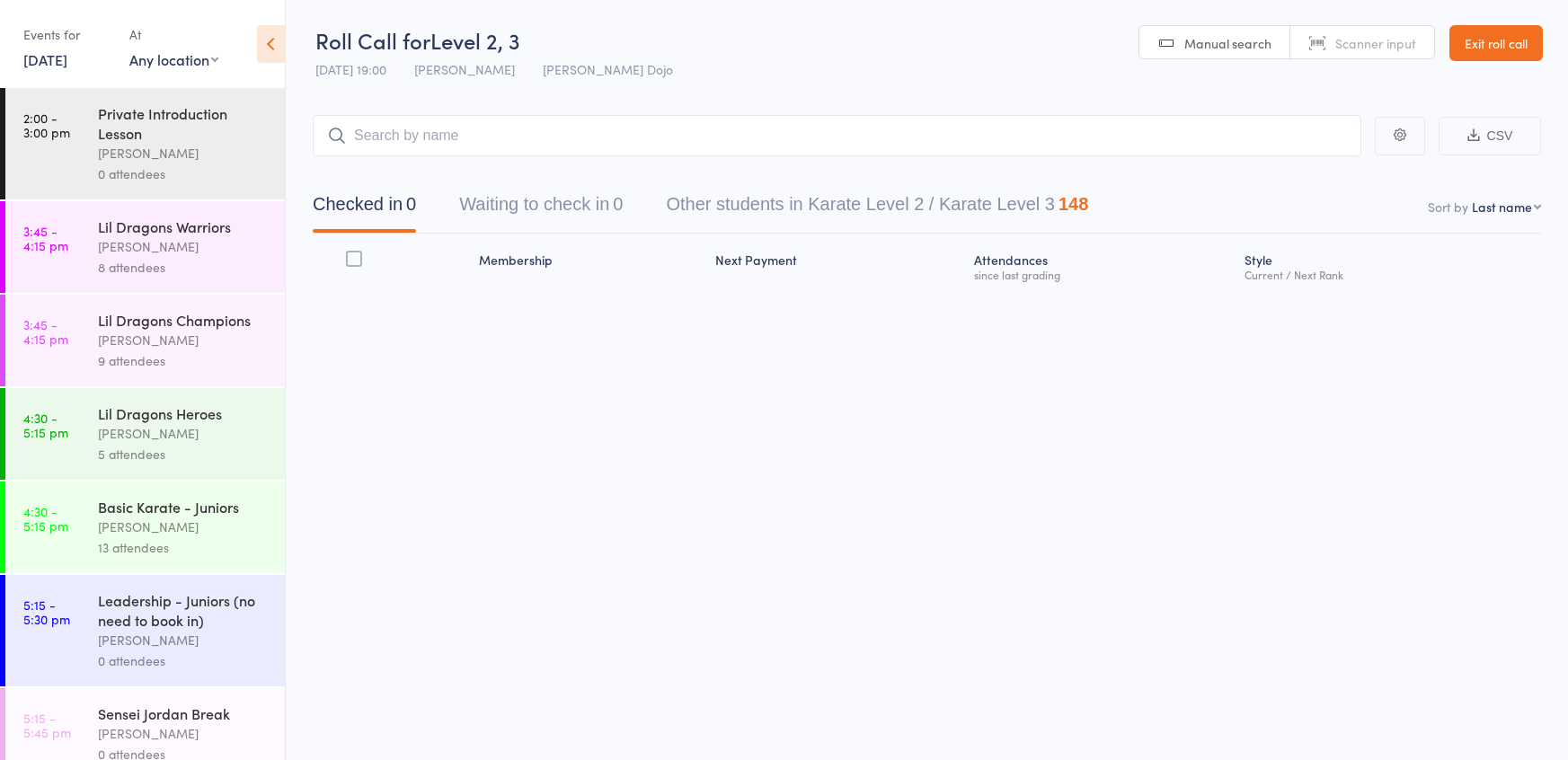
click at [521, 218] on button "Waiting to check in 0" at bounding box center [541, 209] width 163 height 48
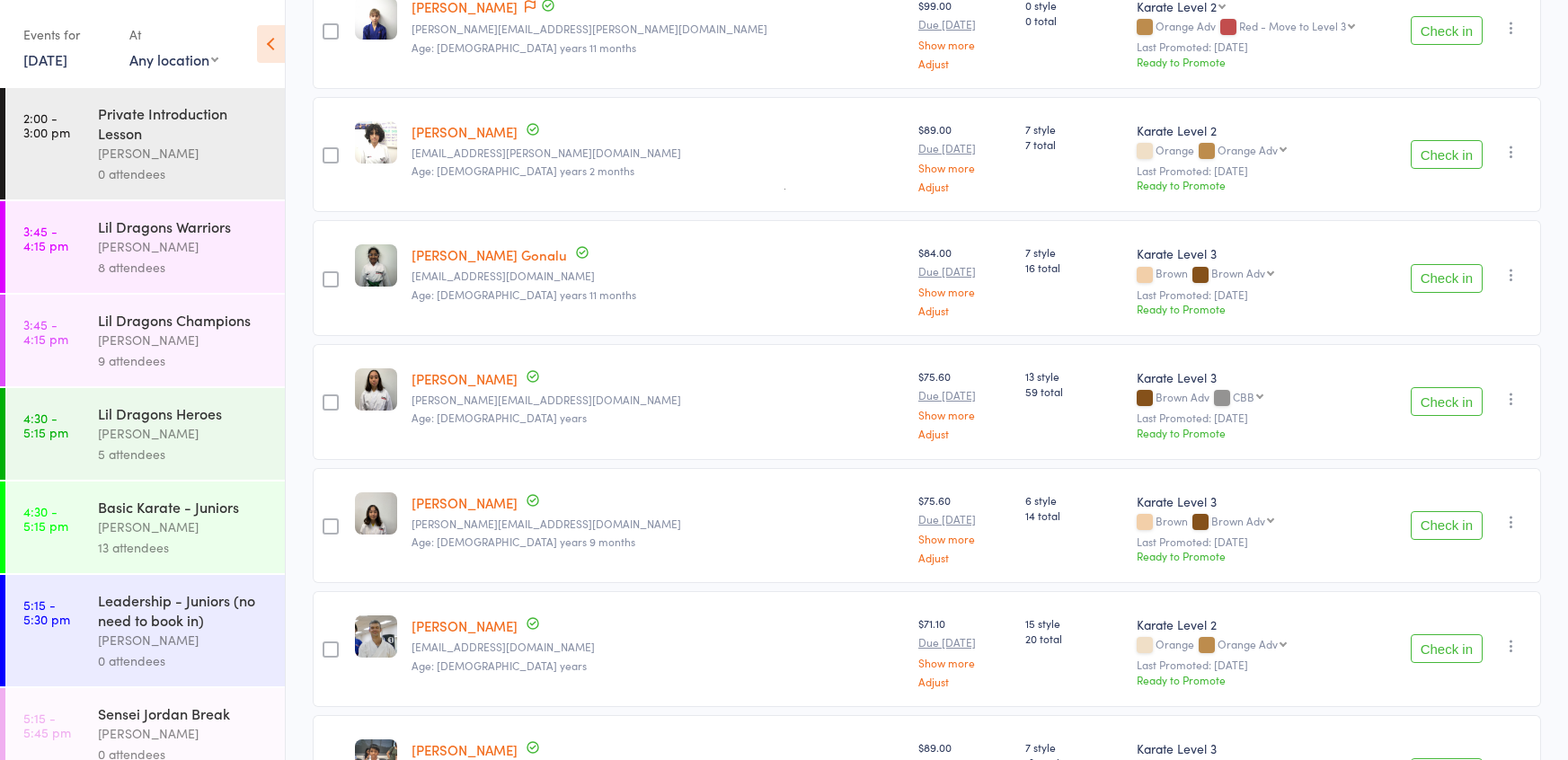
scroll to position [573, 0]
click at [1431, 393] on button "Check in" at bounding box center [1446, 399] width 72 height 28
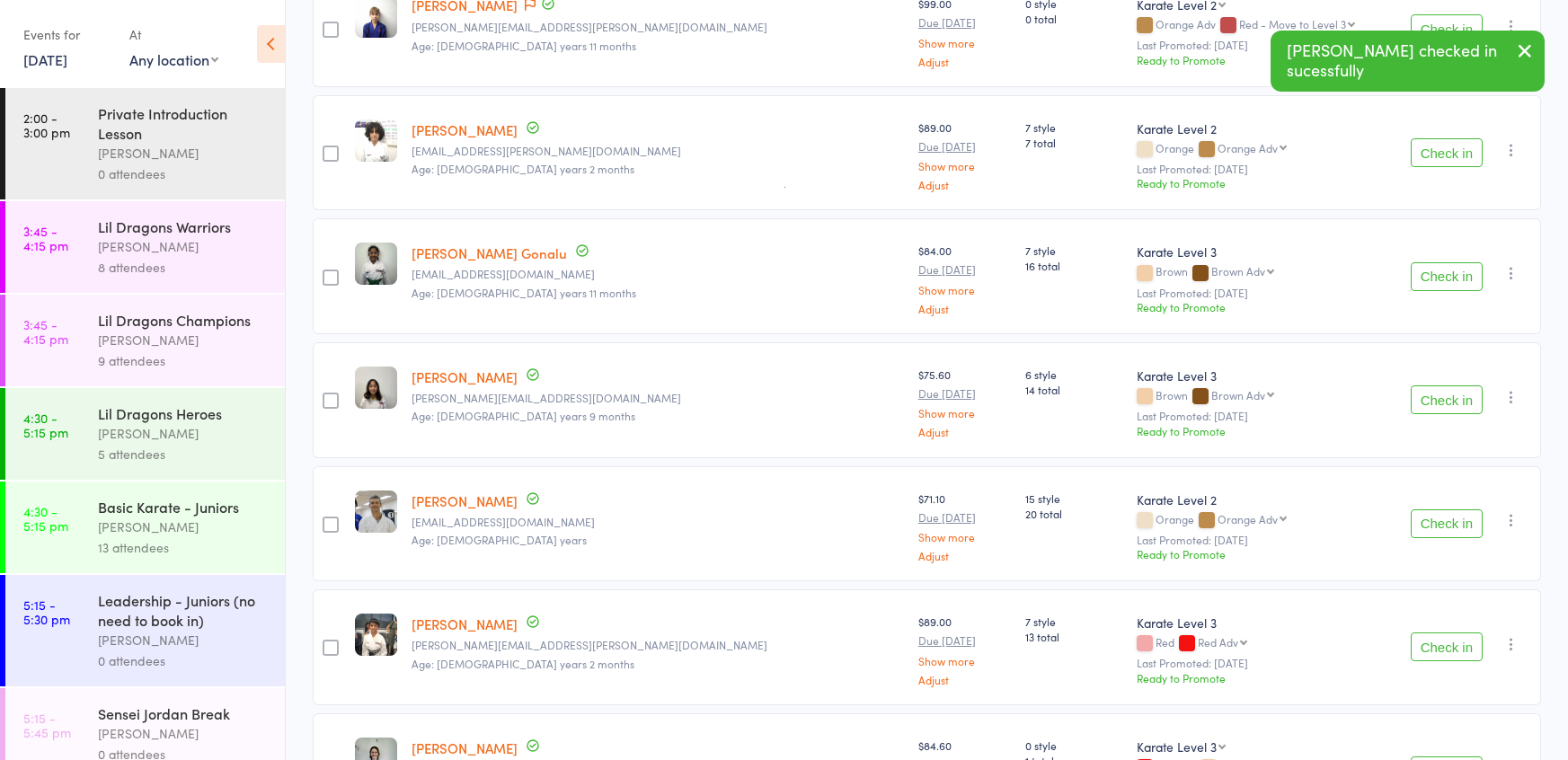
click at [1431, 393] on button "Check in" at bounding box center [1446, 399] width 72 height 28
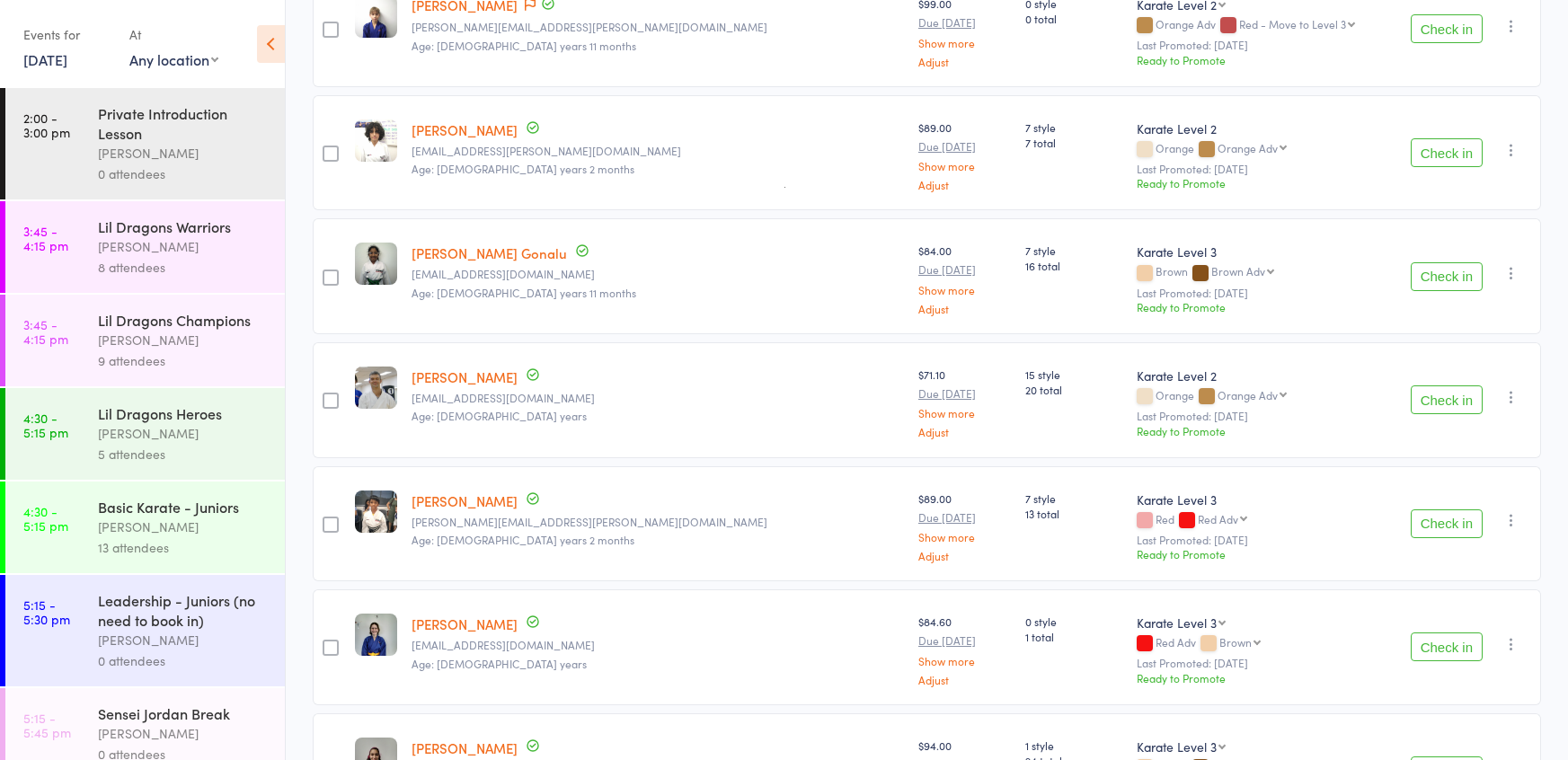
scroll to position [969, 0]
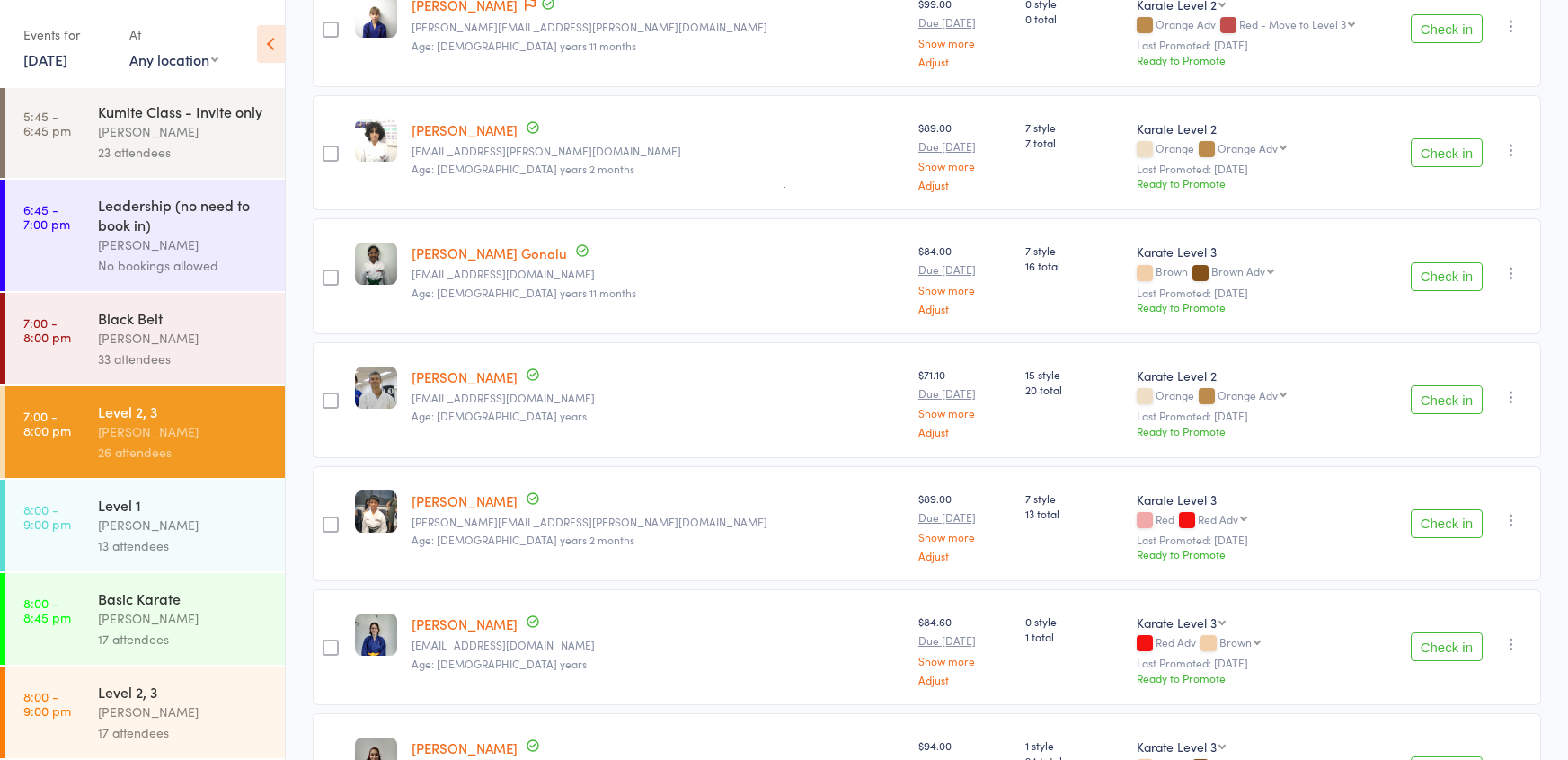
click at [164, 350] on div "33 attendees" at bounding box center [183, 358] width 171 height 21
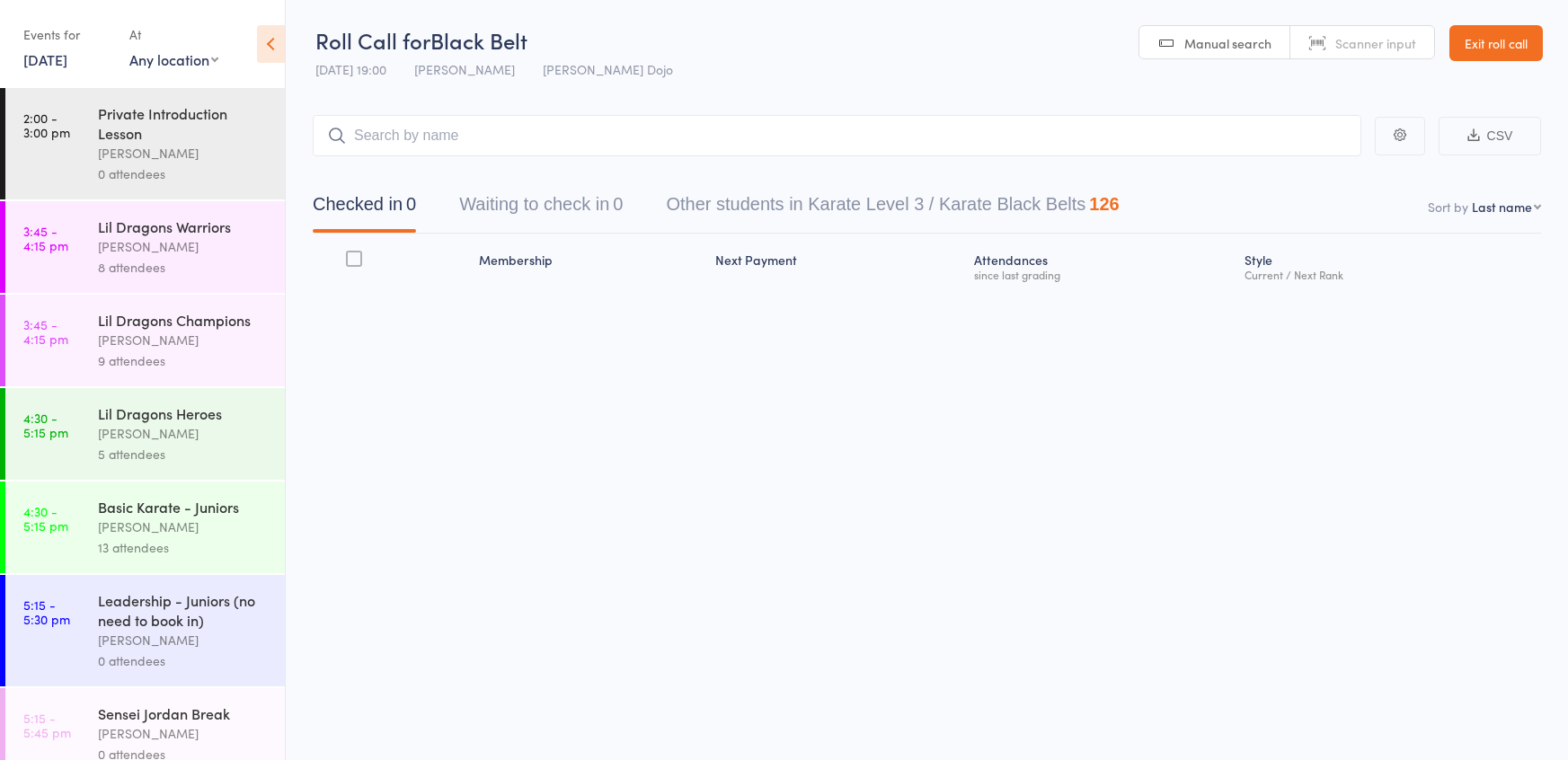
click at [545, 196] on button "Waiting to check in 0" at bounding box center [541, 209] width 163 height 48
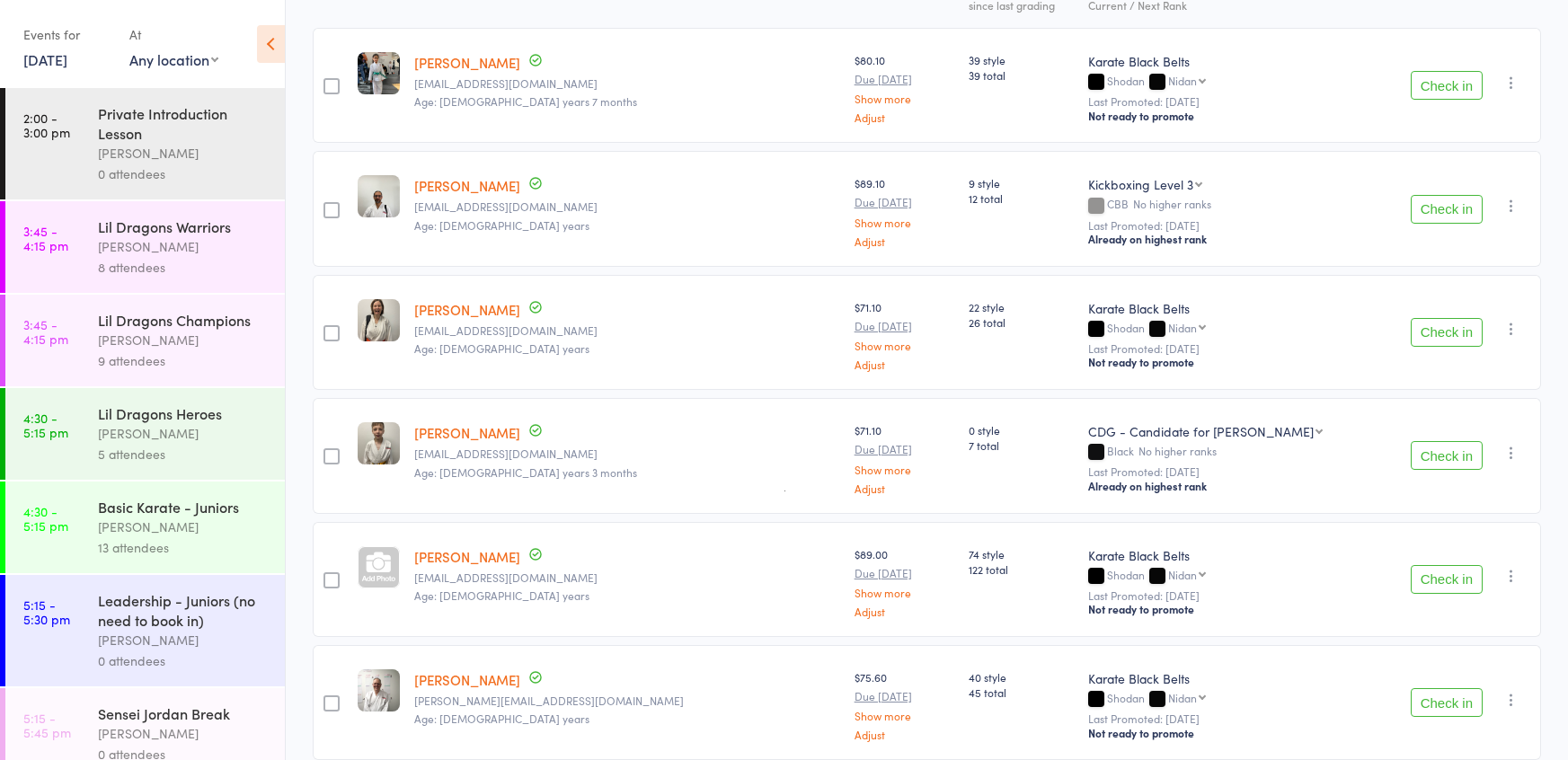
scroll to position [271, 0]
click at [1432, 452] on button "Check in" at bounding box center [1446, 453] width 72 height 28
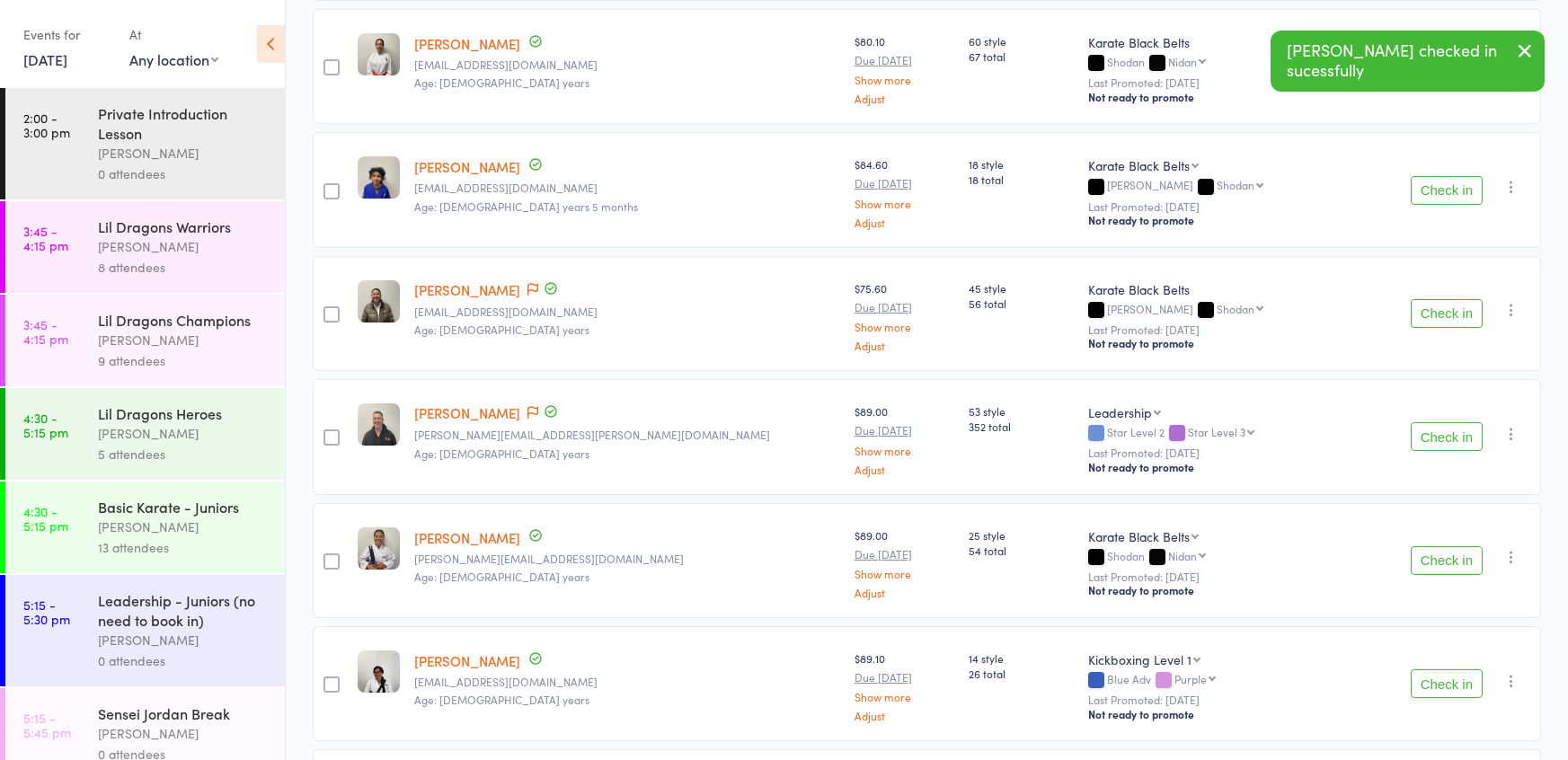
scroll to position [911, 0]
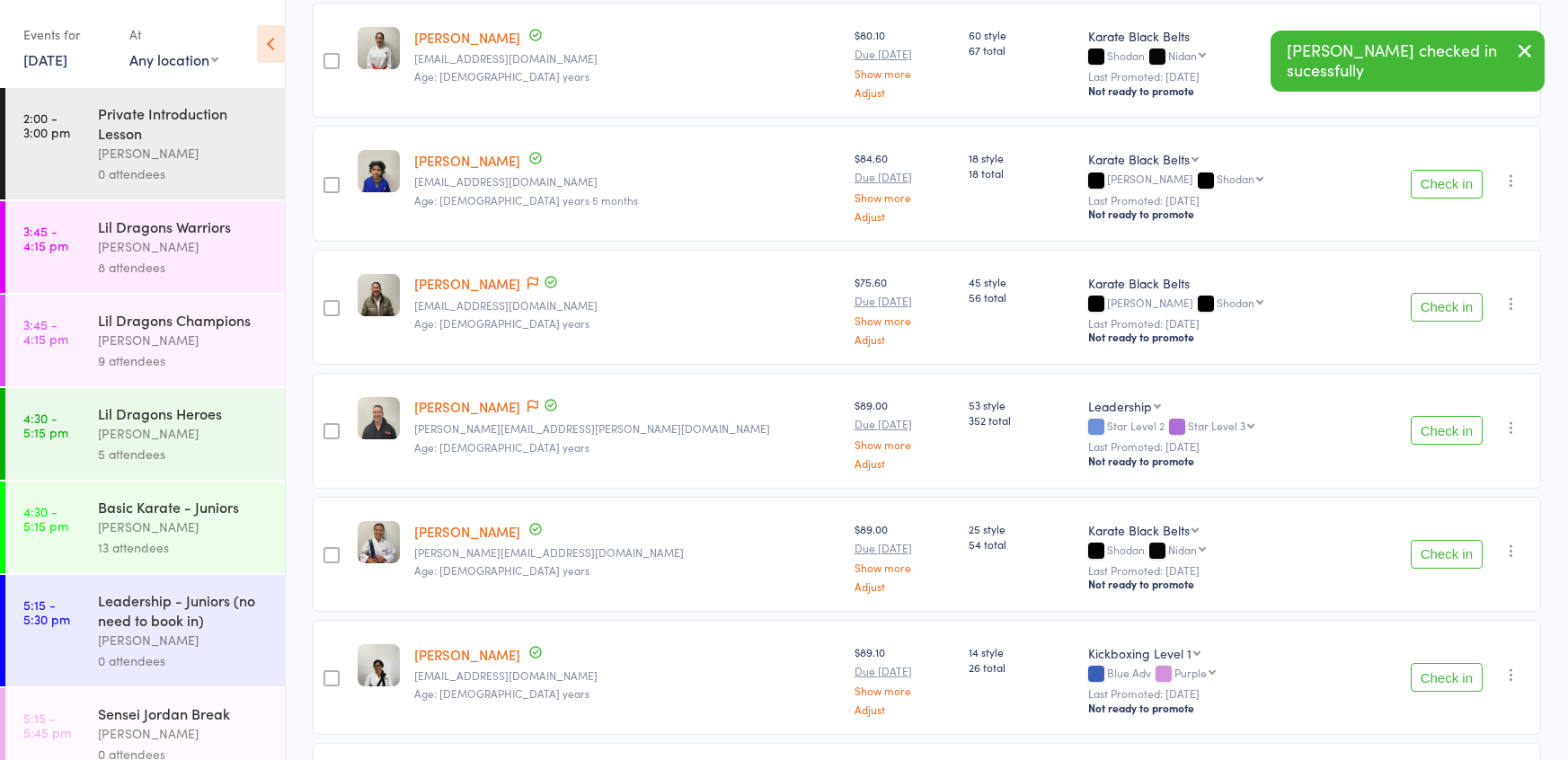
click at [1451, 434] on button "Check in" at bounding box center [1446, 430] width 72 height 28
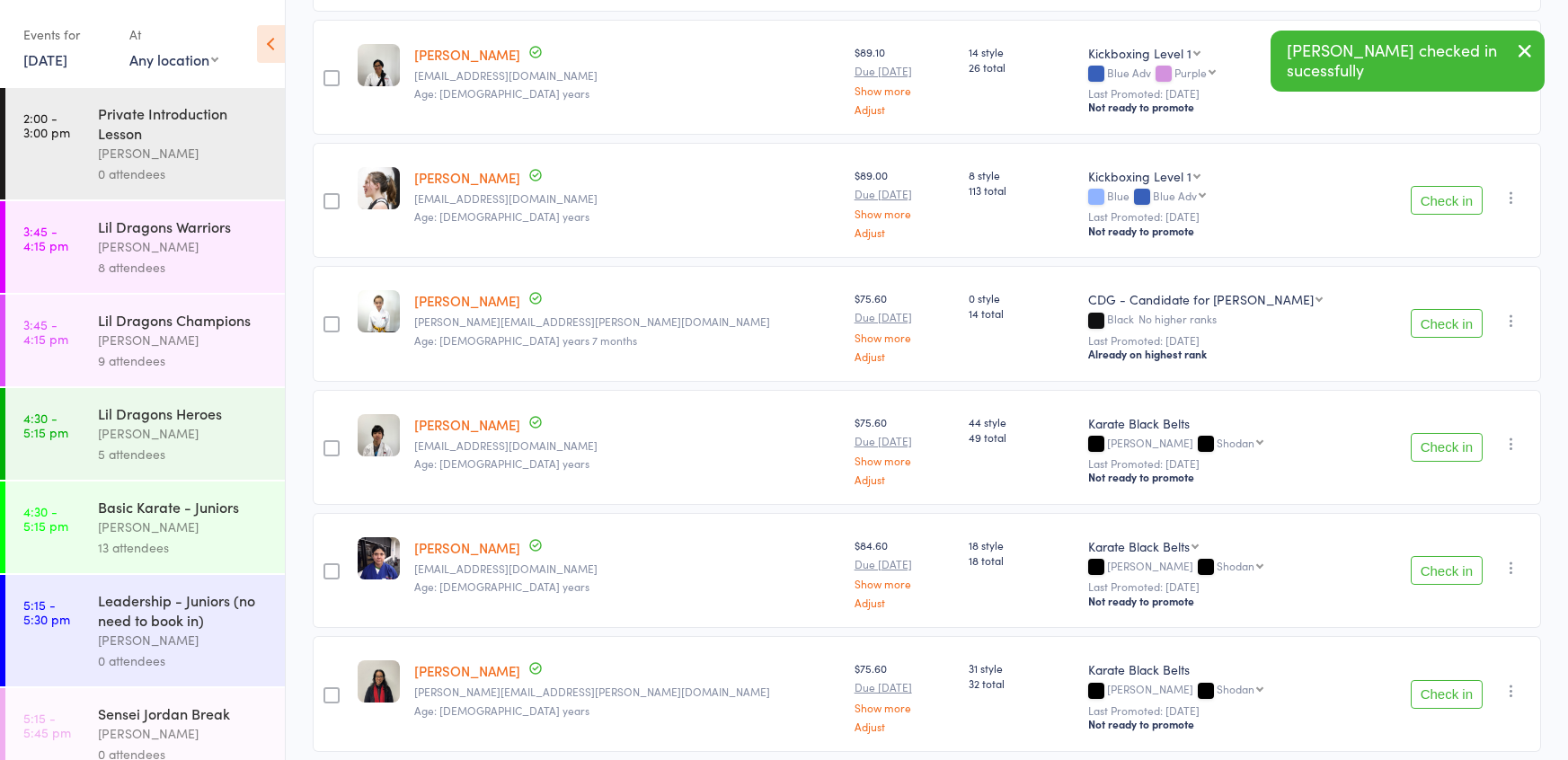
scroll to position [1391, 0]
click at [1451, 434] on button "Check in" at bounding box center [1446, 445] width 72 height 28
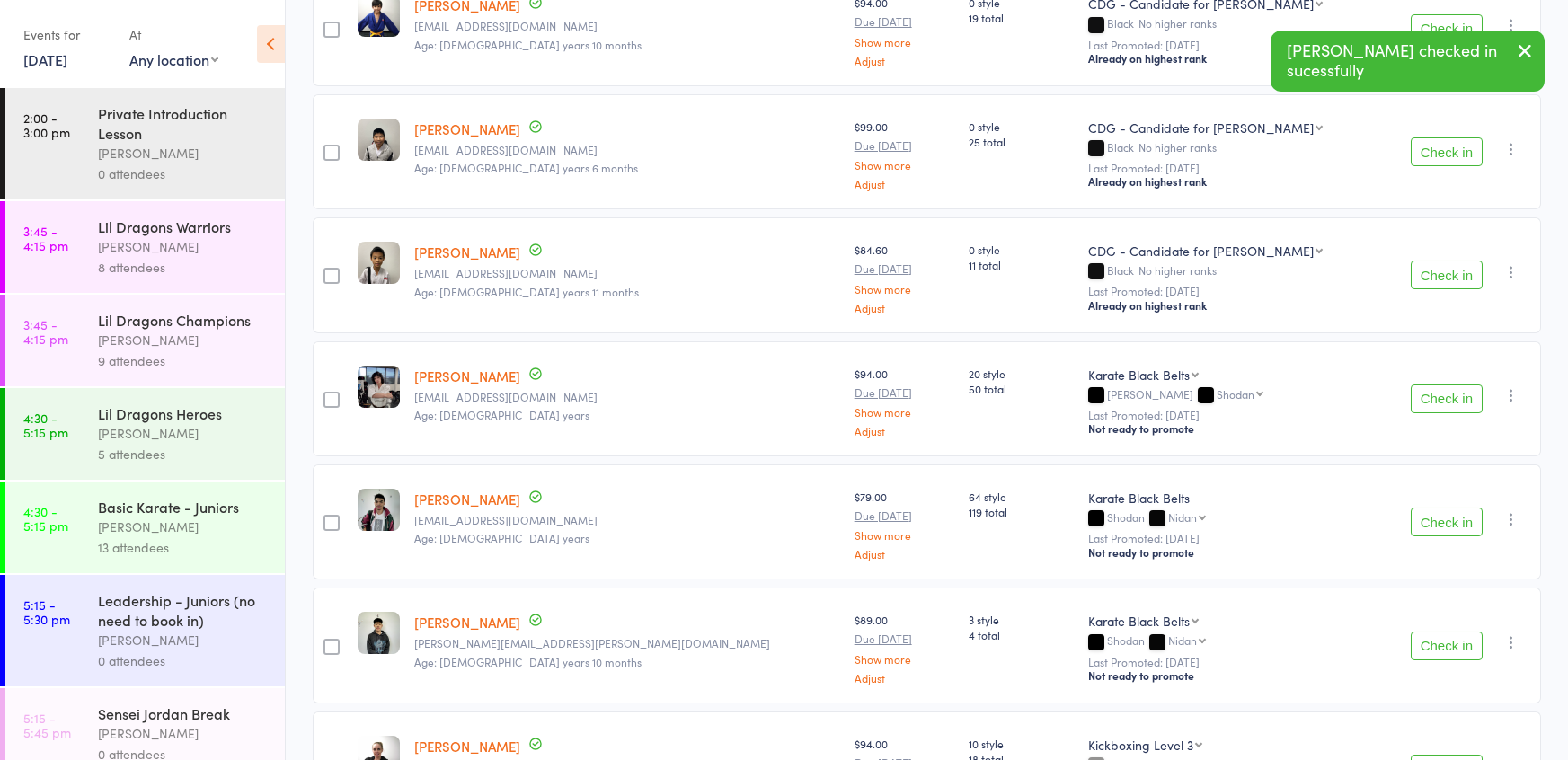
scroll to position [2055, 0]
click at [1445, 383] on button "Check in" at bounding box center [1446, 397] width 72 height 28
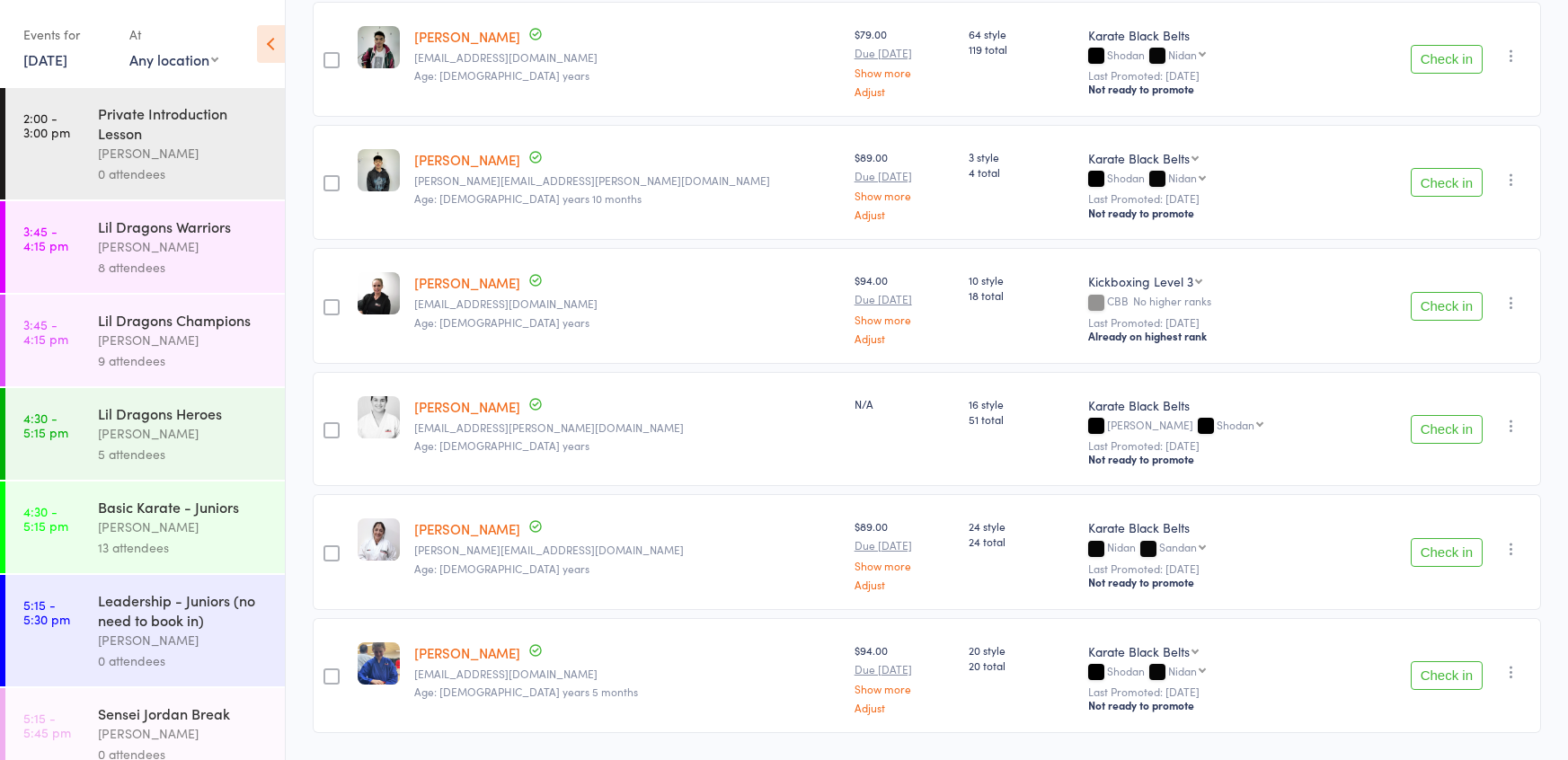
scroll to position [2429, 0]
